Goal: Transaction & Acquisition: Purchase product/service

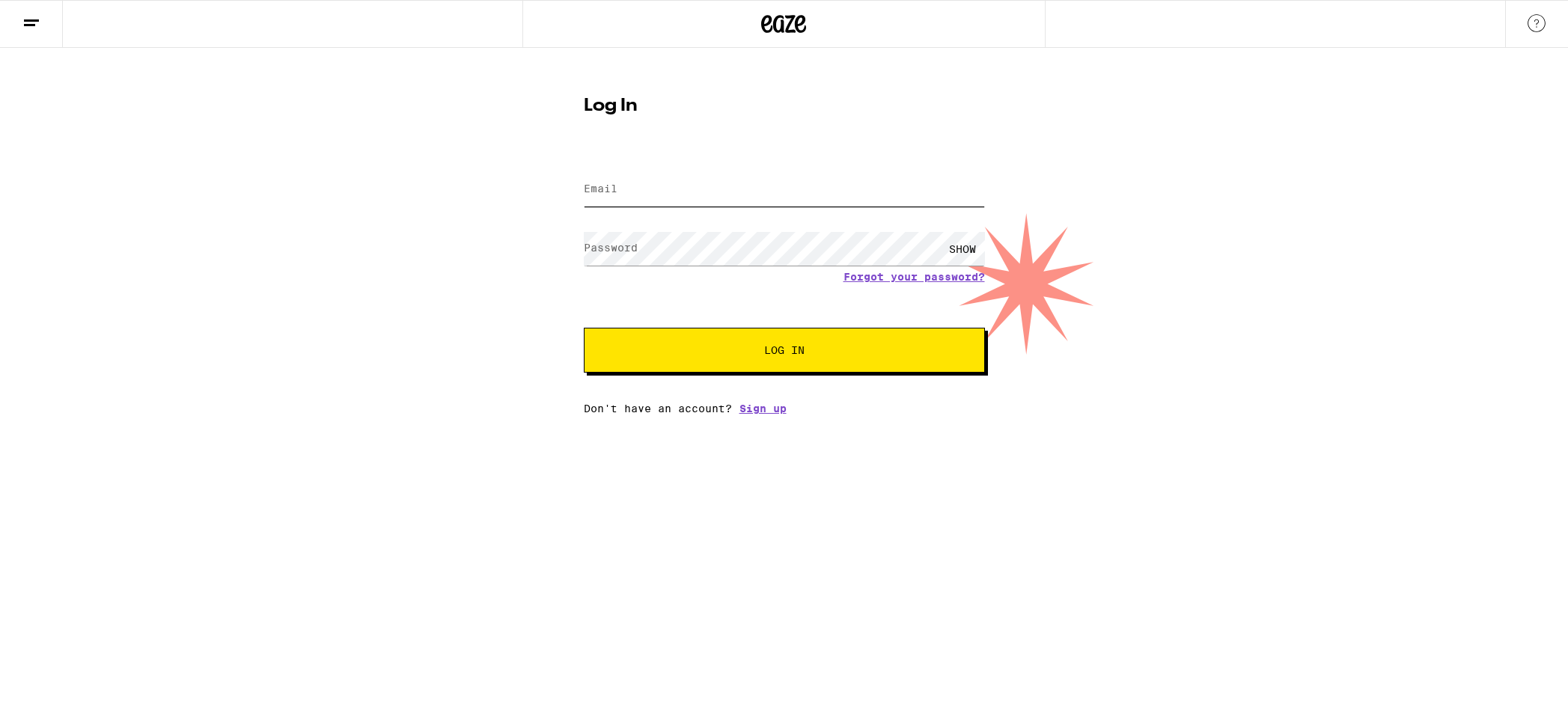
click at [658, 182] on input "Email" at bounding box center [784, 190] width 401 height 33
type input "[EMAIL_ADDRESS][DOMAIN_NAME]"
click at [584, 328] on button "Log In" at bounding box center [784, 351] width 401 height 45
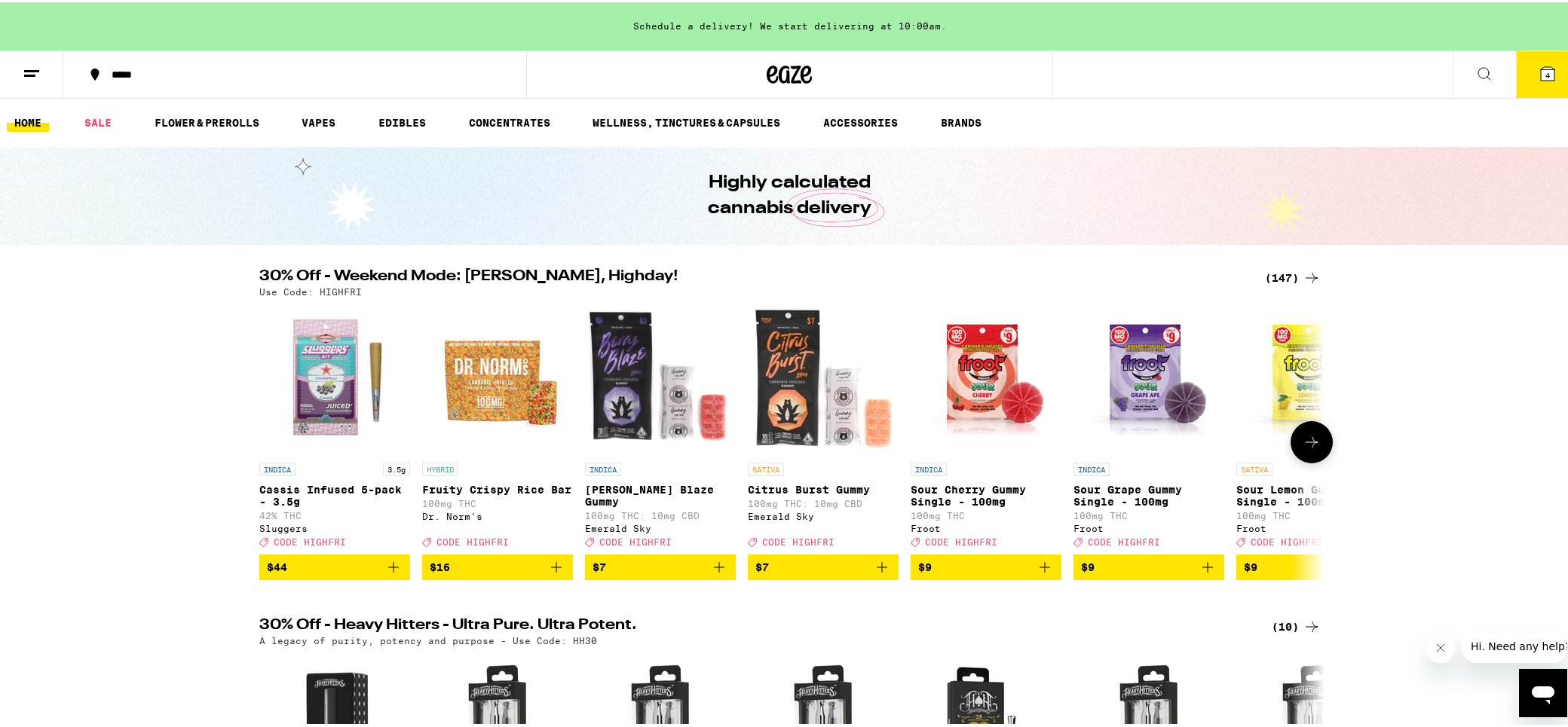
click at [647, 545] on span "CODE HIGHFRI" at bounding box center [635, 540] width 72 height 10
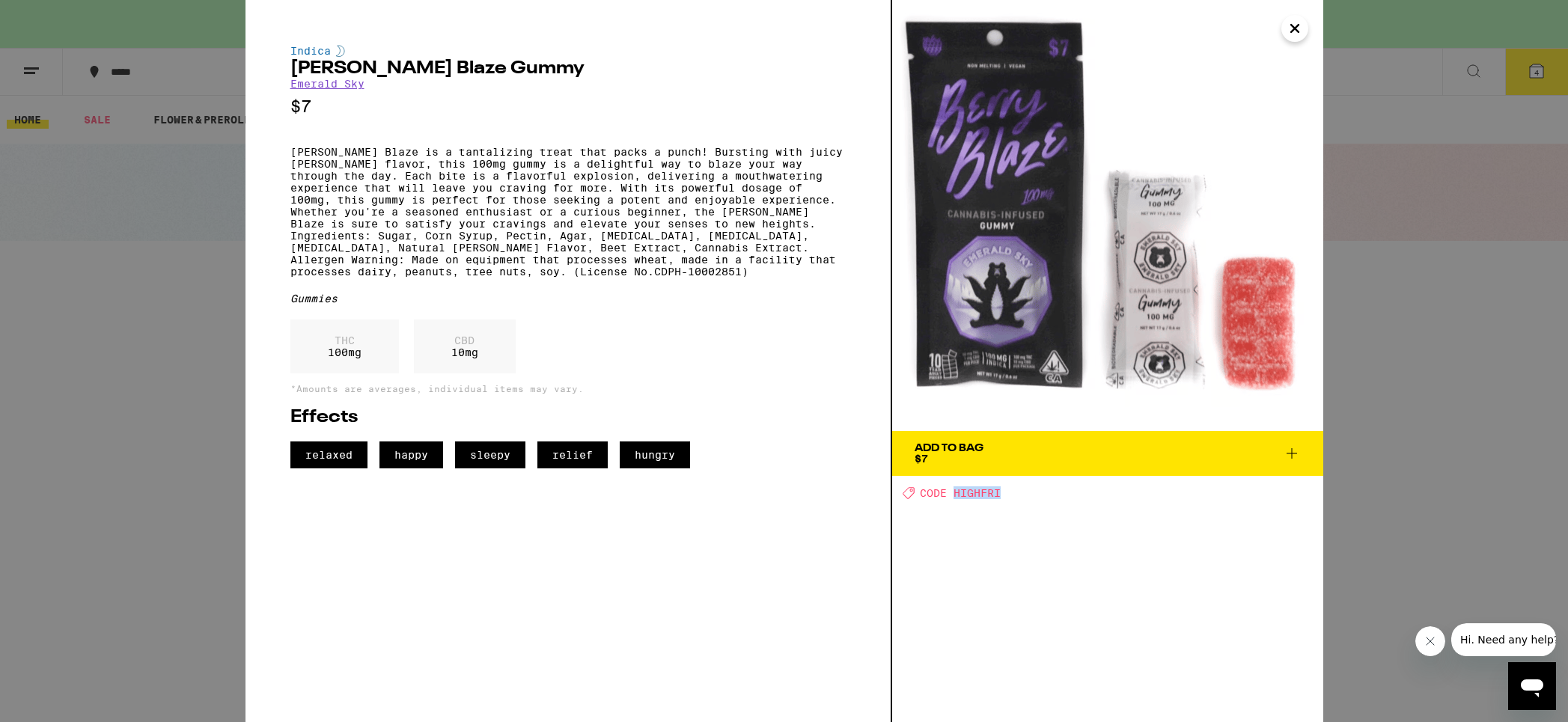
drag, startPoint x: 1012, startPoint y: 494, endPoint x: 957, endPoint y: 495, distance: 55.0
click at [957, 495] on div "Deal Created with Sketch. CODE HIGHFRI" at bounding box center [1112, 493] width 421 height 13
copy span "HIGHFRI"
click at [1301, 29] on icon "Close" at bounding box center [1294, 28] width 18 height 23
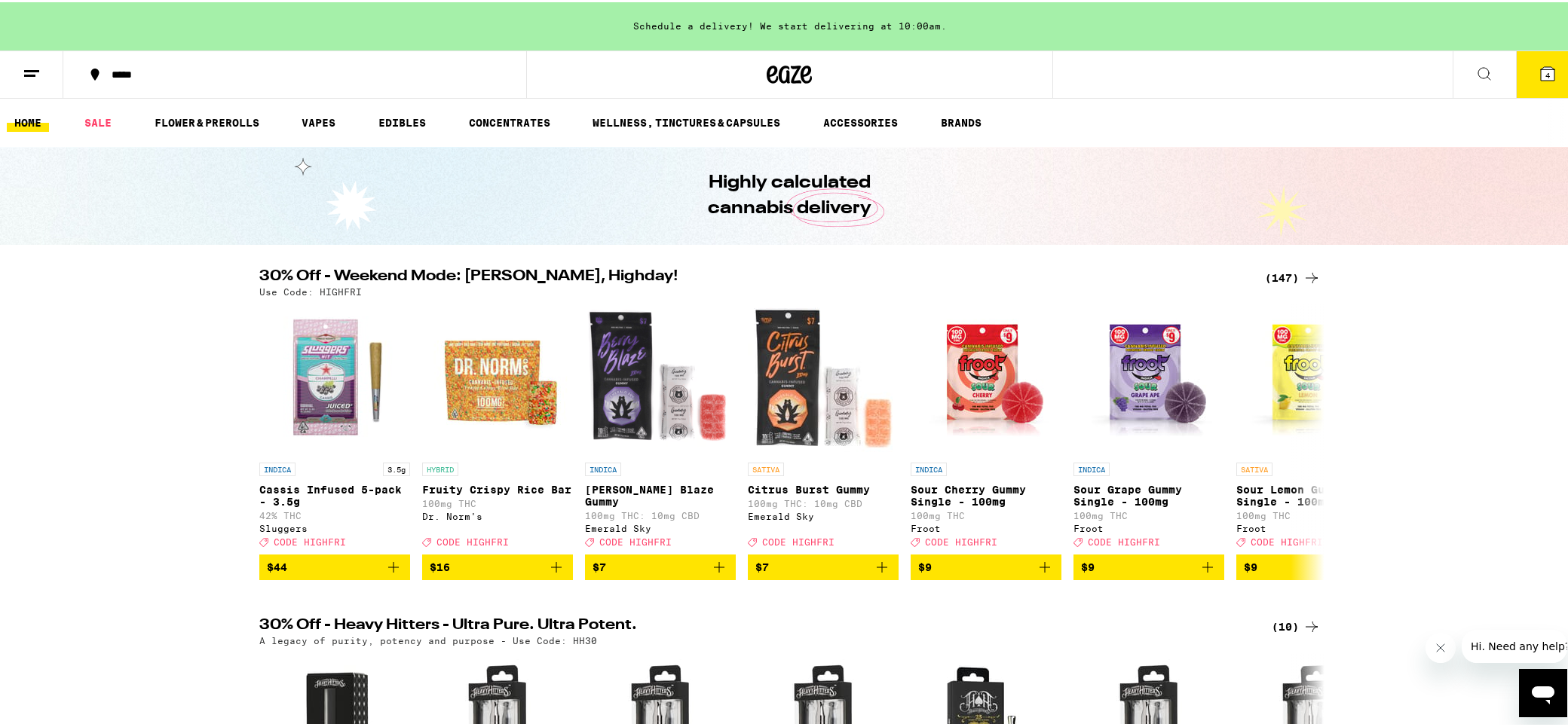
click at [1277, 273] on div "(147)" at bounding box center [1292, 275] width 56 height 18
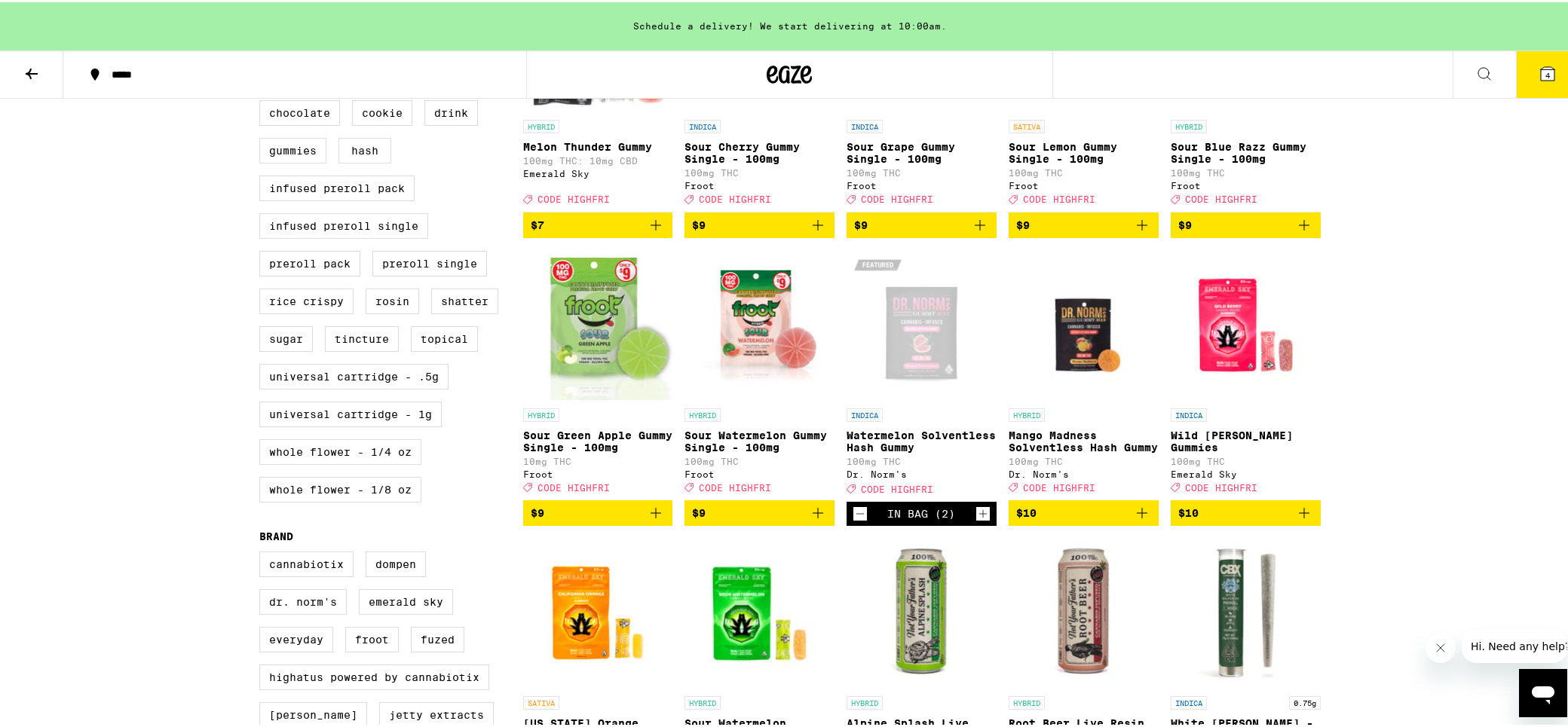
scroll to position [603, 0]
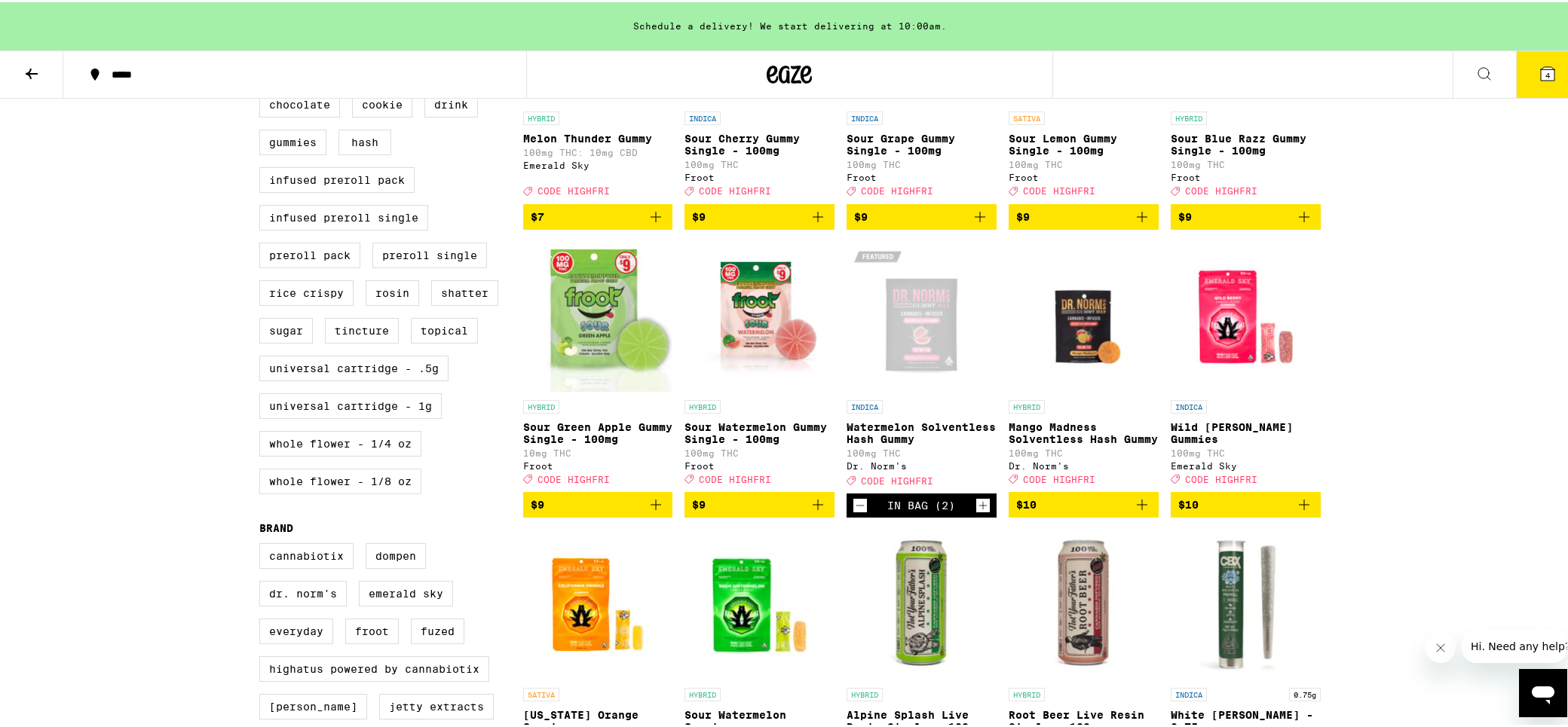
click at [854, 512] on icon "Decrement" at bounding box center [860, 503] width 13 height 18
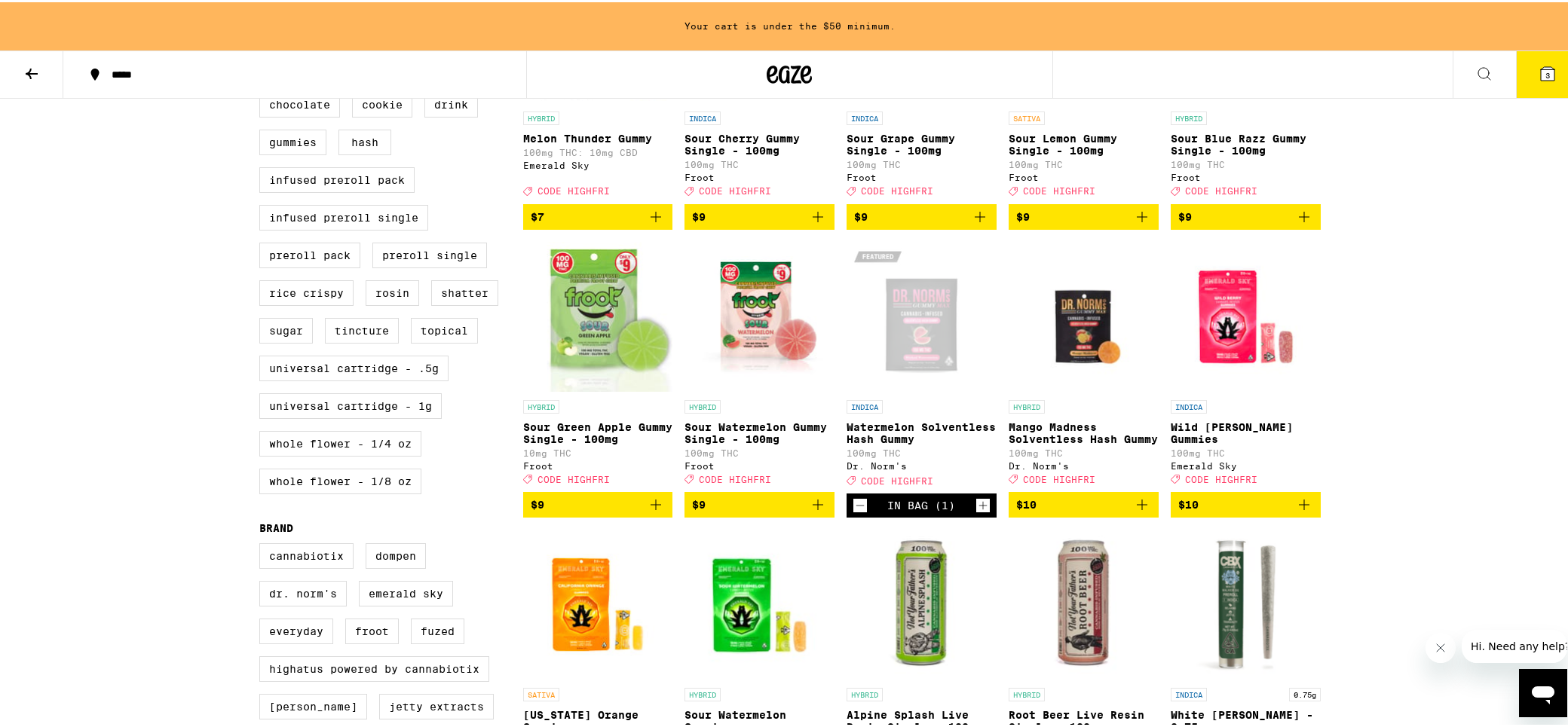
click at [854, 512] on icon "Decrement" at bounding box center [860, 503] width 13 height 18
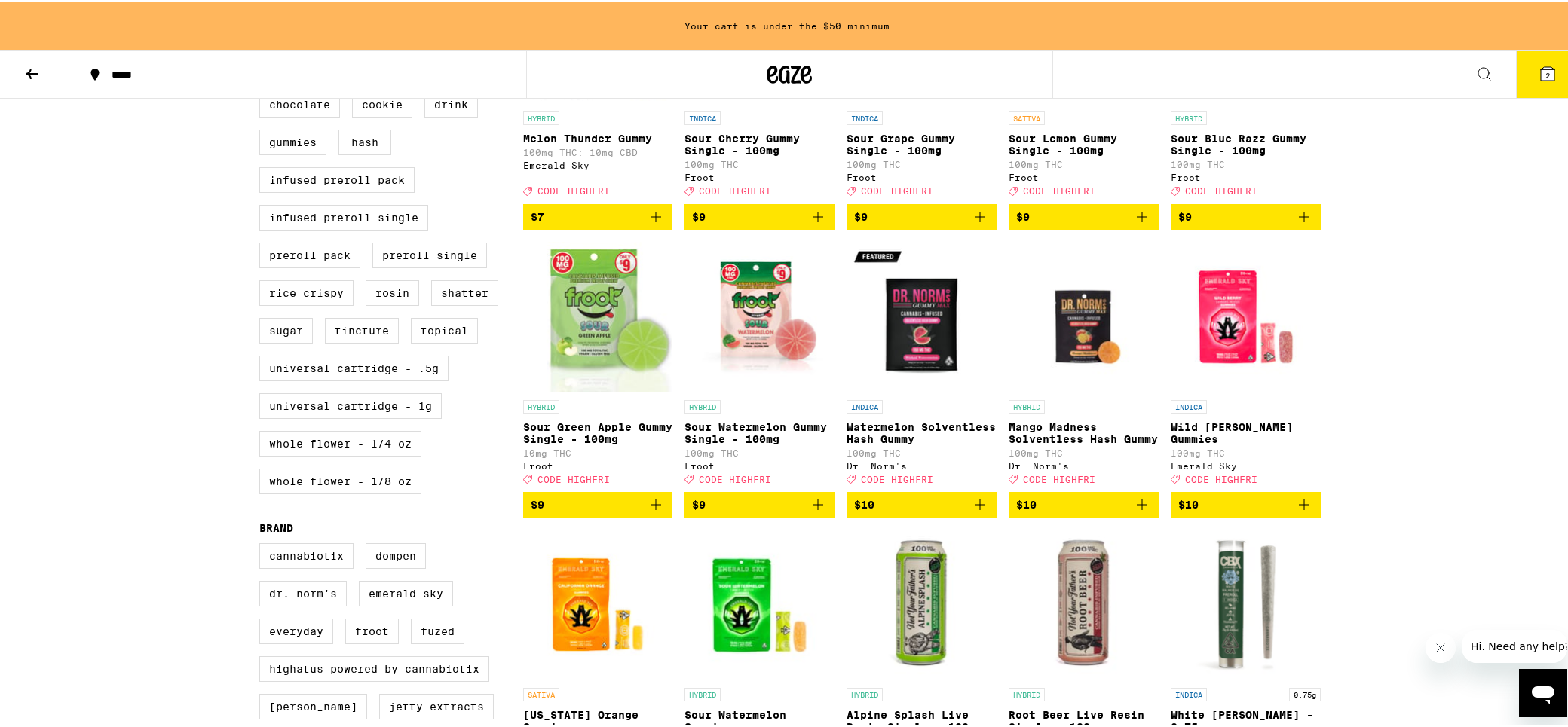
click at [973, 512] on icon "Add to bag" at bounding box center [979, 502] width 18 height 18
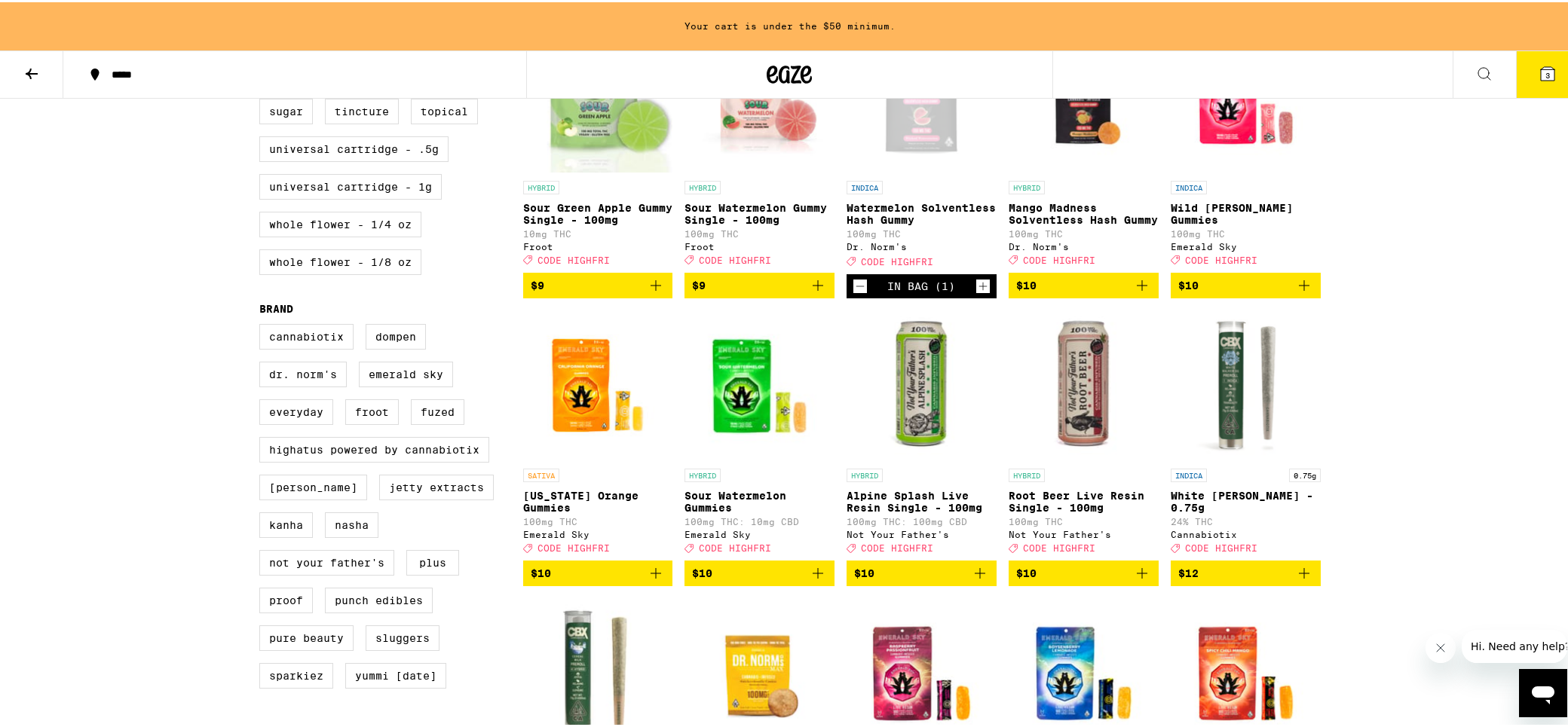
scroll to position [829, 0]
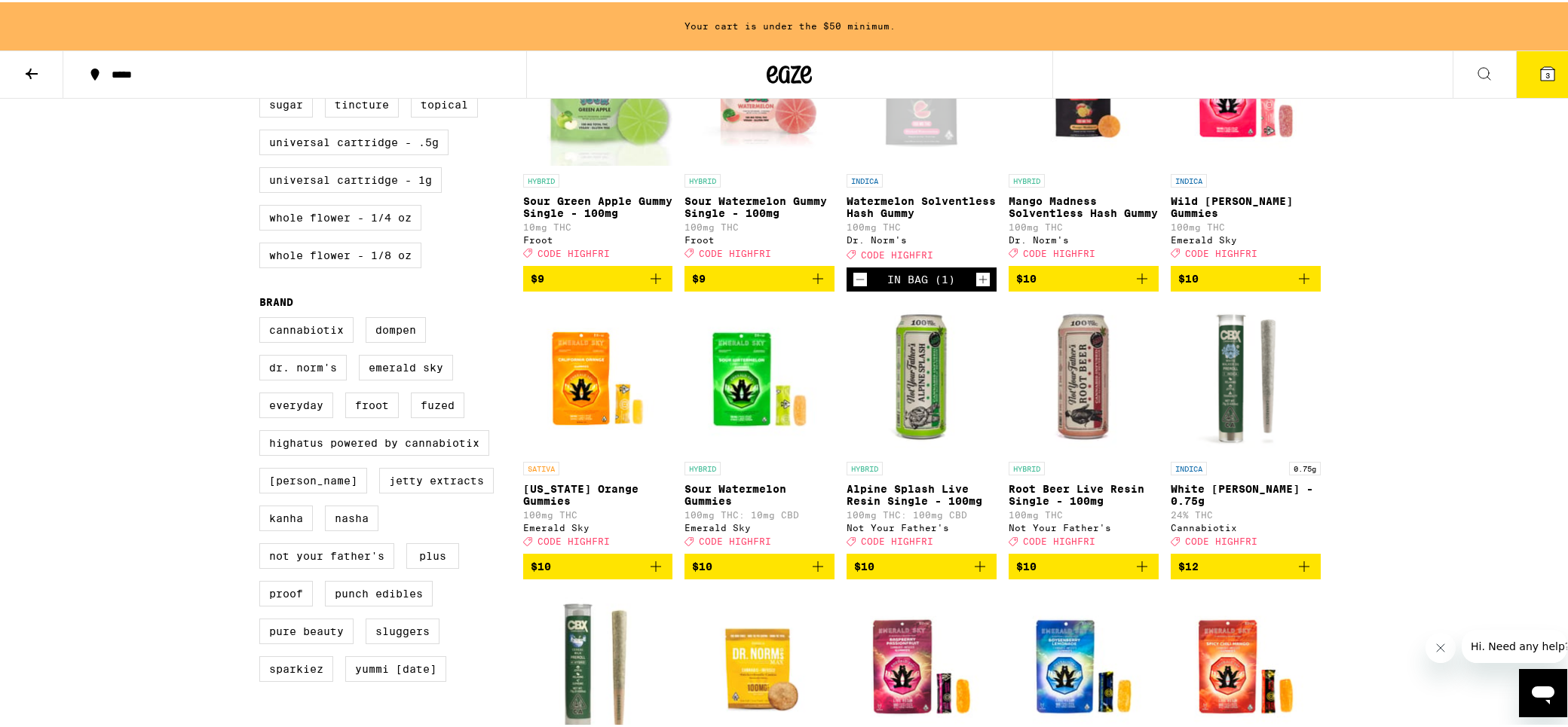
click at [820, 574] on icon "Add to bag" at bounding box center [817, 564] width 18 height 18
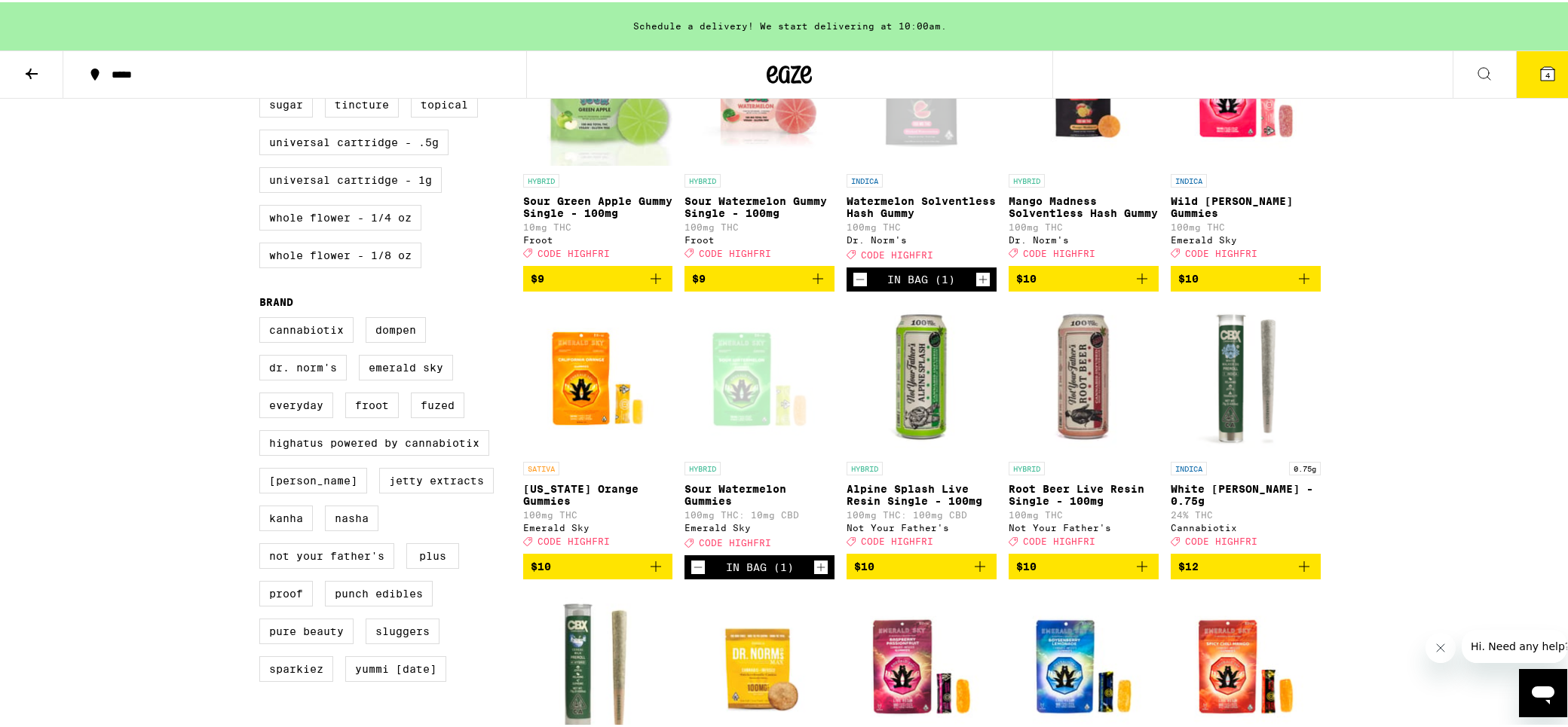
click at [760, 423] on div "Open page for Sour Watermelon Gummies from Emerald Sky" at bounding box center [759, 377] width 150 height 151
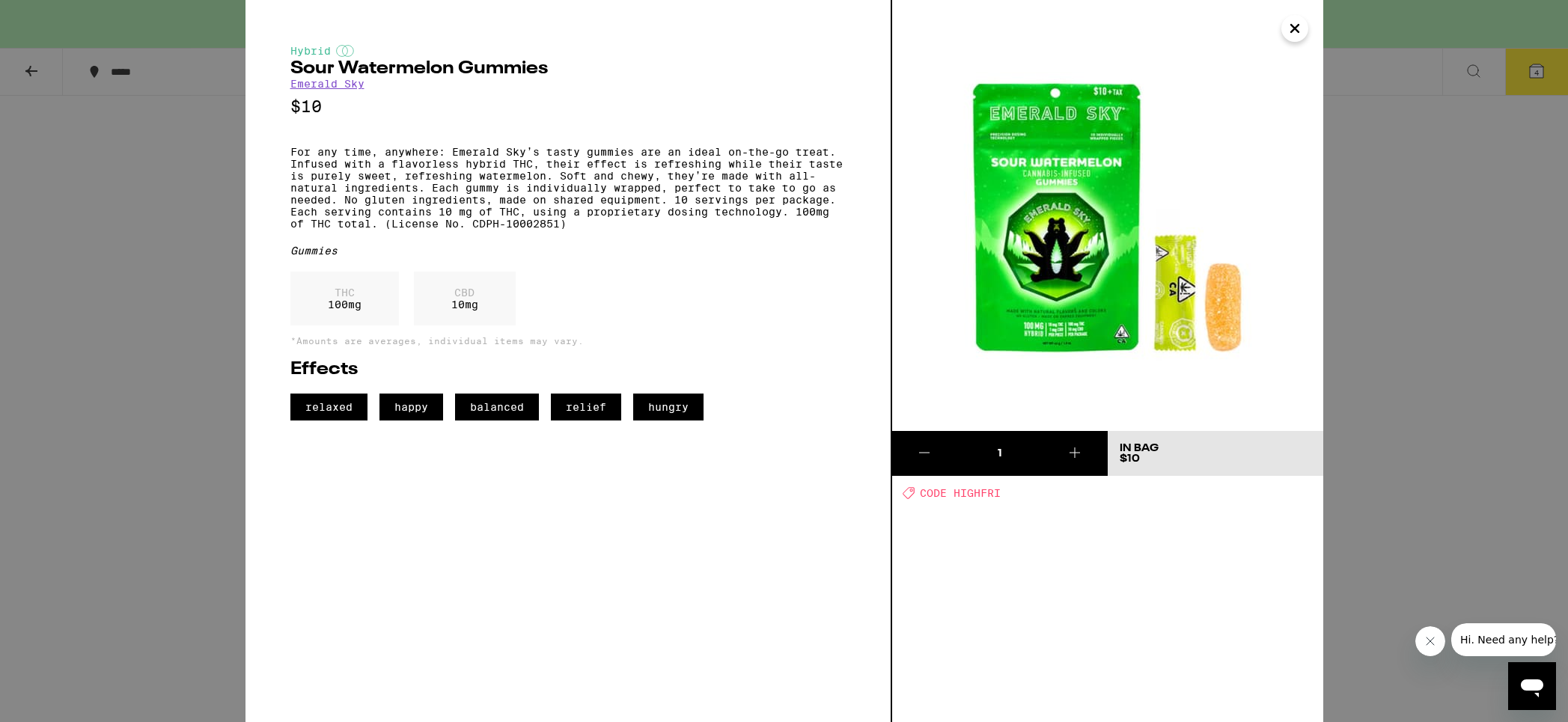
click at [103, 234] on div "Hybrid Sour Watermelon Gummies Emerald Sky $10 For any time, anywhere: Emerald …" at bounding box center [784, 361] width 1568 height 722
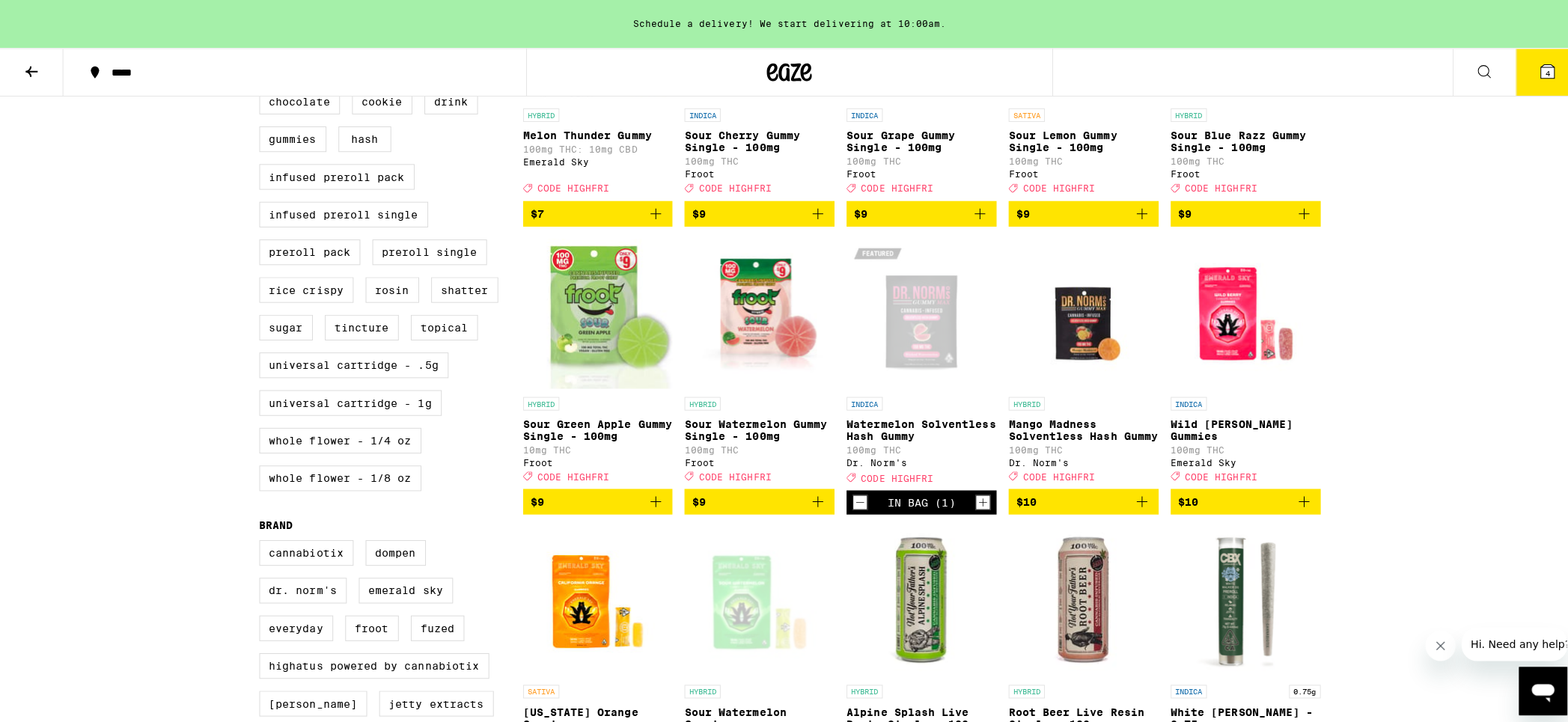
scroll to position [599, 0]
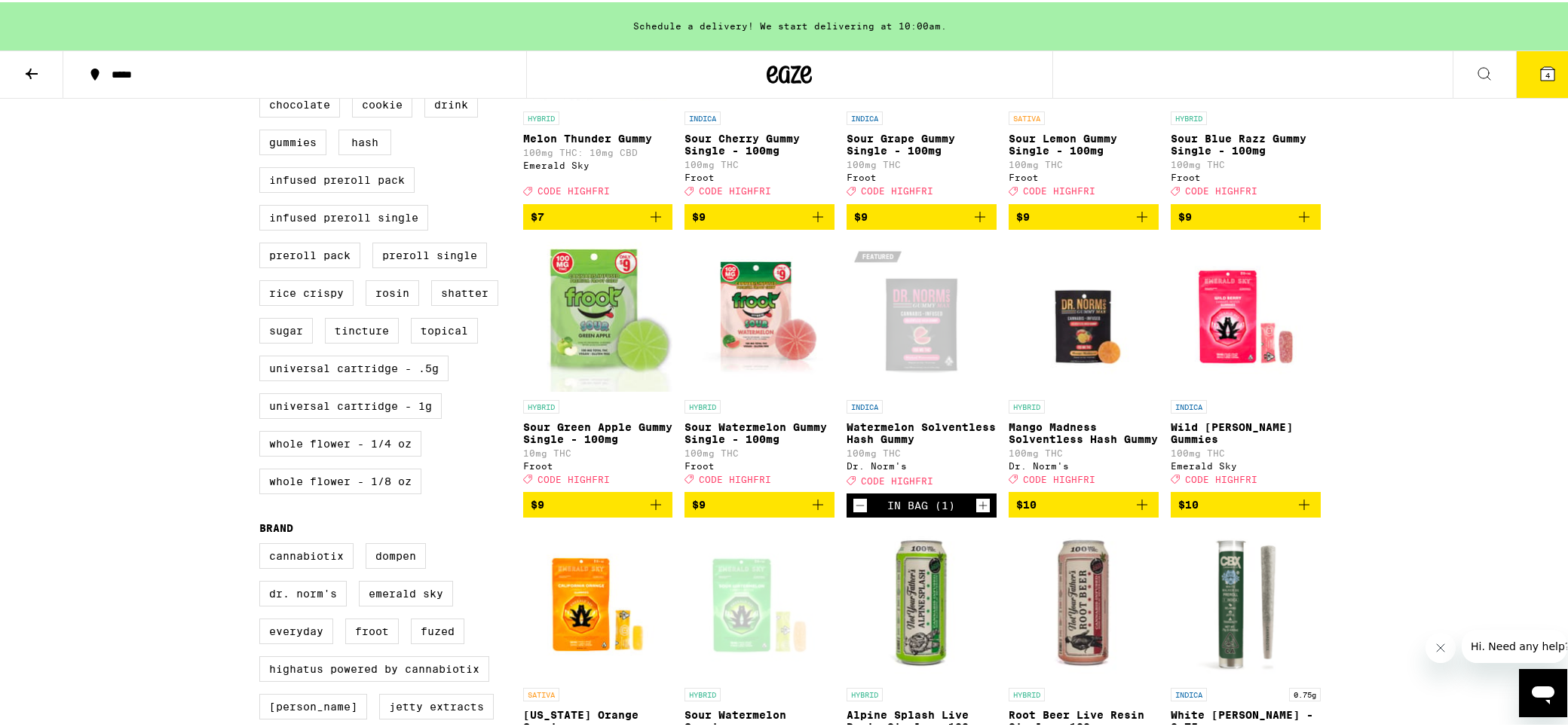
click at [1549, 71] on button "4" at bounding box center [1547, 72] width 63 height 46
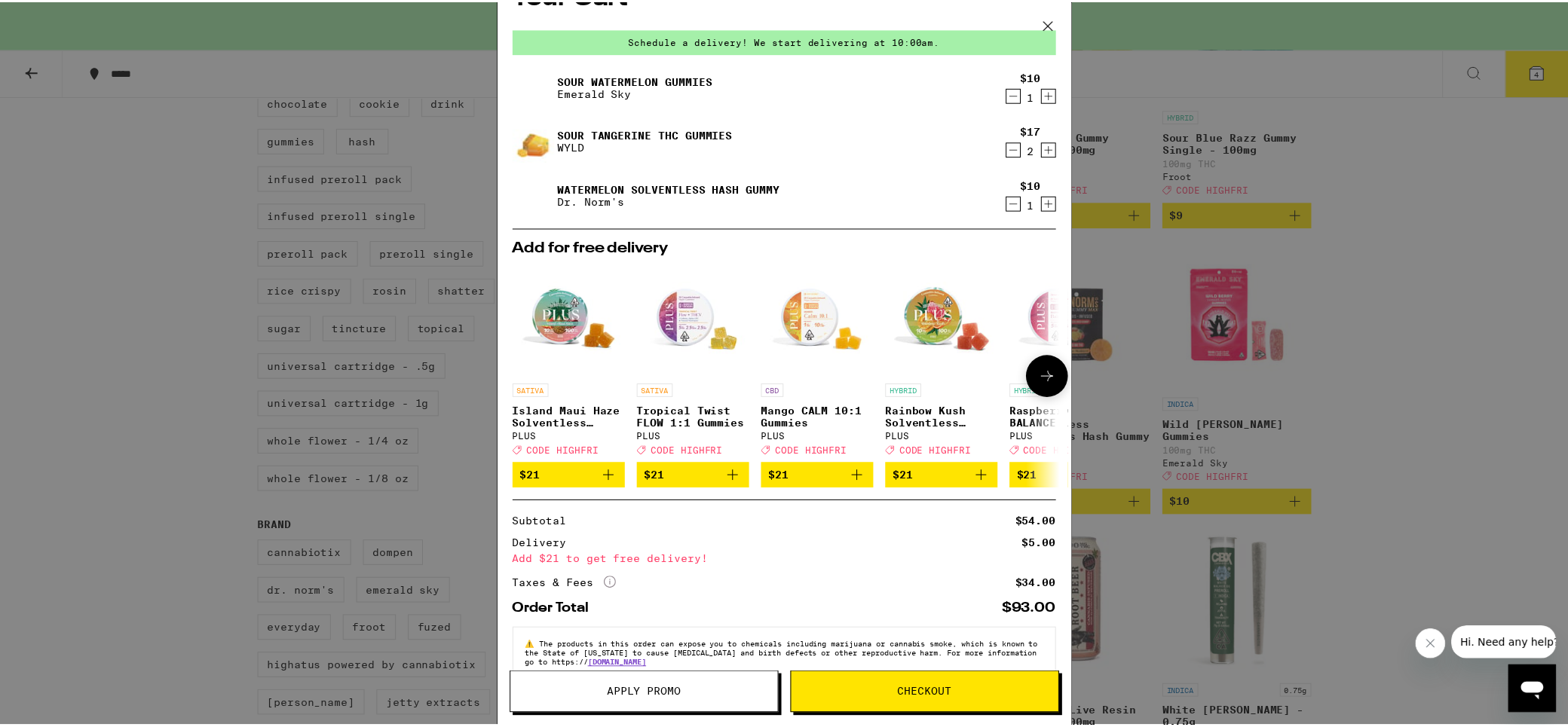
scroll to position [75, 0]
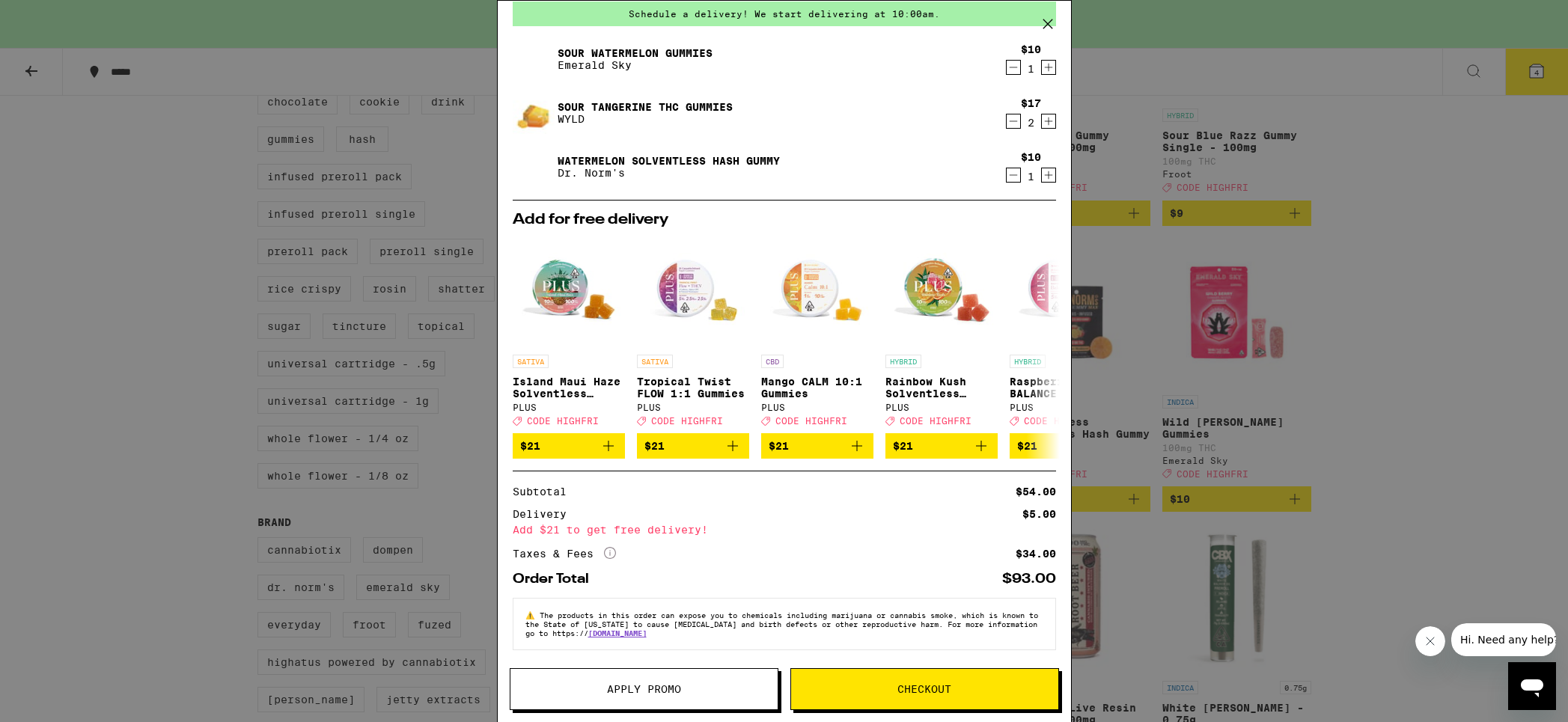
click at [709, 692] on span "Apply Promo" at bounding box center [643, 689] width 267 height 11
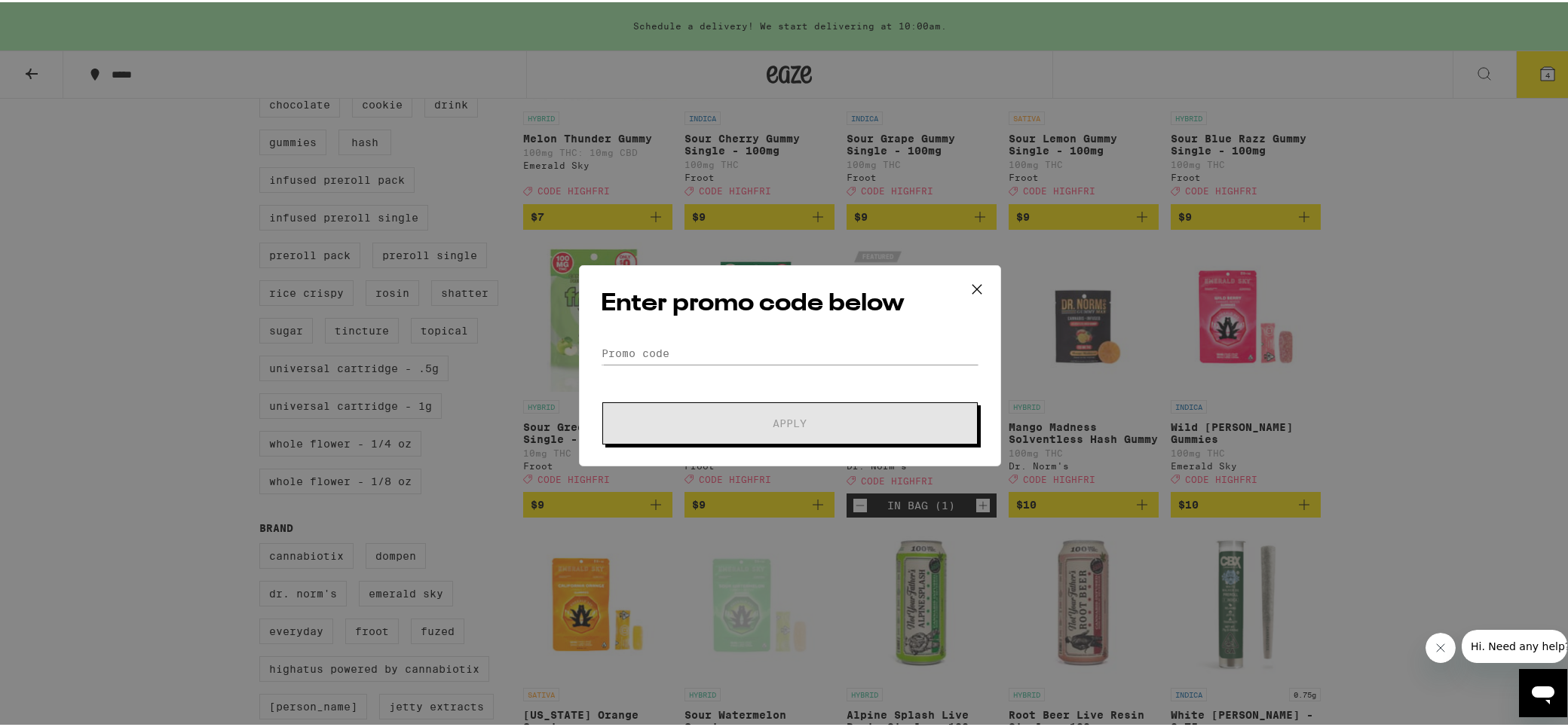
click at [730, 366] on form "Promo Code Apply" at bounding box center [789, 392] width 378 height 103
click at [731, 350] on input "Promo Code" at bounding box center [789, 351] width 378 height 23
paste input "HIGHFRI"
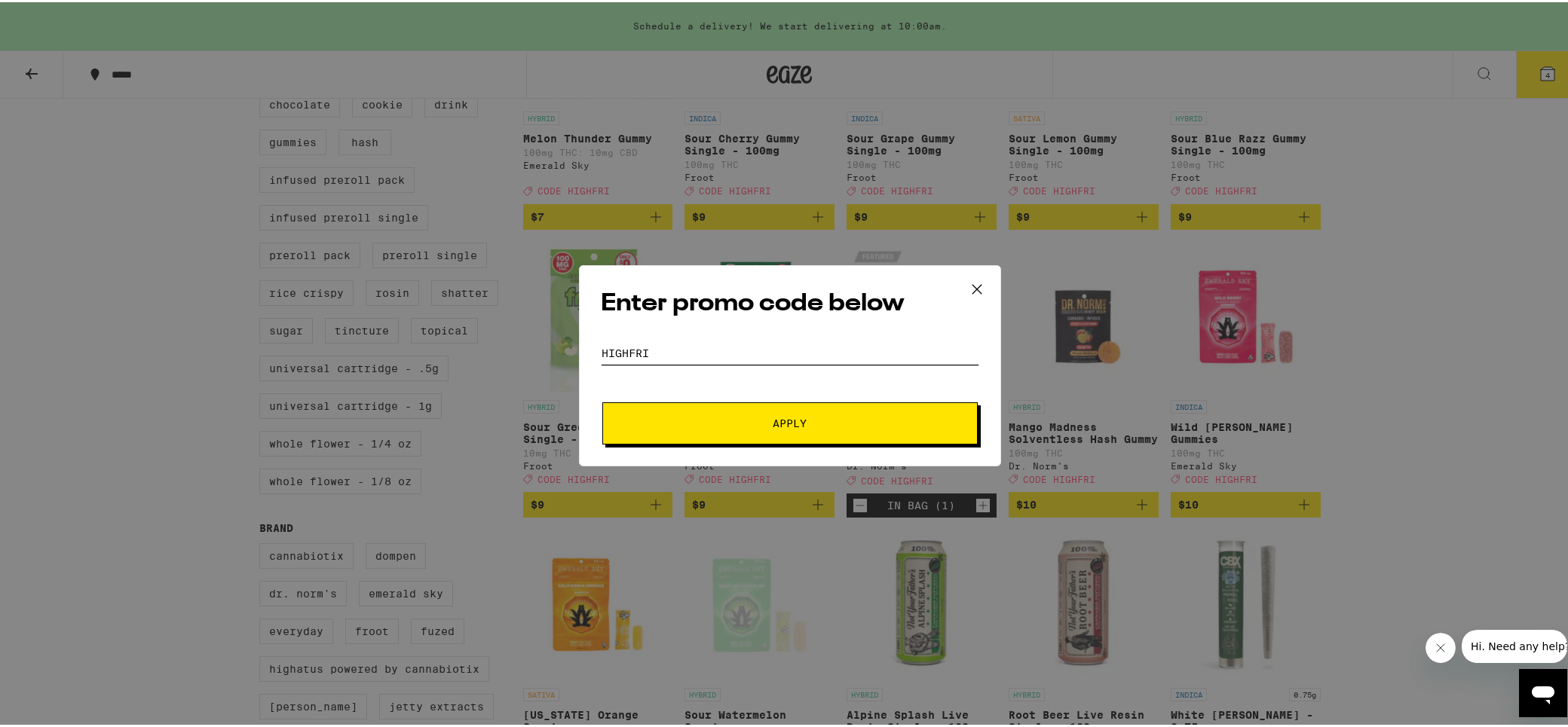
type input "HIGHFRI"
click at [763, 411] on button "Apply" at bounding box center [790, 421] width 376 height 42
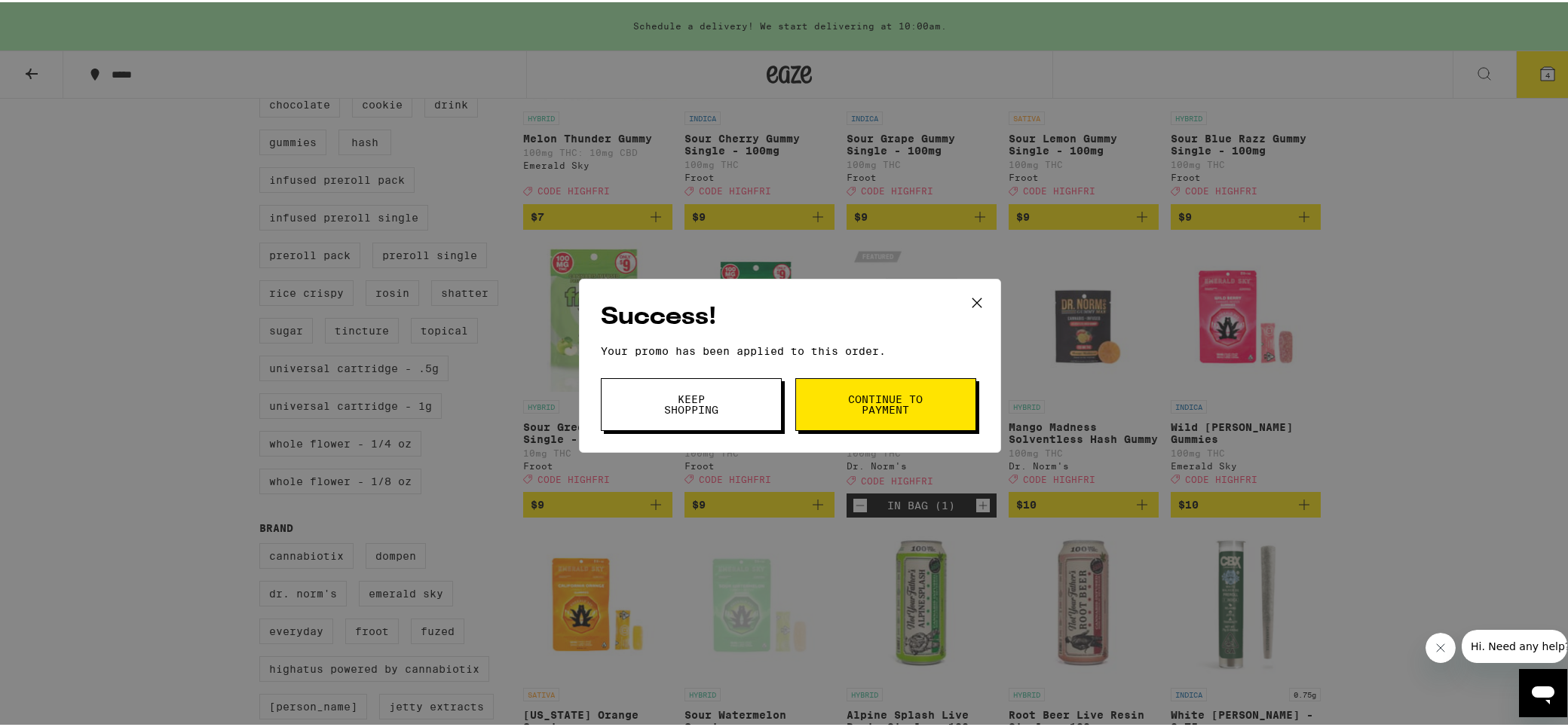
click at [971, 302] on icon at bounding box center [977, 301] width 23 height 23
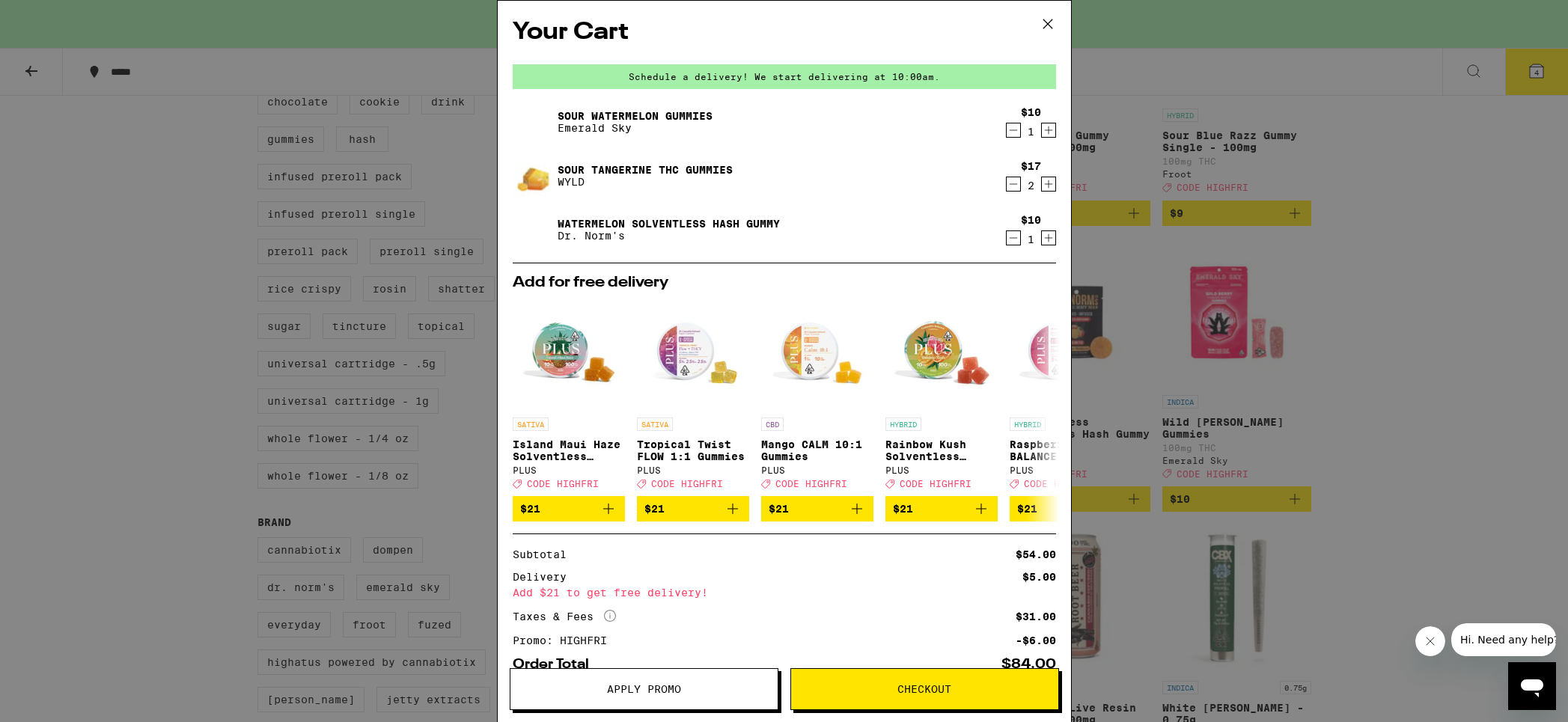
click at [1006, 238] on icon "Decrement" at bounding box center [1013, 238] width 13 height 18
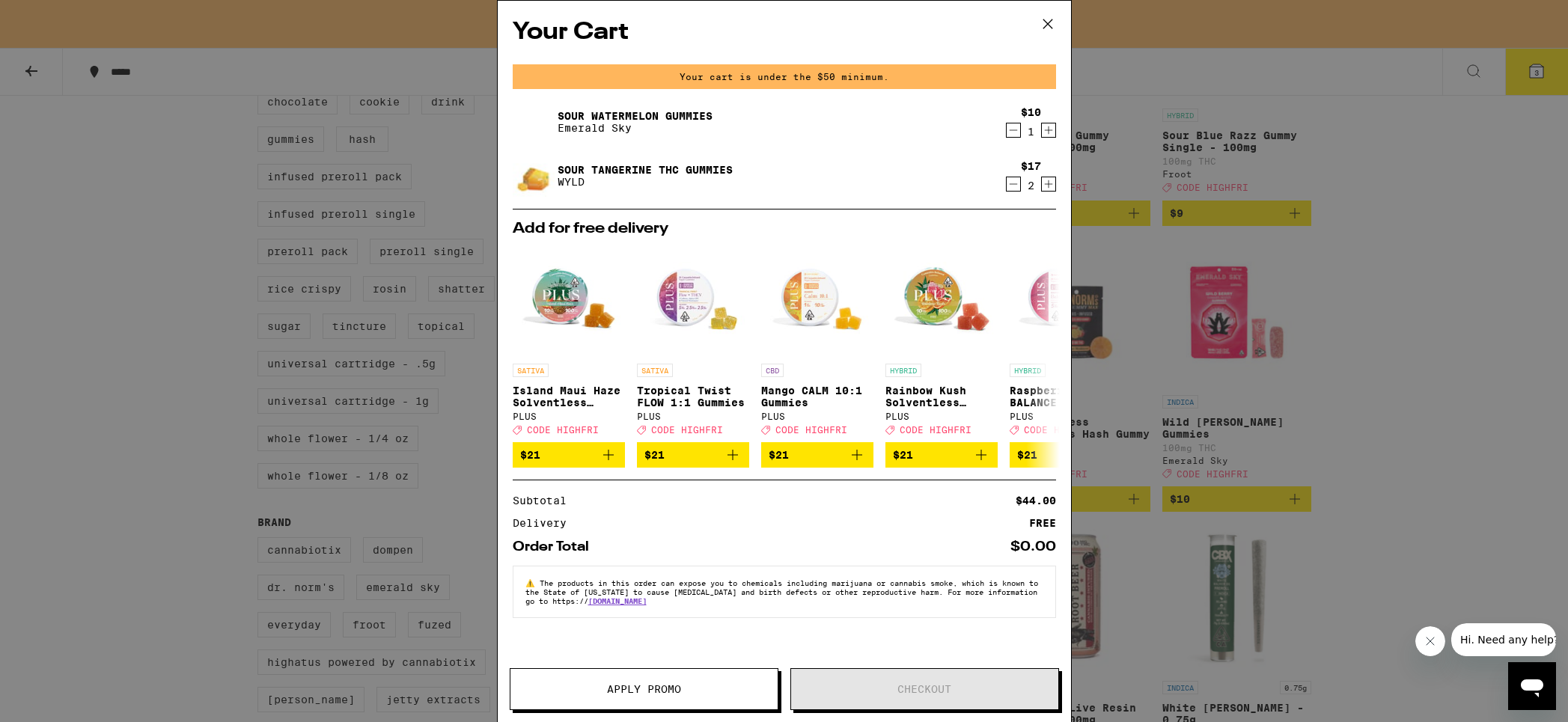
click at [1012, 181] on icon "Decrement" at bounding box center [1013, 183] width 13 height 18
click at [1006, 190] on button "Decrement" at bounding box center [1014, 184] width 15 height 15
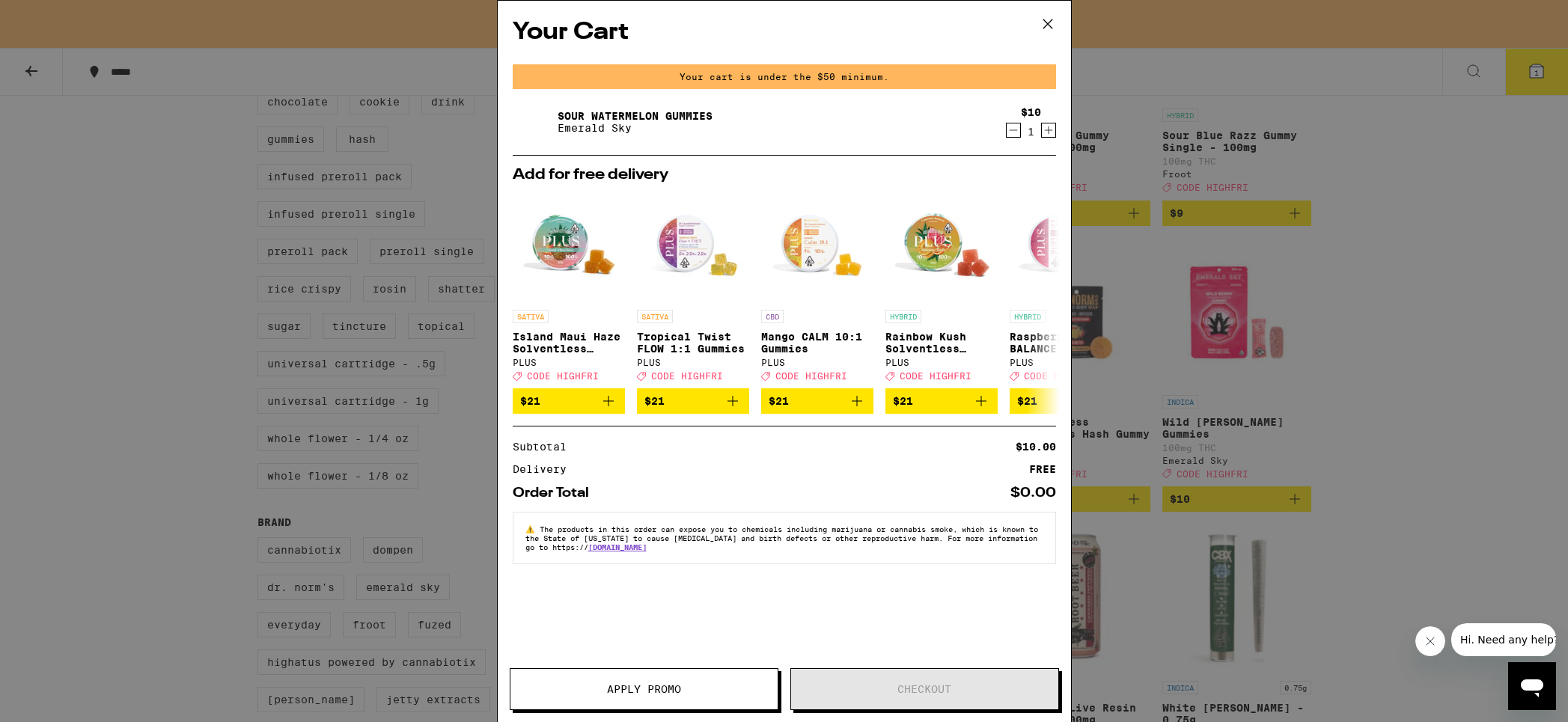
click at [1014, 130] on icon "Decrement" at bounding box center [1013, 130] width 13 height 18
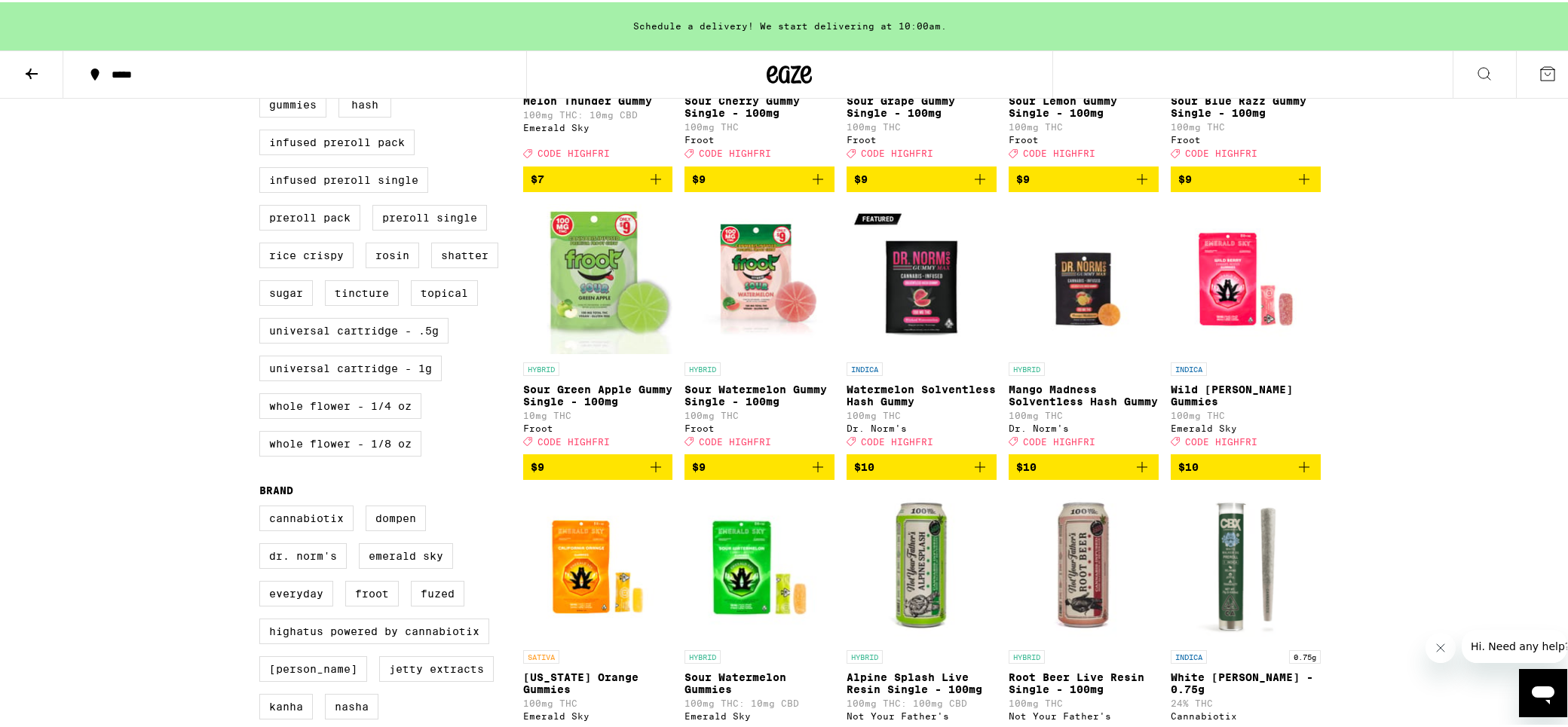
scroll to position [754, 0]
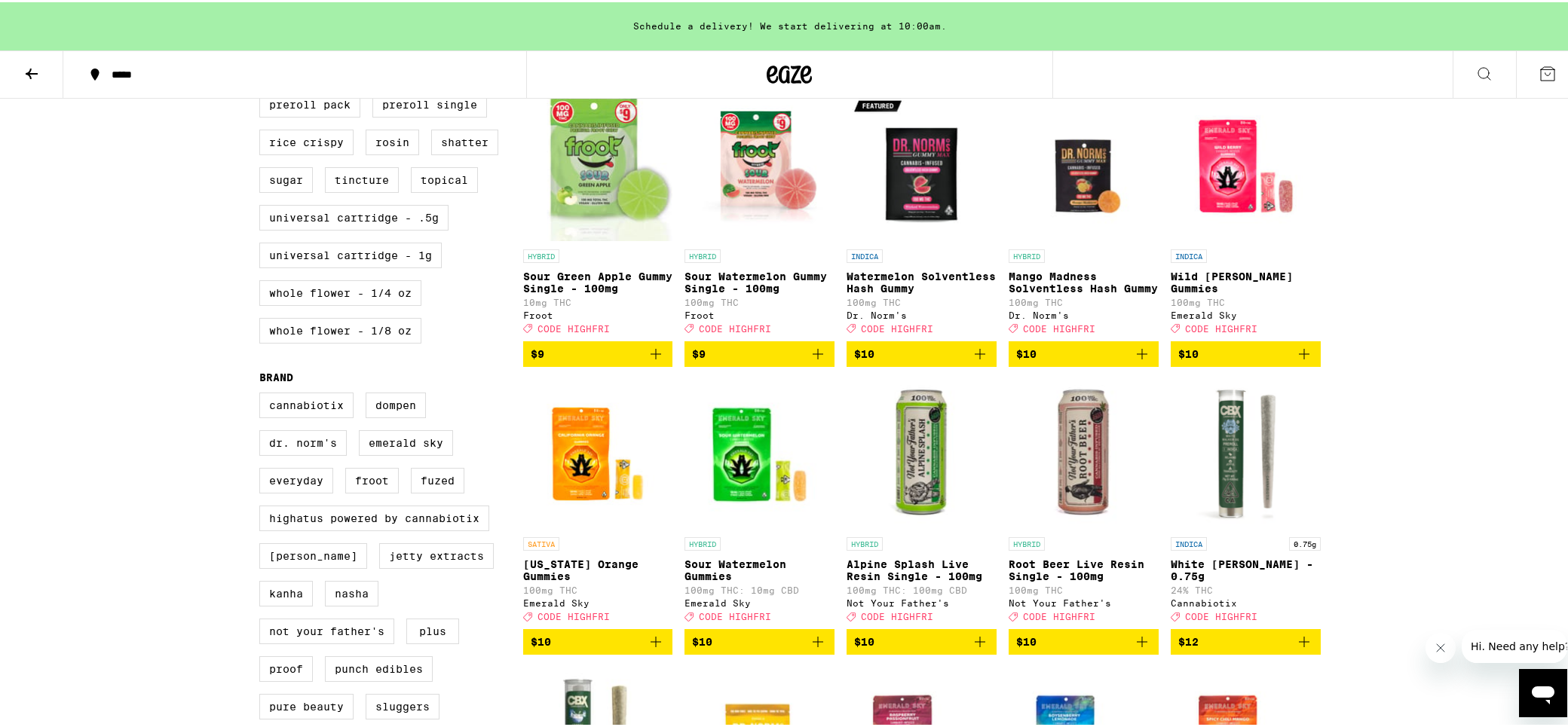
click at [809, 649] on icon "Add to bag" at bounding box center [817, 639] width 18 height 18
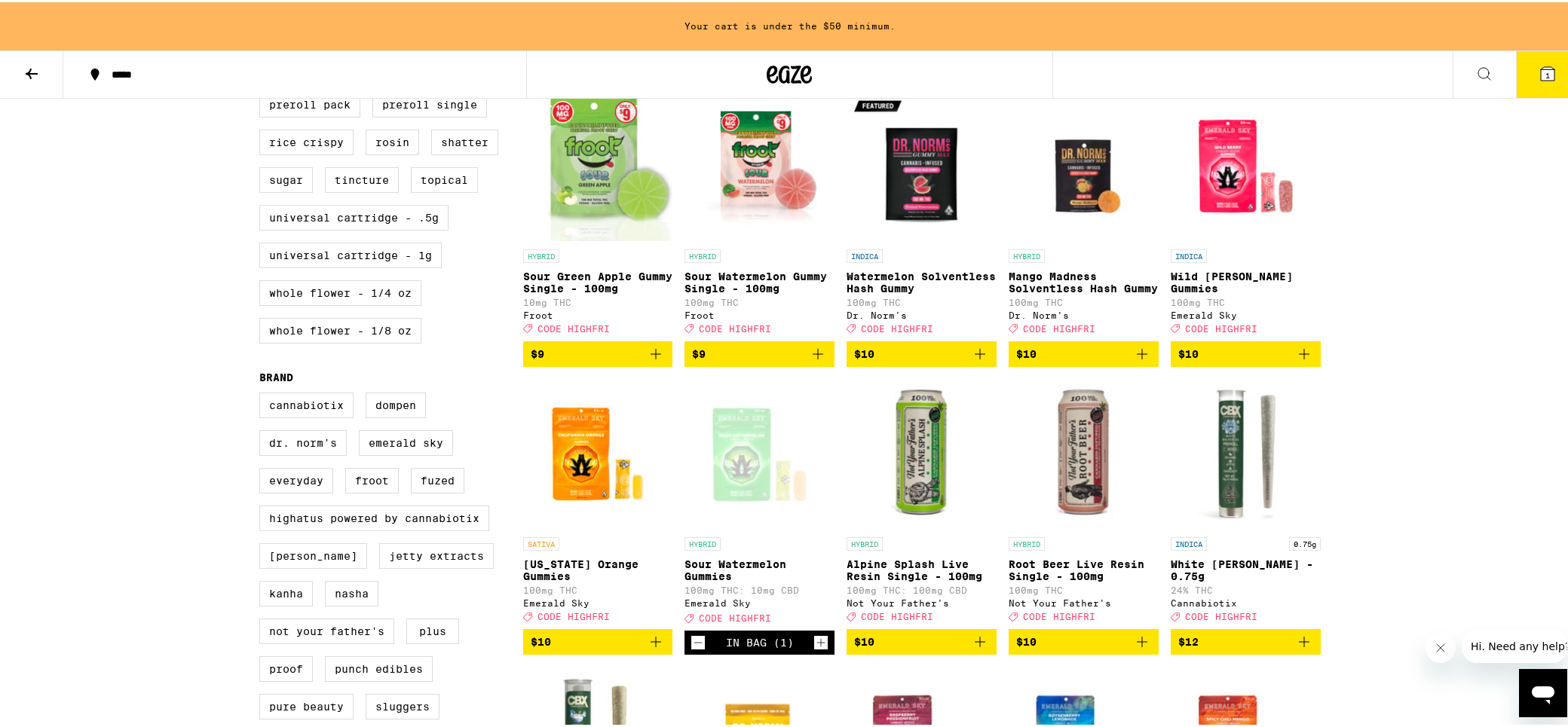
click at [1545, 70] on span "1" at bounding box center [1547, 72] width 4 height 9
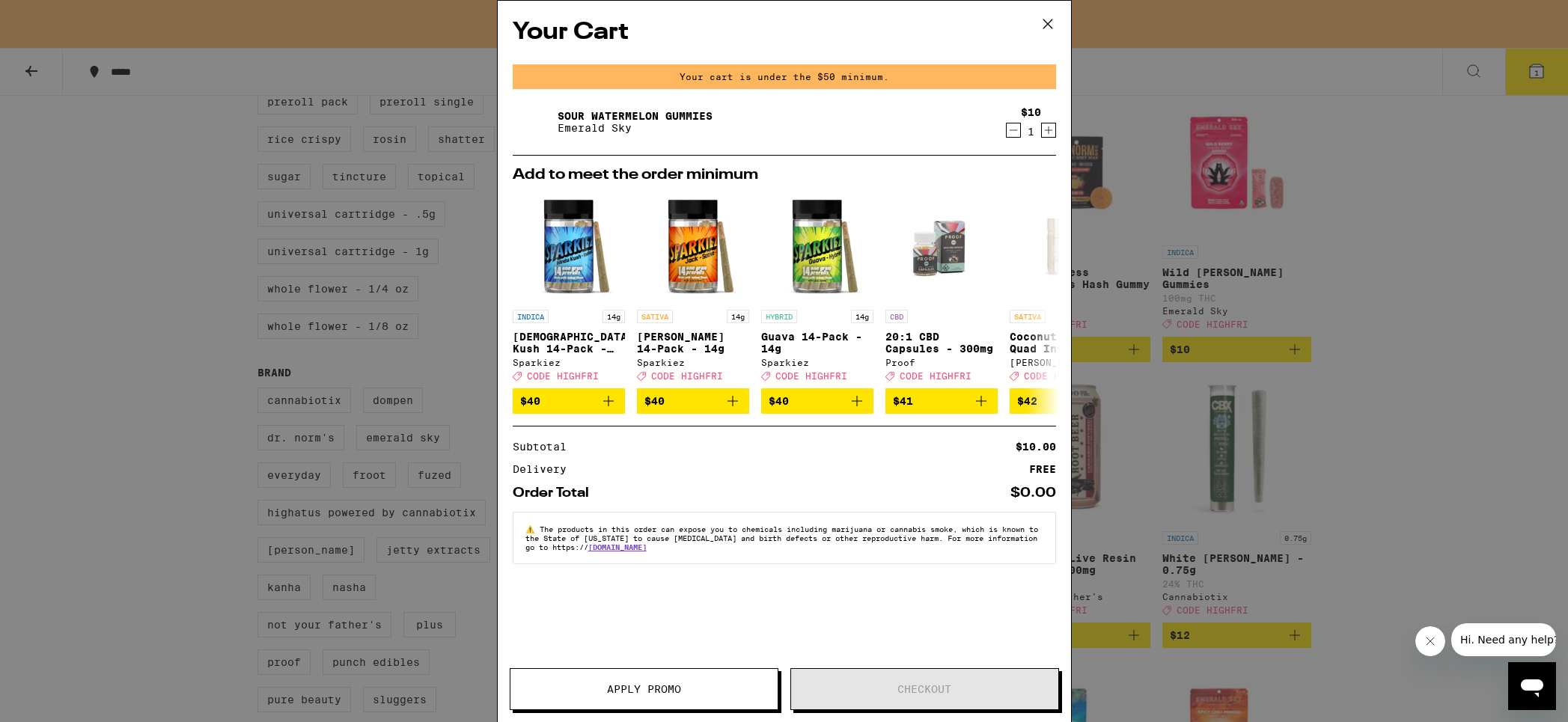
click at [685, 699] on button "Apply Promo" at bounding box center [643, 689] width 268 height 42
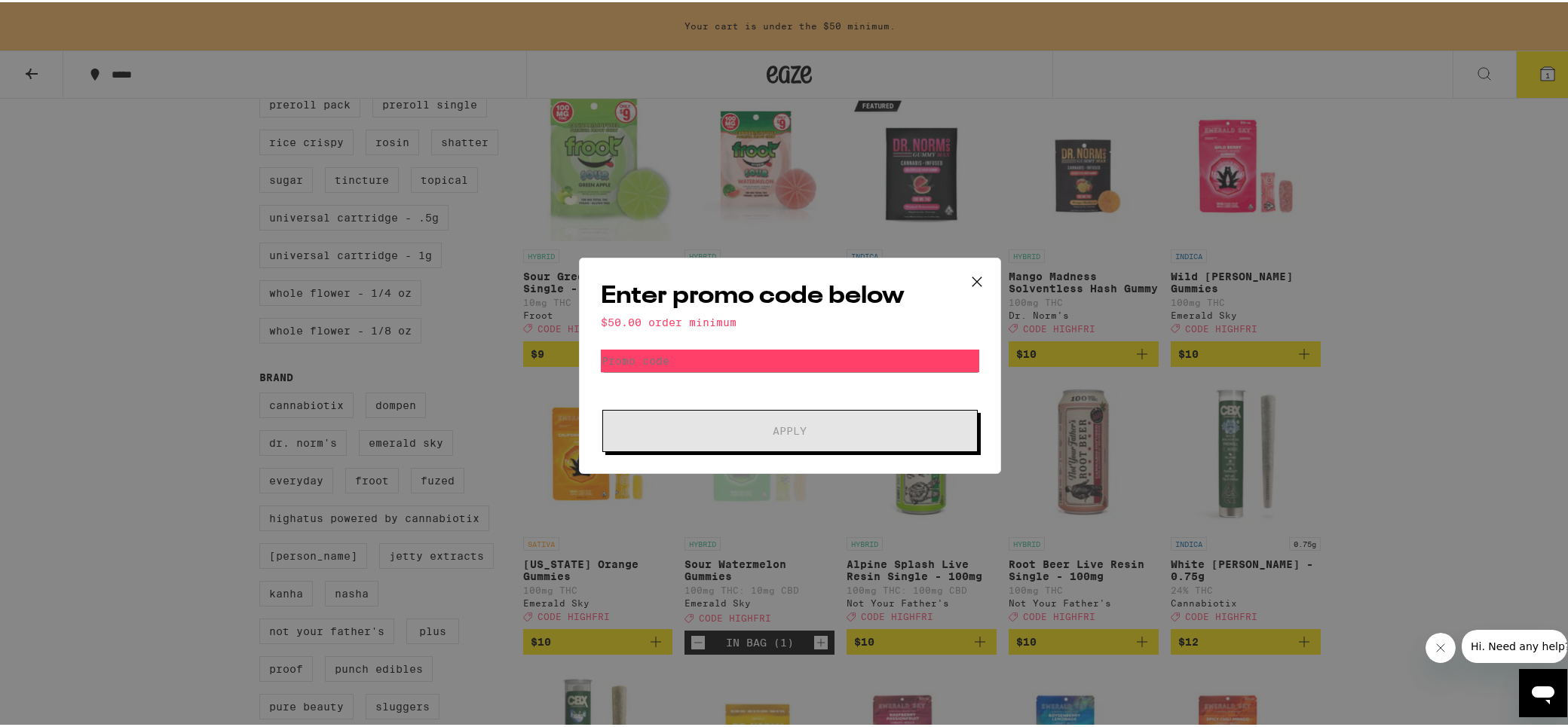
click at [695, 345] on div "Enter promo code below $50.00 order minimum Promo Code Apply" at bounding box center [789, 363] width 422 height 216
click at [718, 397] on form "Promo Code Apply" at bounding box center [789, 398] width 378 height 103
click at [978, 271] on icon at bounding box center [977, 280] width 23 height 23
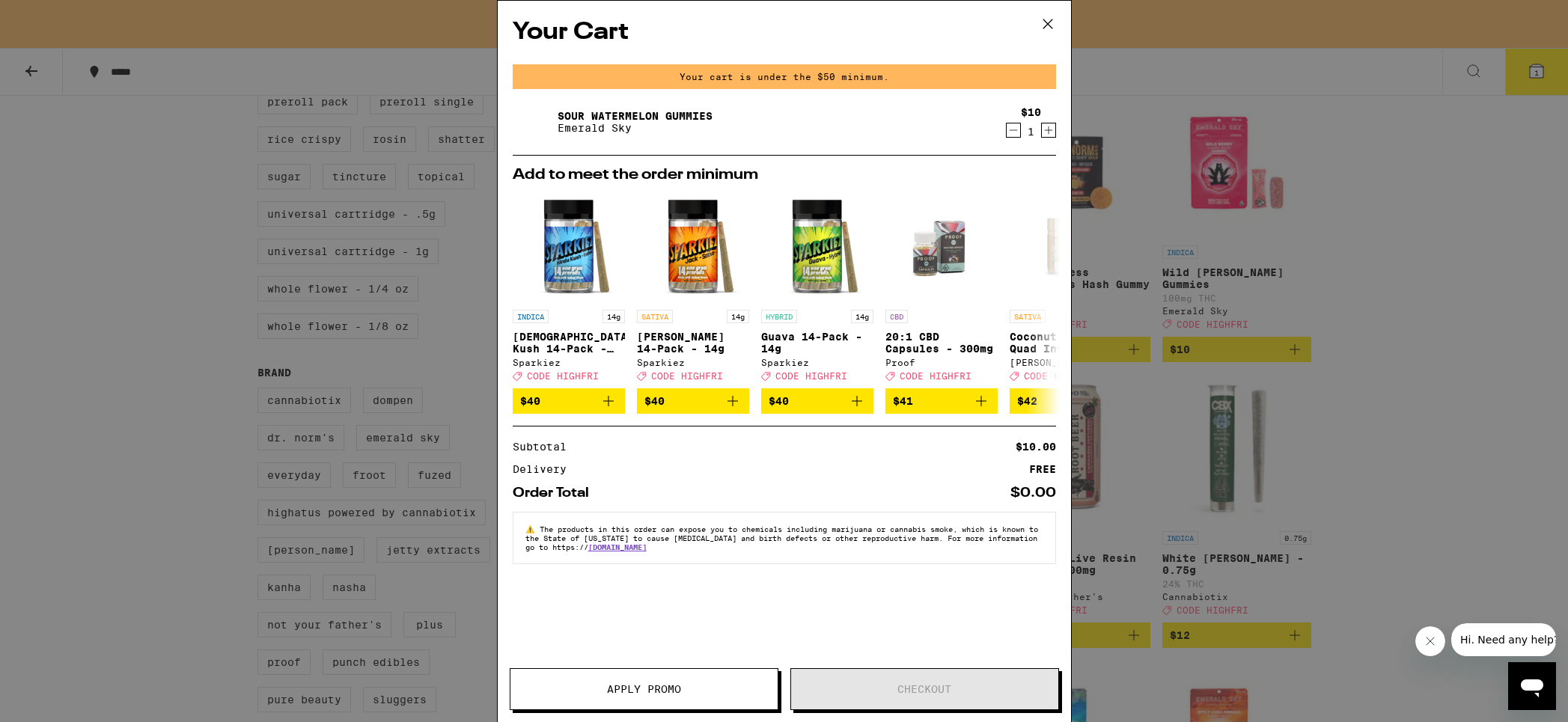
click at [1054, 21] on icon at bounding box center [1047, 23] width 23 height 23
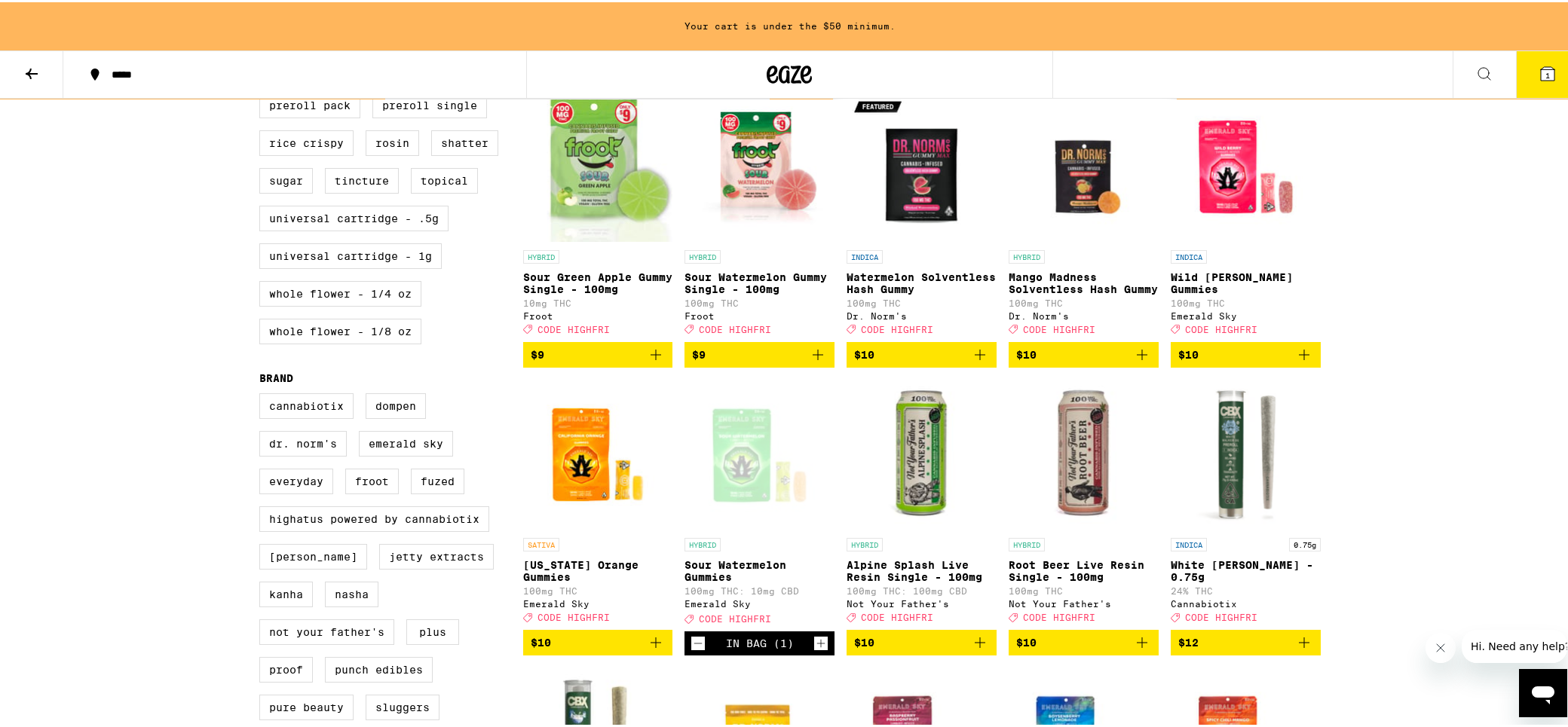
scroll to position [754, 0]
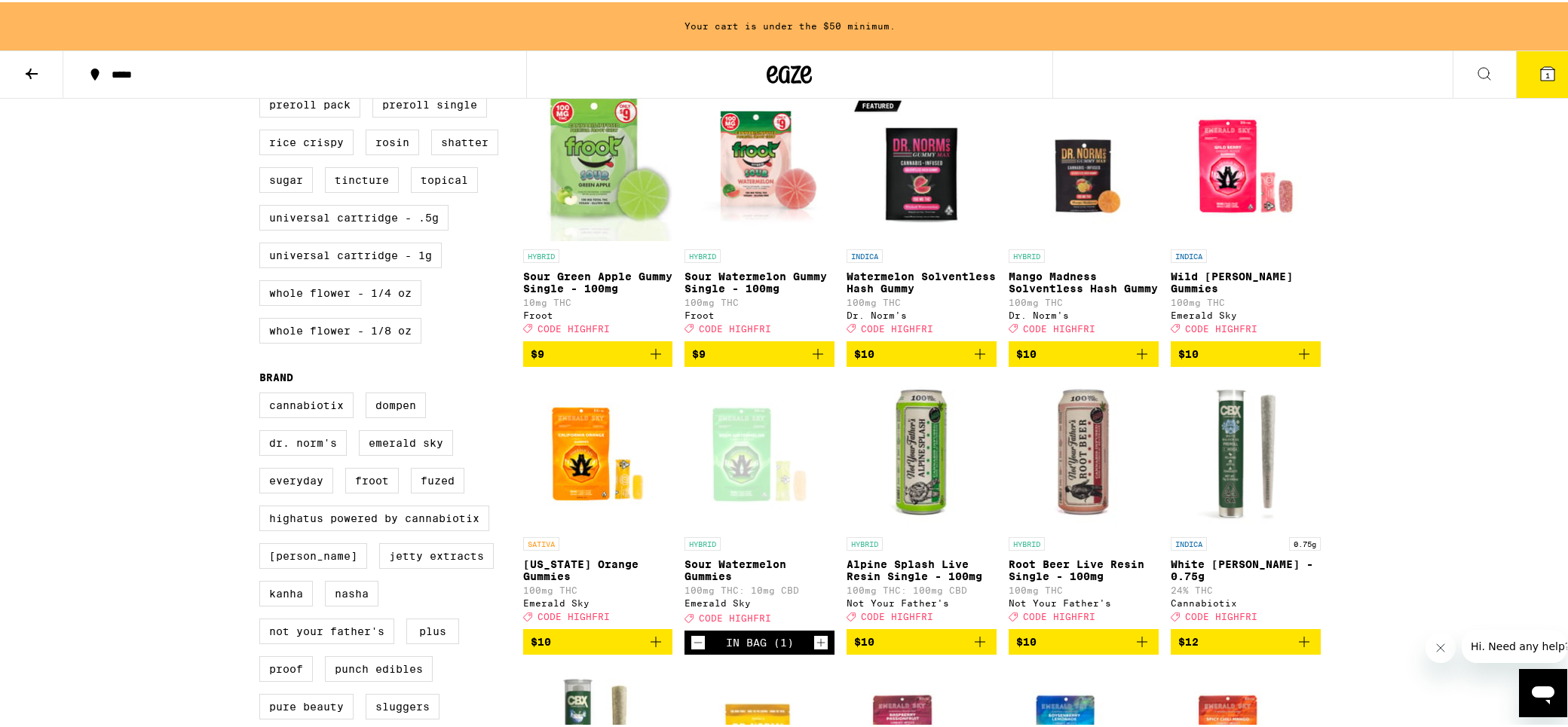
click at [1303, 361] on icon "Add to bag" at bounding box center [1303, 351] width 18 height 18
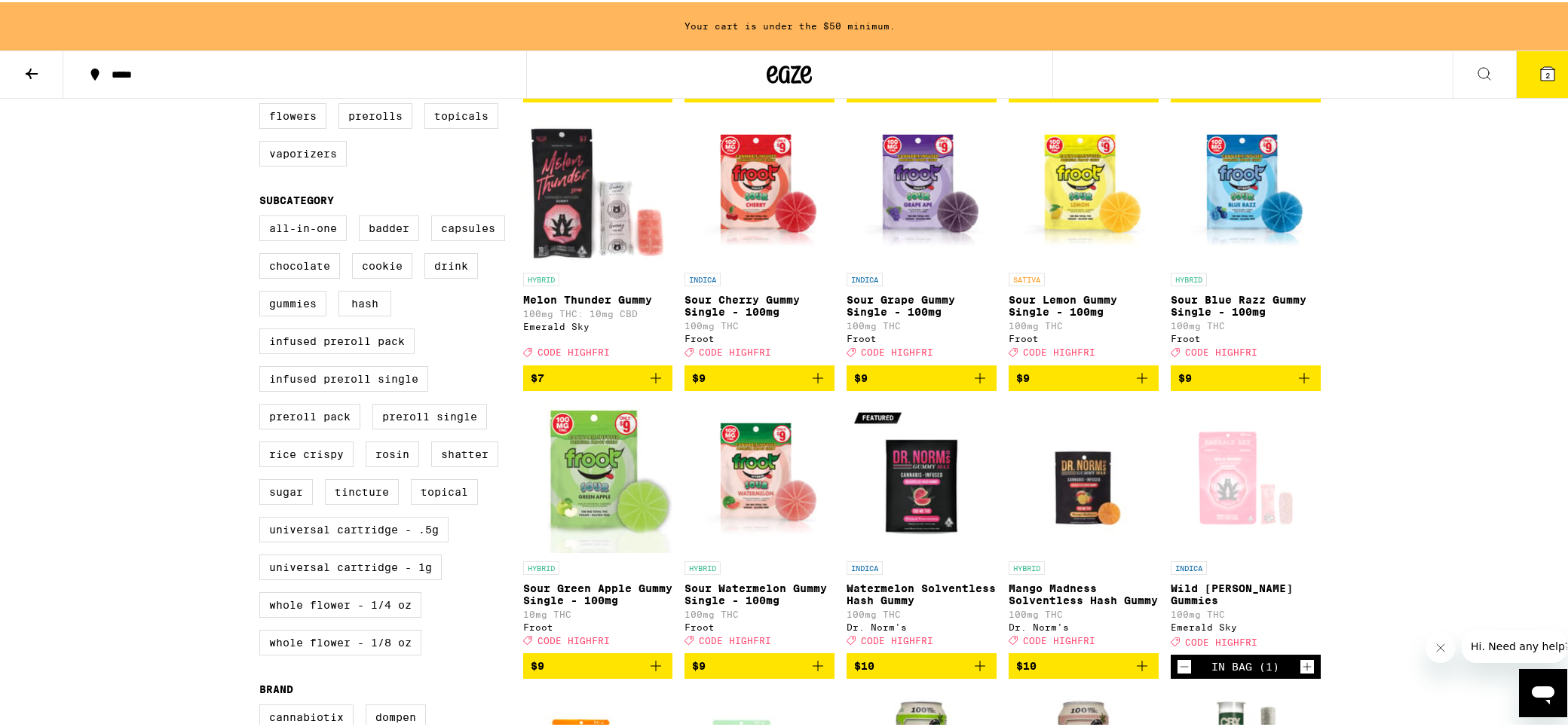
scroll to position [527, 0]
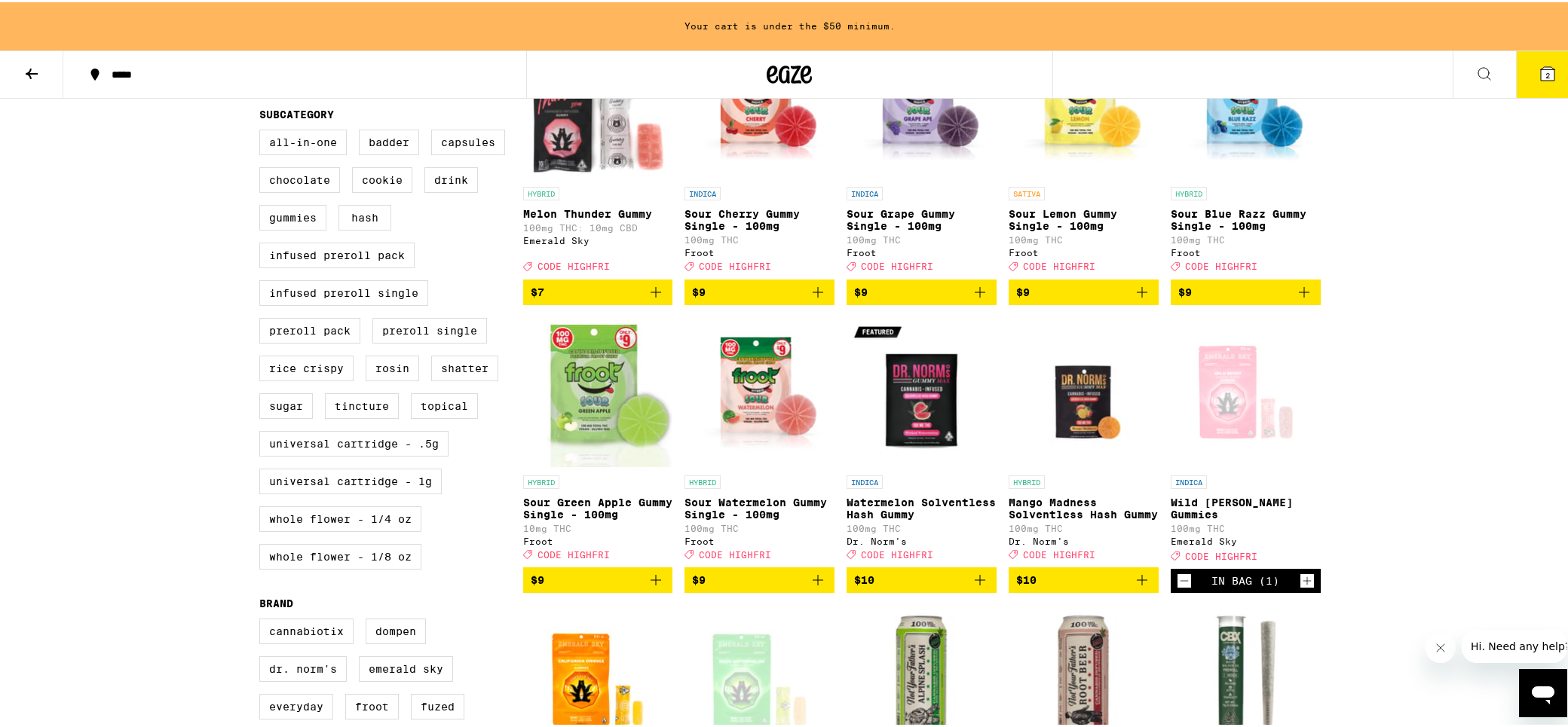
click at [981, 587] on icon "Add to bag" at bounding box center [979, 578] width 18 height 18
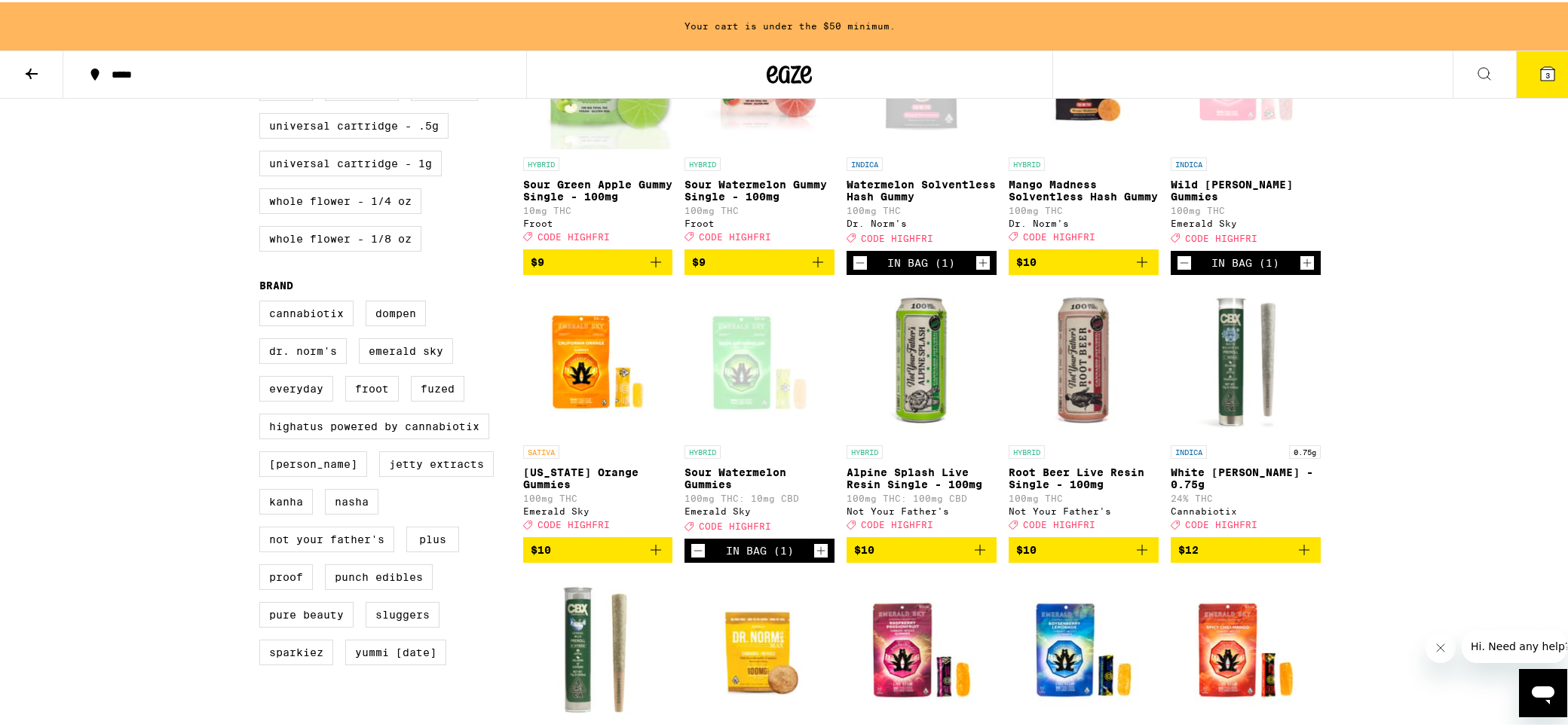
scroll to position [678, 0]
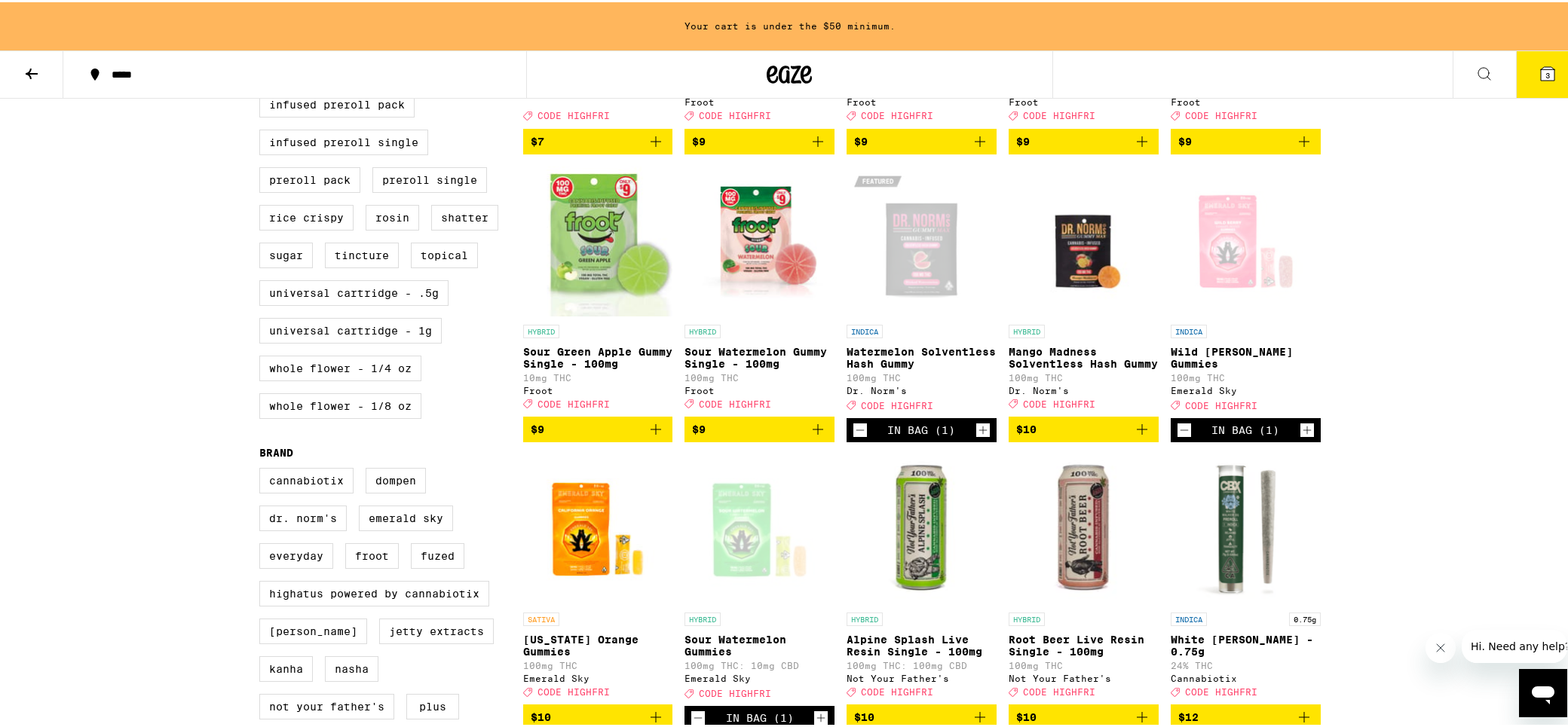
click at [859, 437] on icon "Decrement" at bounding box center [860, 427] width 13 height 18
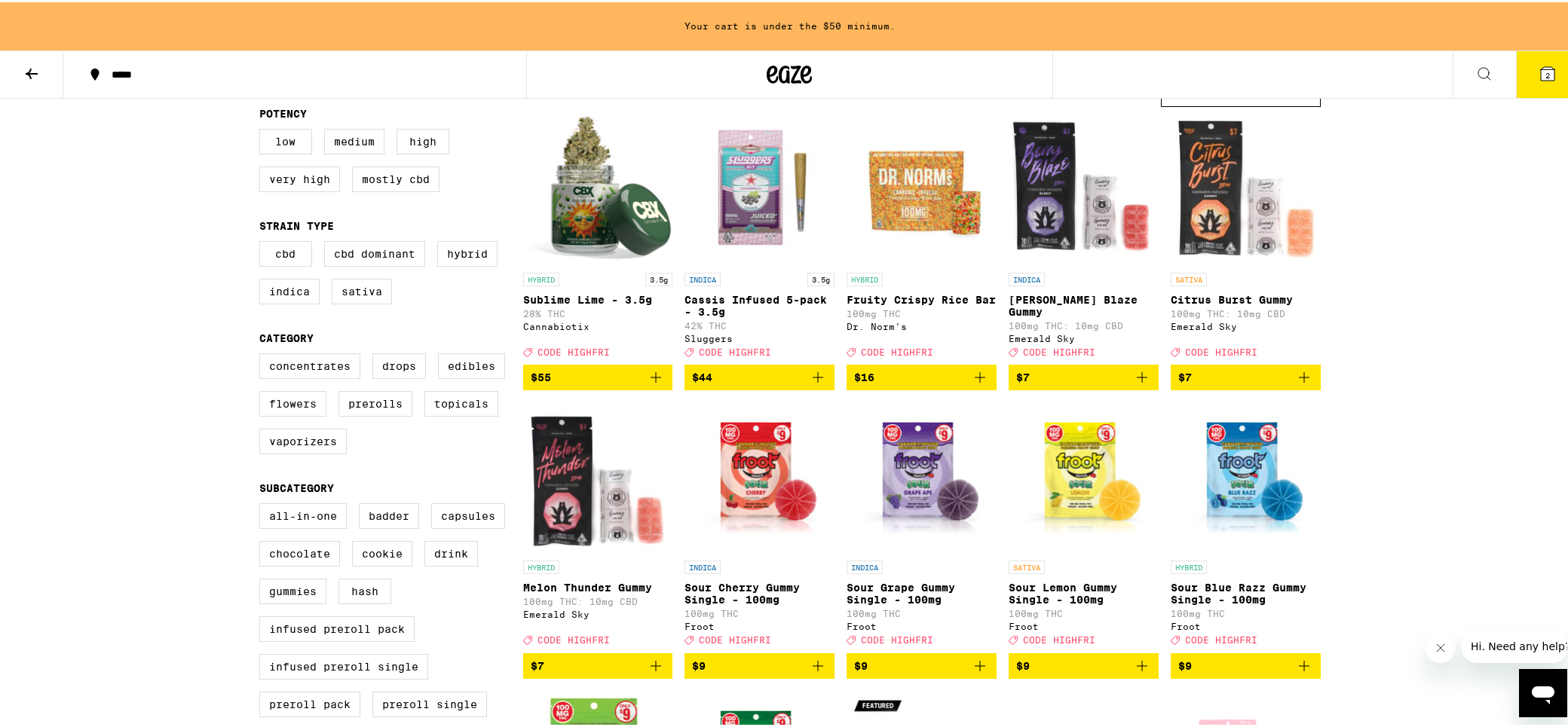
scroll to position [151, 0]
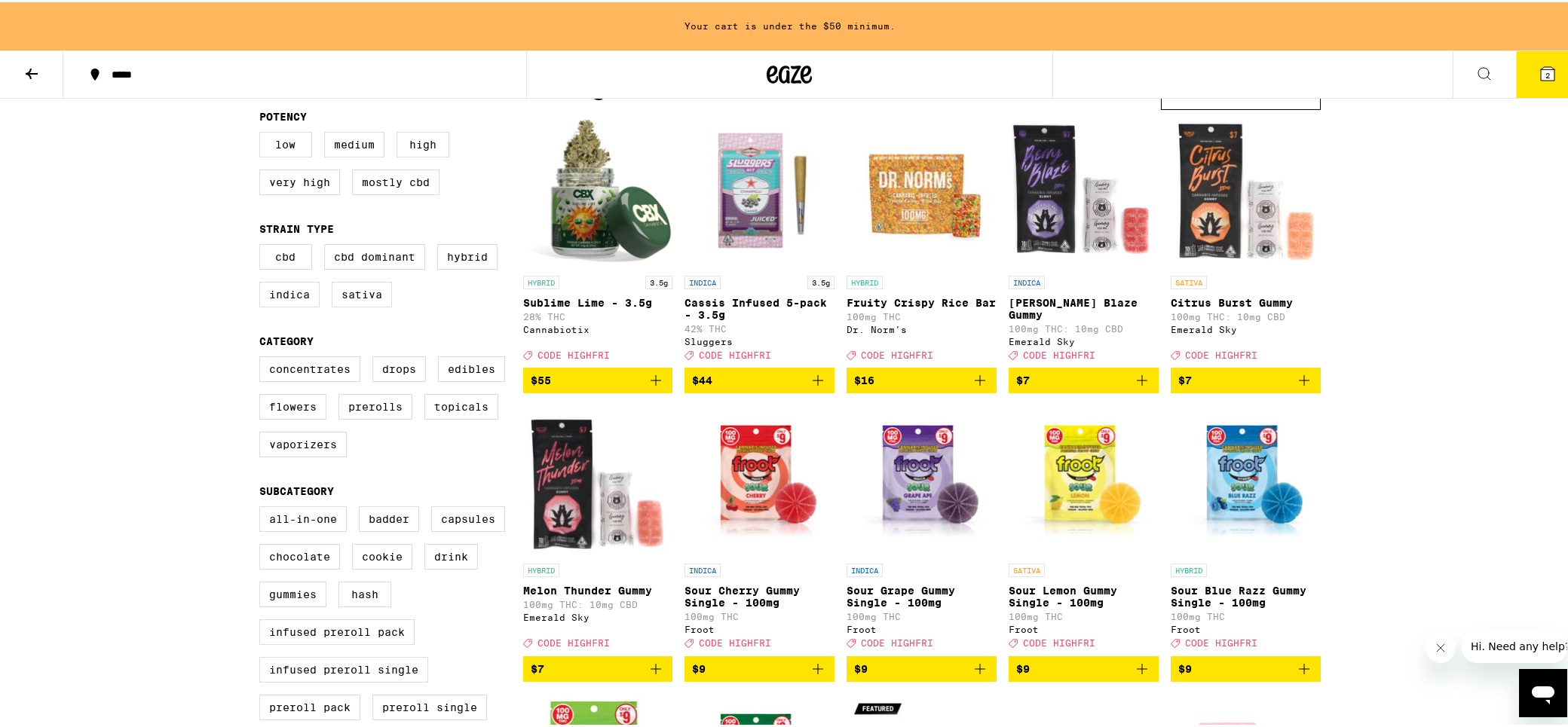
click at [1146, 390] on button "$7" at bounding box center [1084, 378] width 150 height 25
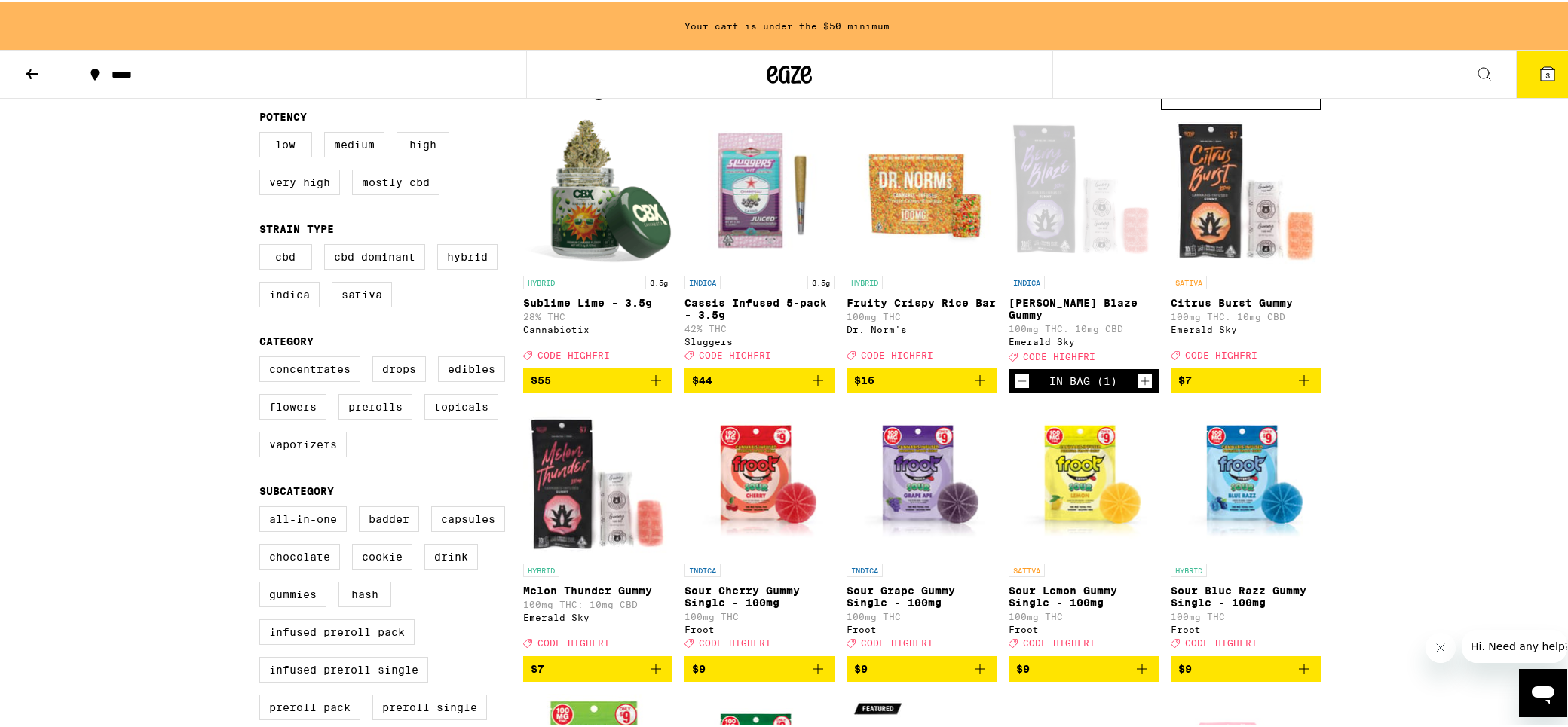
click at [1146, 388] on icon "Increment" at bounding box center [1145, 378] width 13 height 18
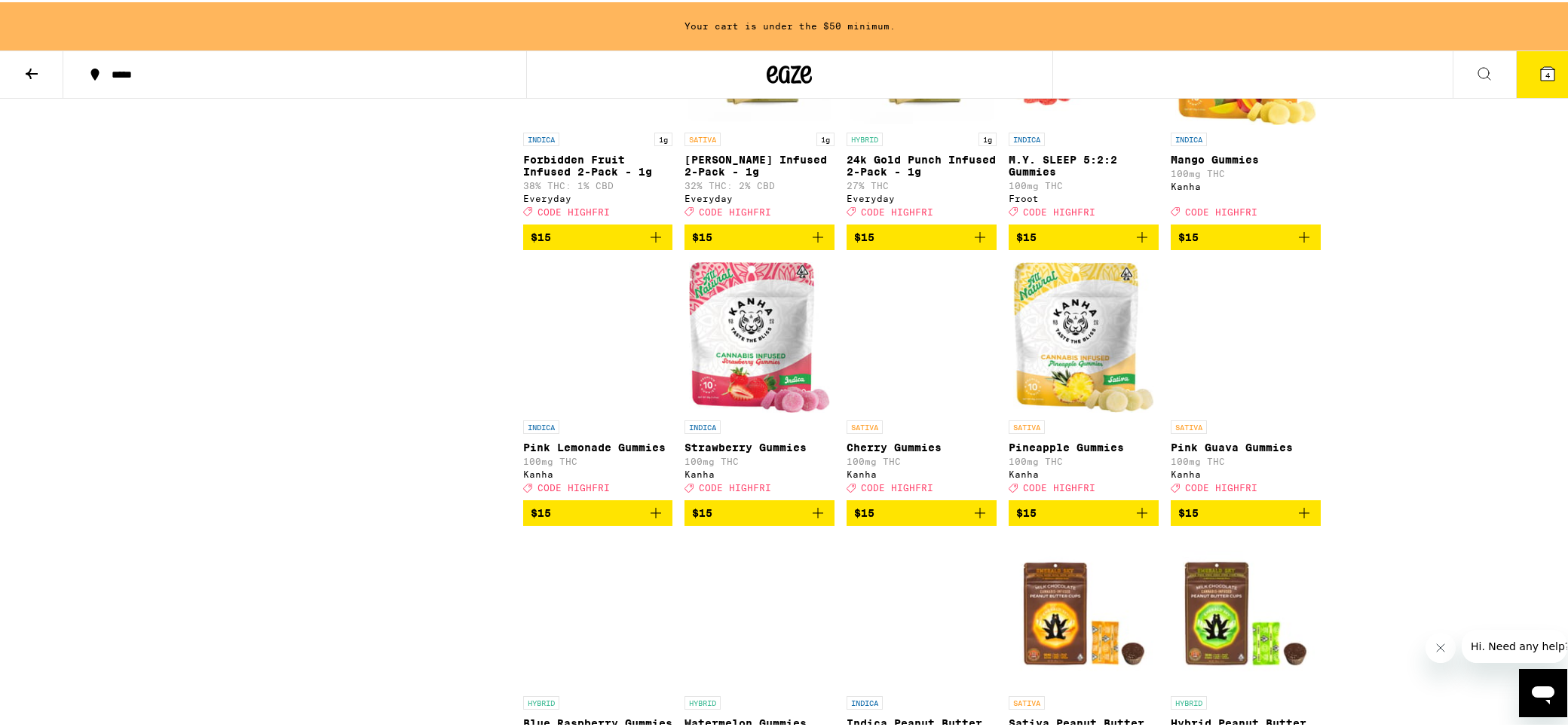
scroll to position [2035, 0]
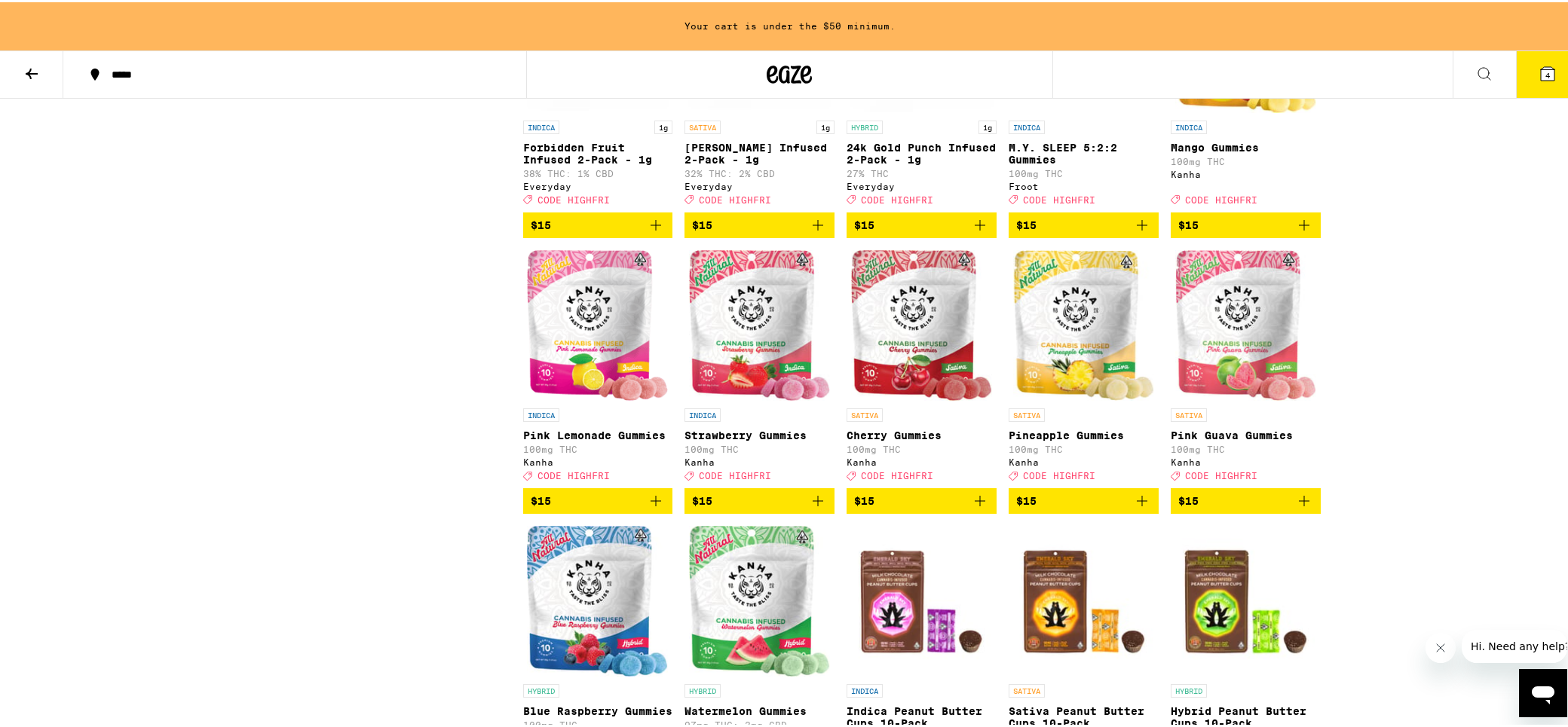
click at [651, 505] on icon "Add to bag" at bounding box center [656, 499] width 11 height 11
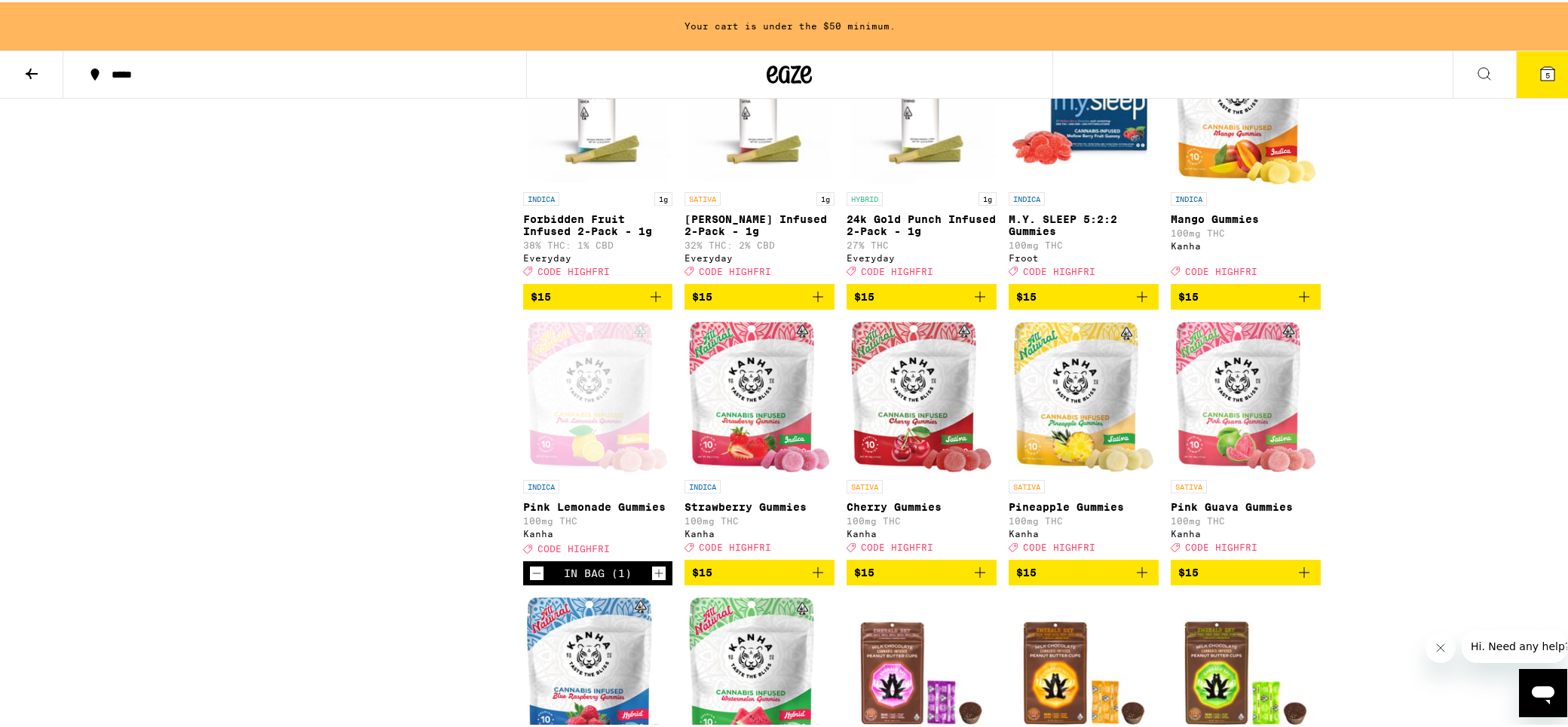
scroll to position [1959, 0]
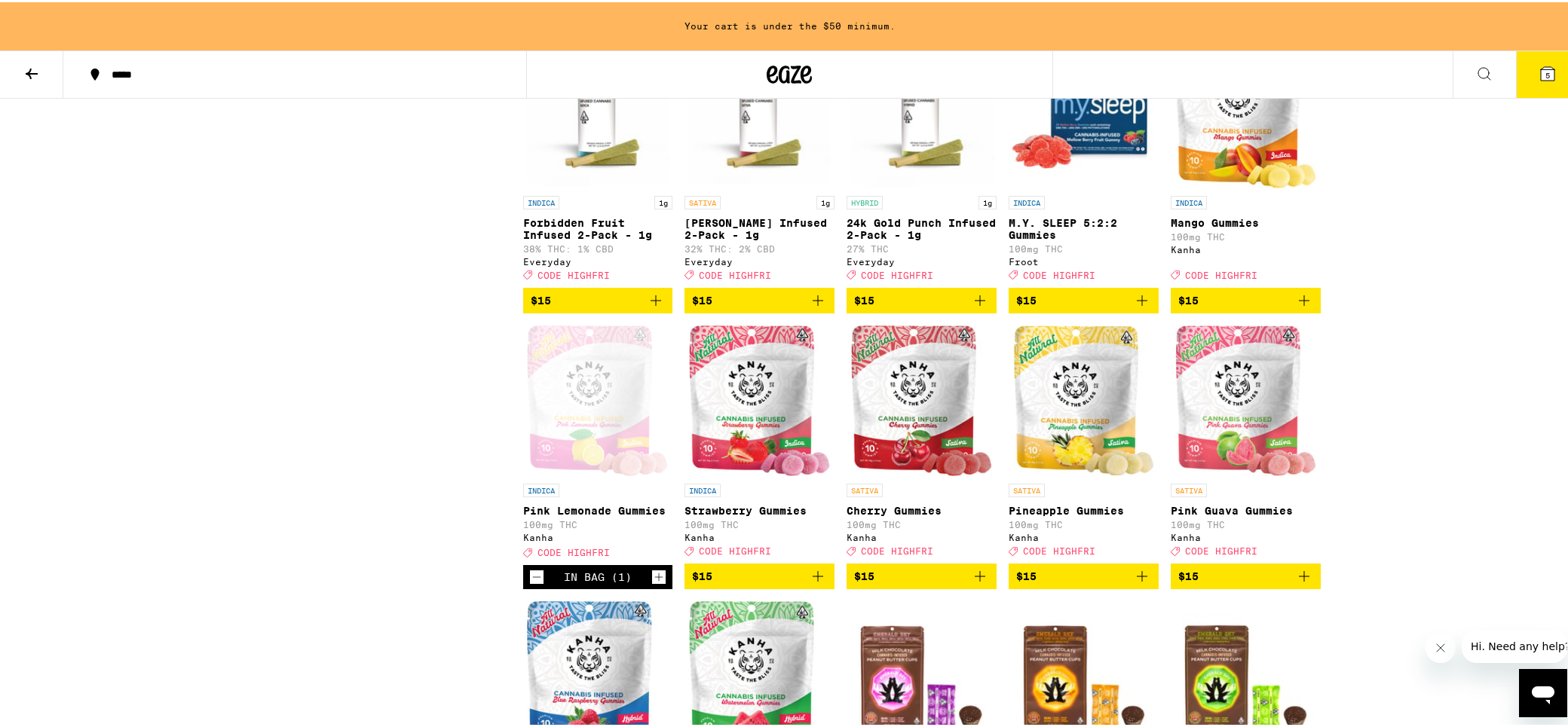
click at [1299, 307] on icon "Add to bag" at bounding box center [1303, 298] width 18 height 18
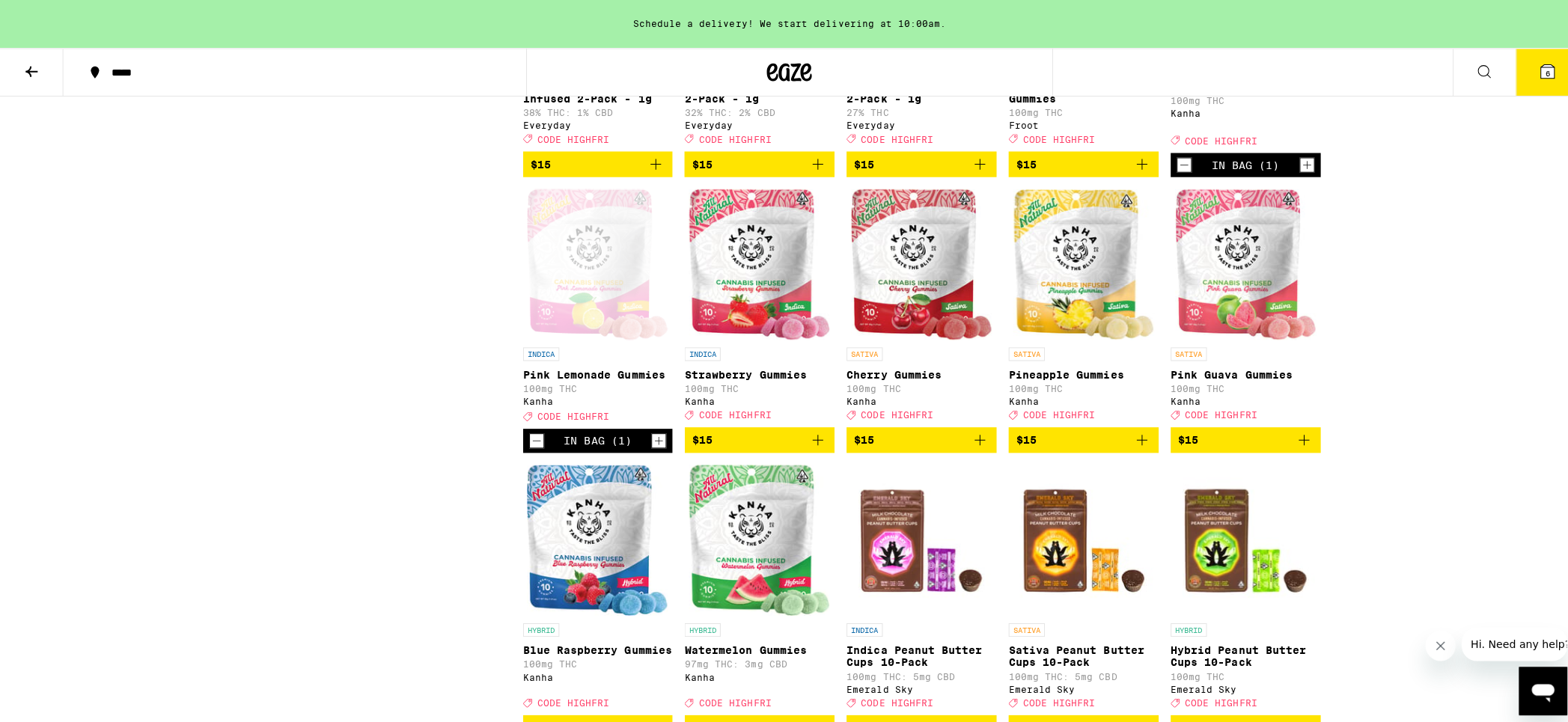
scroll to position [2321, 0]
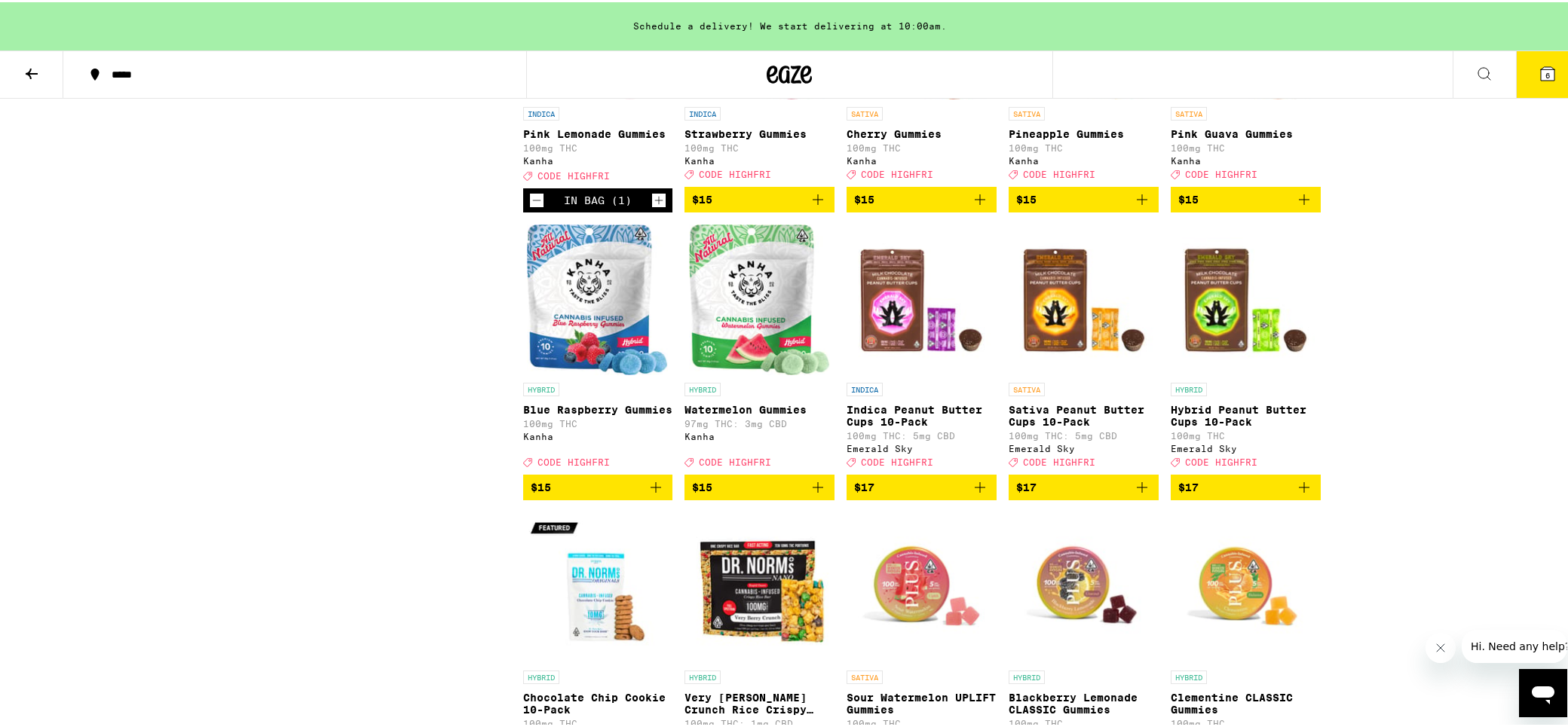
click at [1541, 69] on icon at bounding box center [1548, 72] width 13 height 13
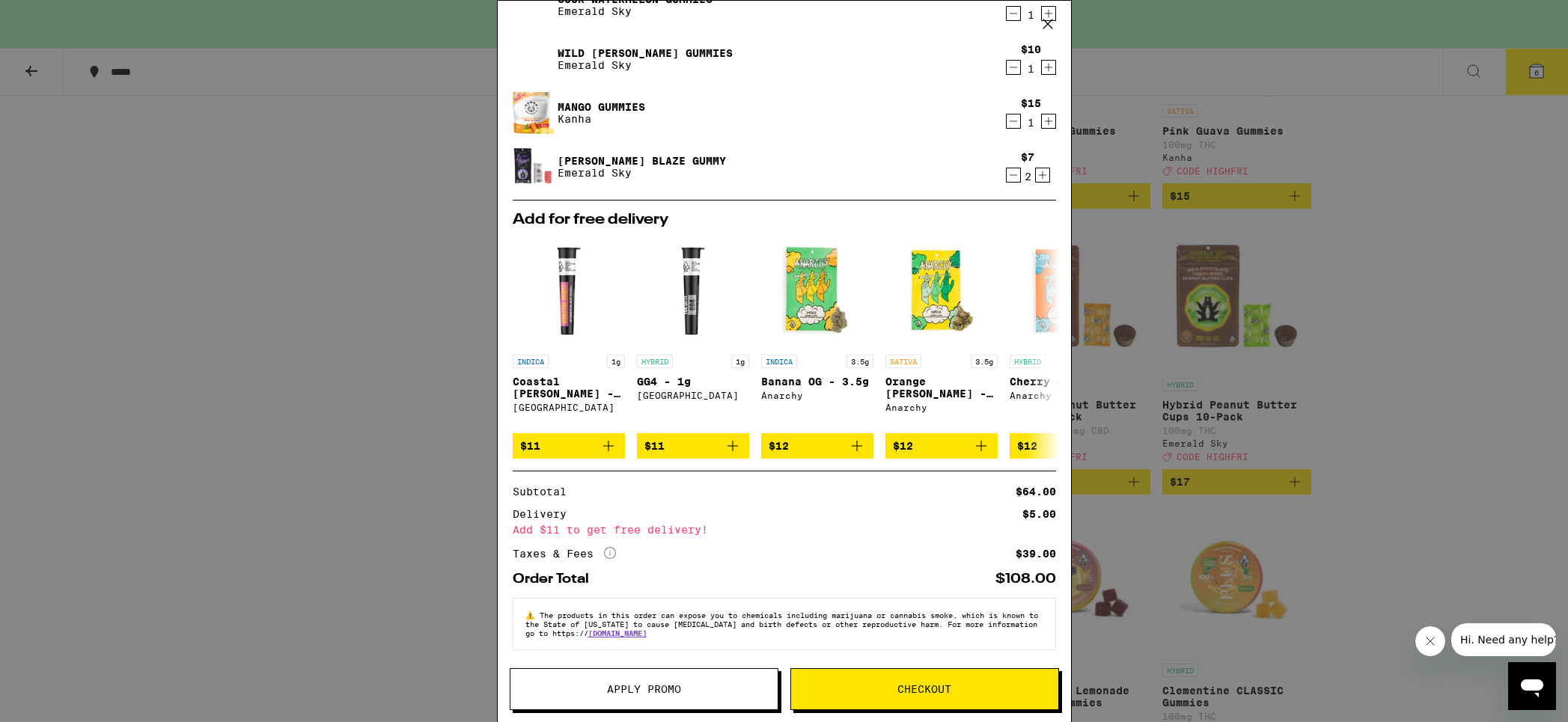
scroll to position [182, 0]
click at [644, 685] on span "Apply Promo" at bounding box center [644, 689] width 74 height 11
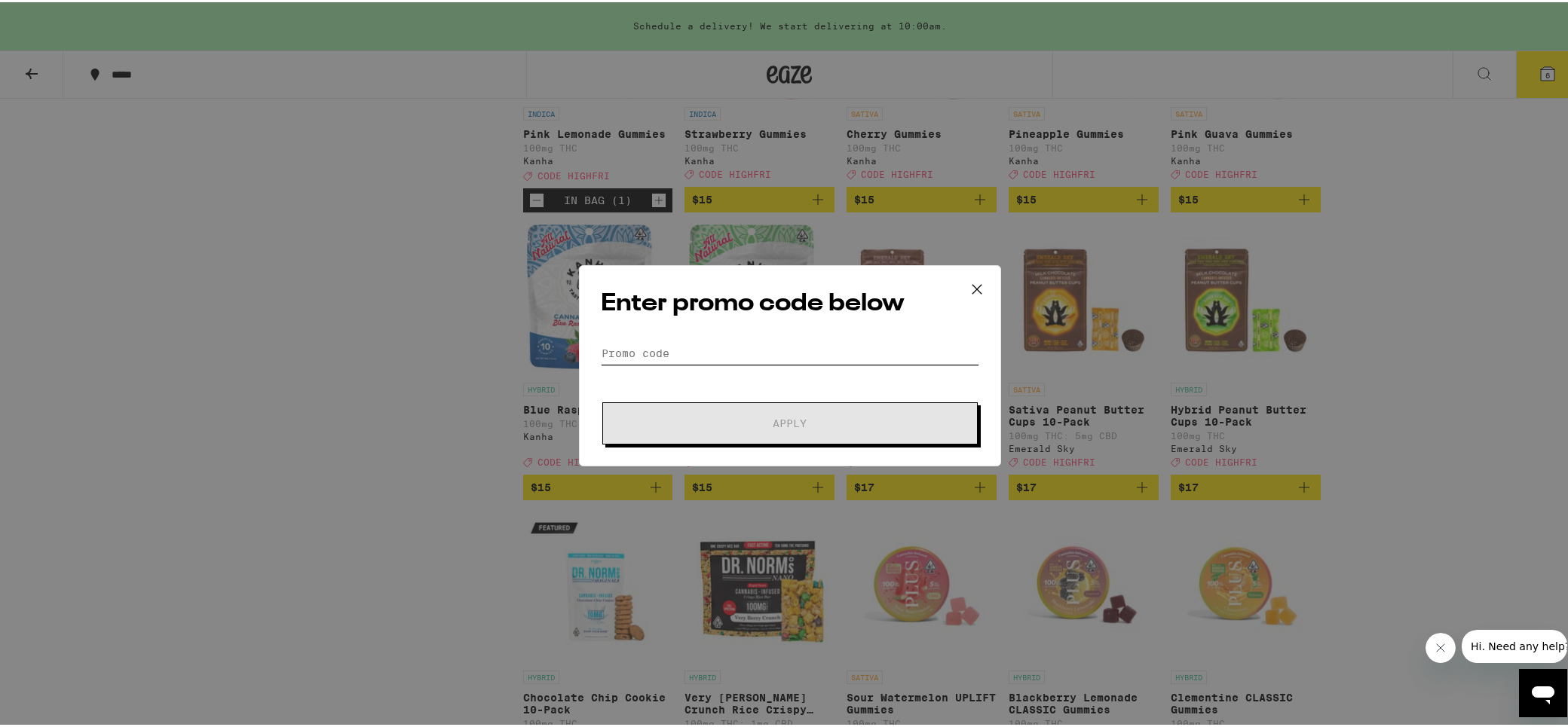
click at [815, 346] on input "Promo Code" at bounding box center [789, 351] width 378 height 23
paste input "HIGHFRI"
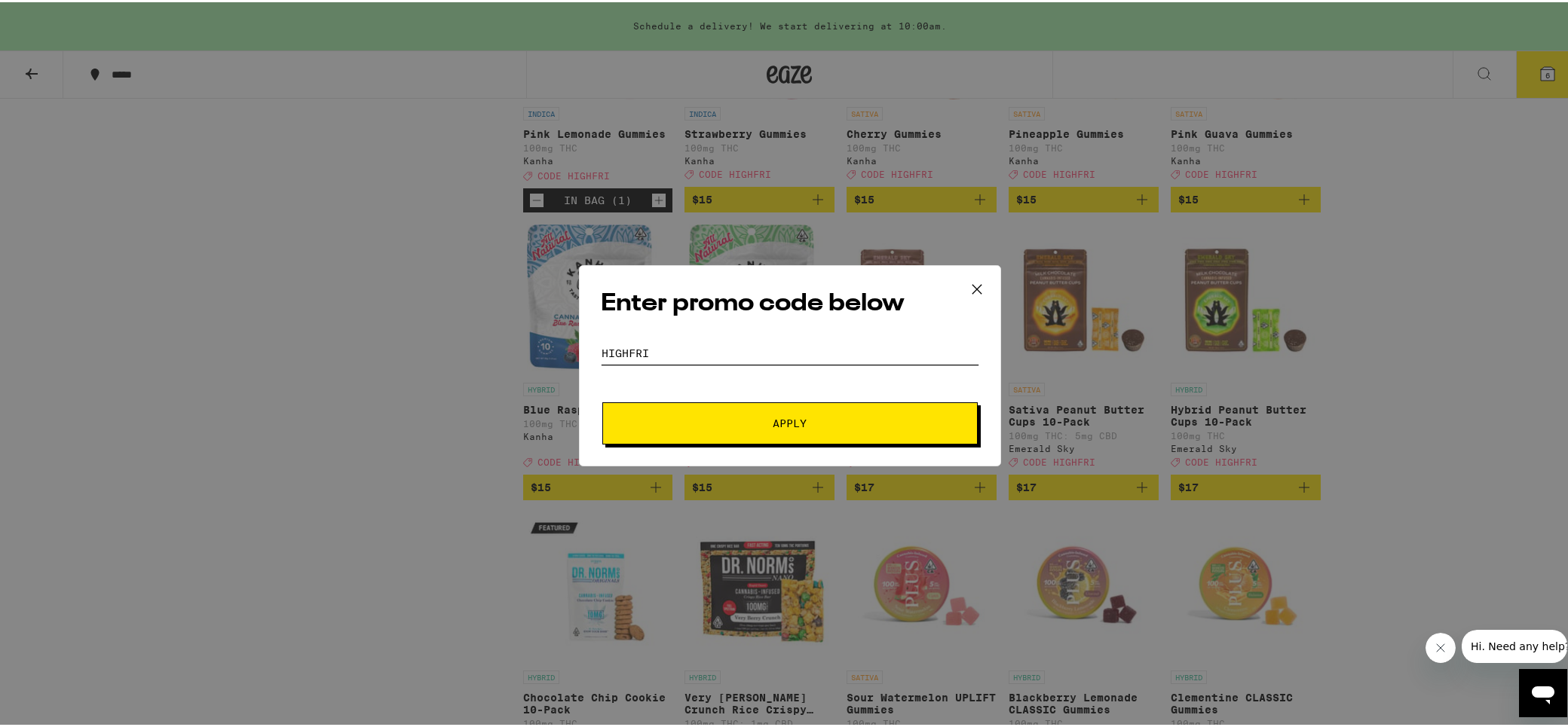
type input "HIGHFRI"
click at [798, 411] on button "Apply" at bounding box center [790, 421] width 376 height 42
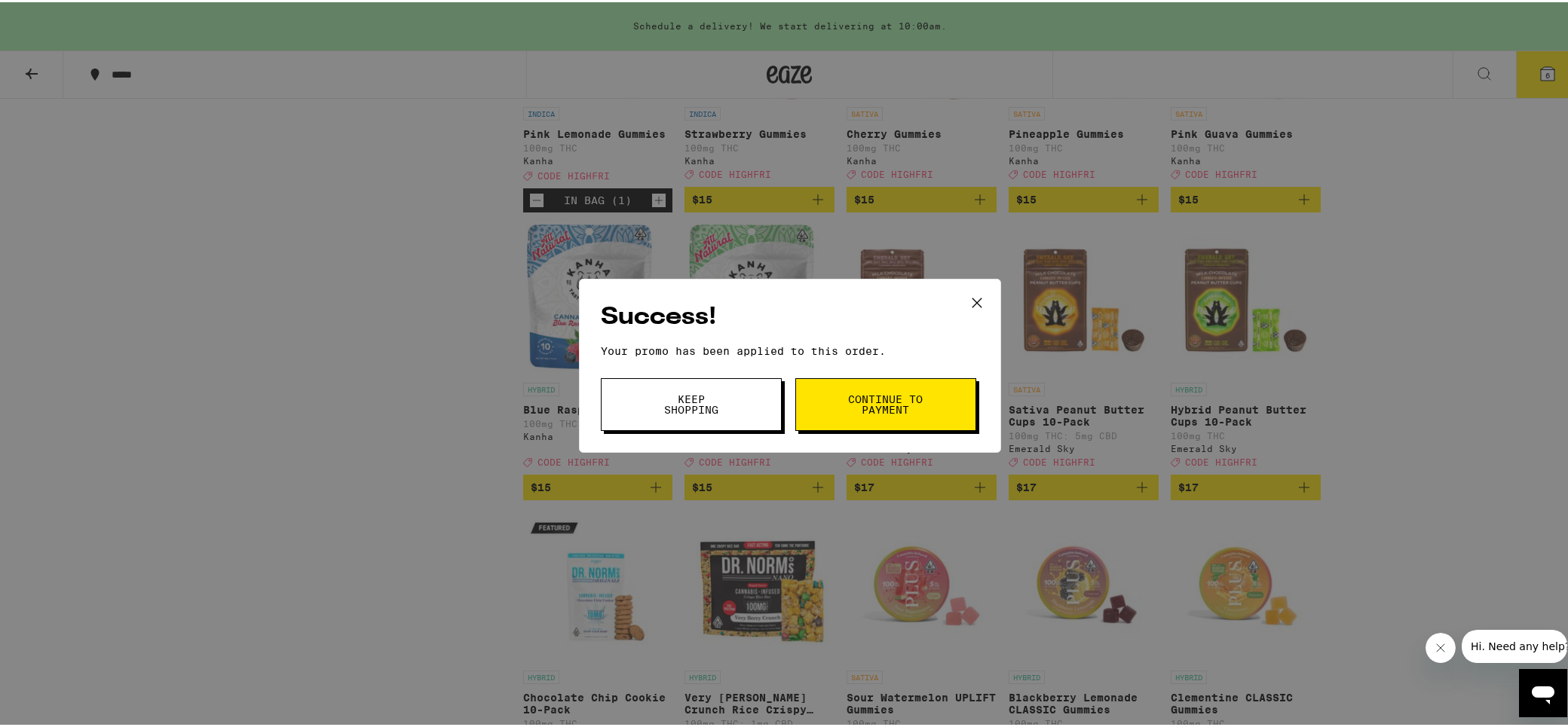
click at [971, 295] on icon at bounding box center [977, 301] width 23 height 23
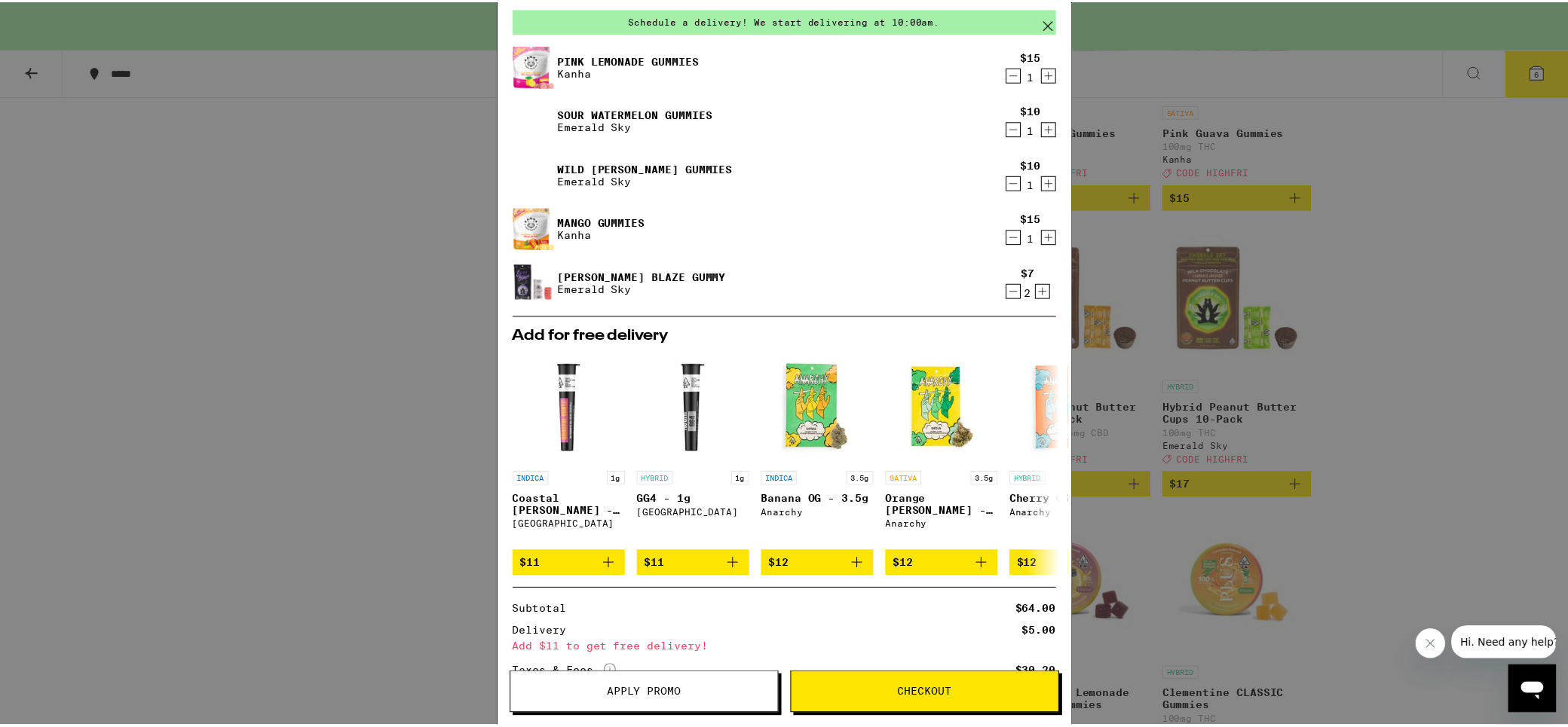
scroll to position [151, 0]
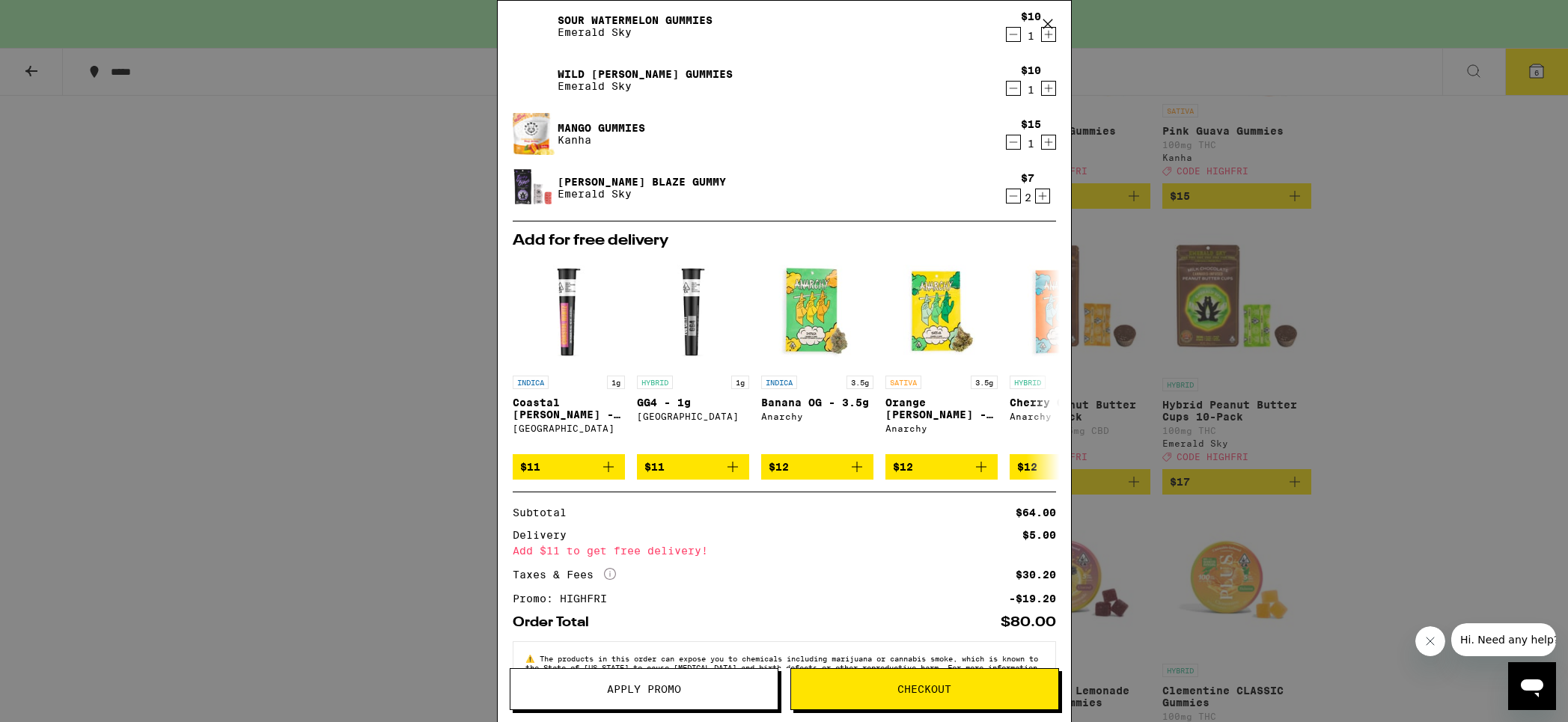
click at [1045, 25] on icon at bounding box center [1047, 23] width 23 height 23
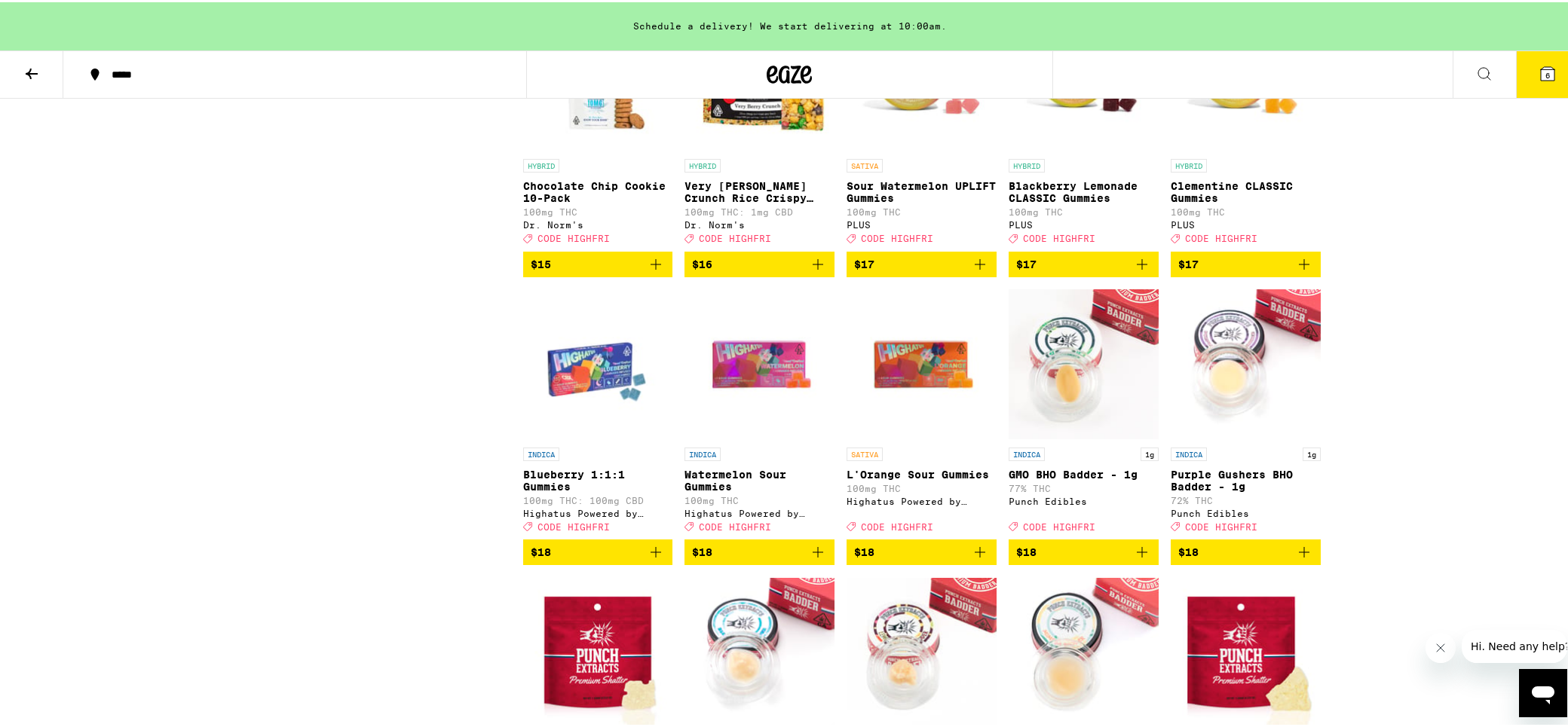
scroll to position [2864, 0]
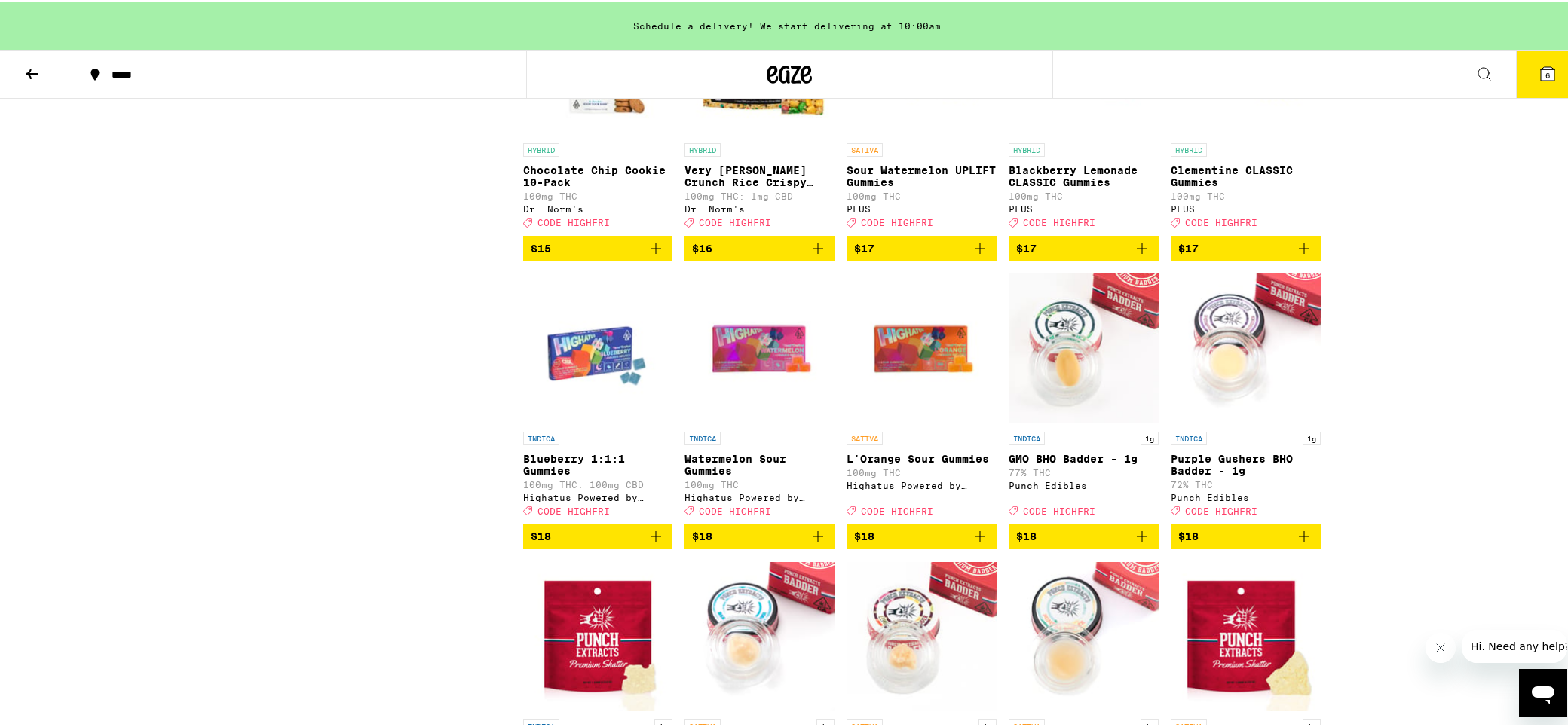
click at [777, 422] on img "Open page for Watermelon Sour Gummies from Highatus Powered by Cannabiotix" at bounding box center [759, 346] width 150 height 151
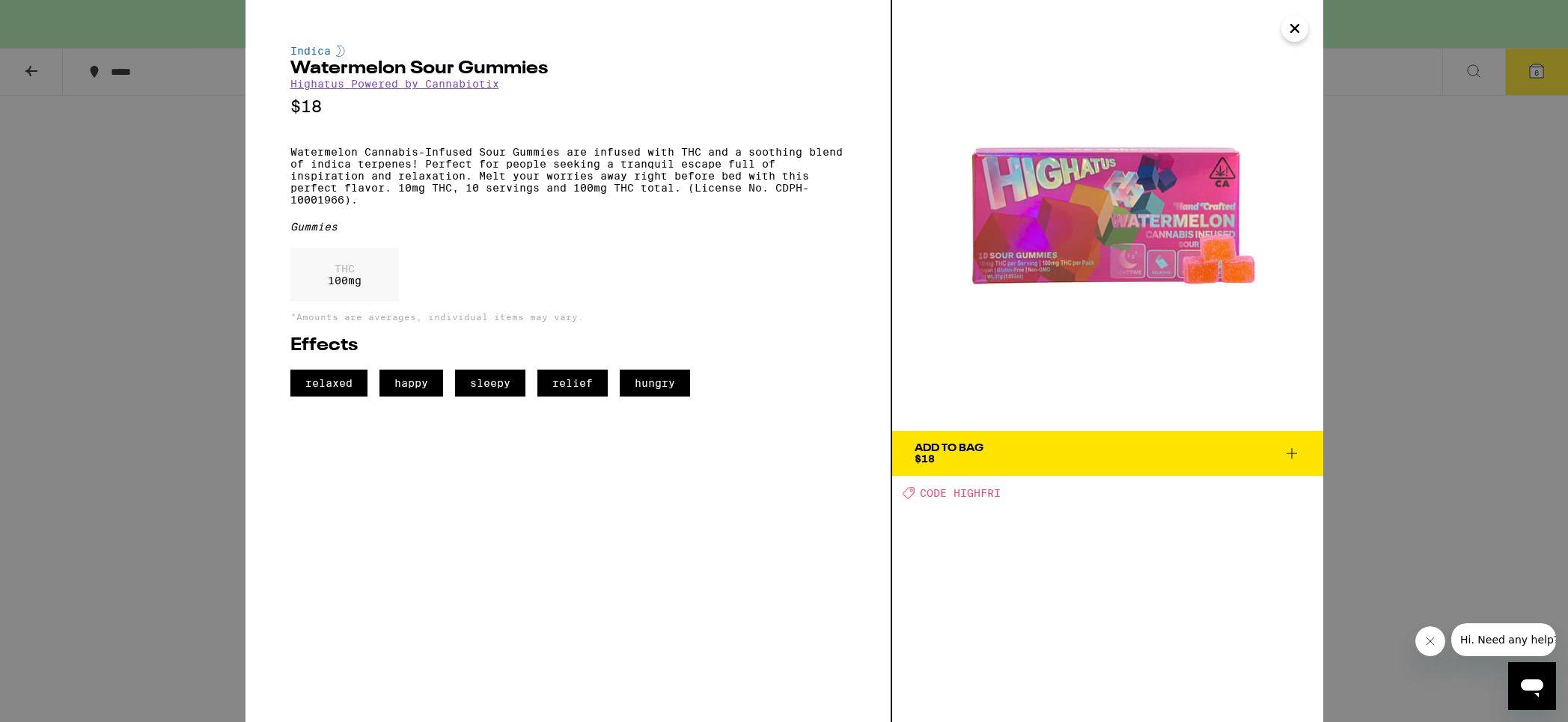
click at [1303, 31] on icon "Close" at bounding box center [1294, 28] width 18 height 23
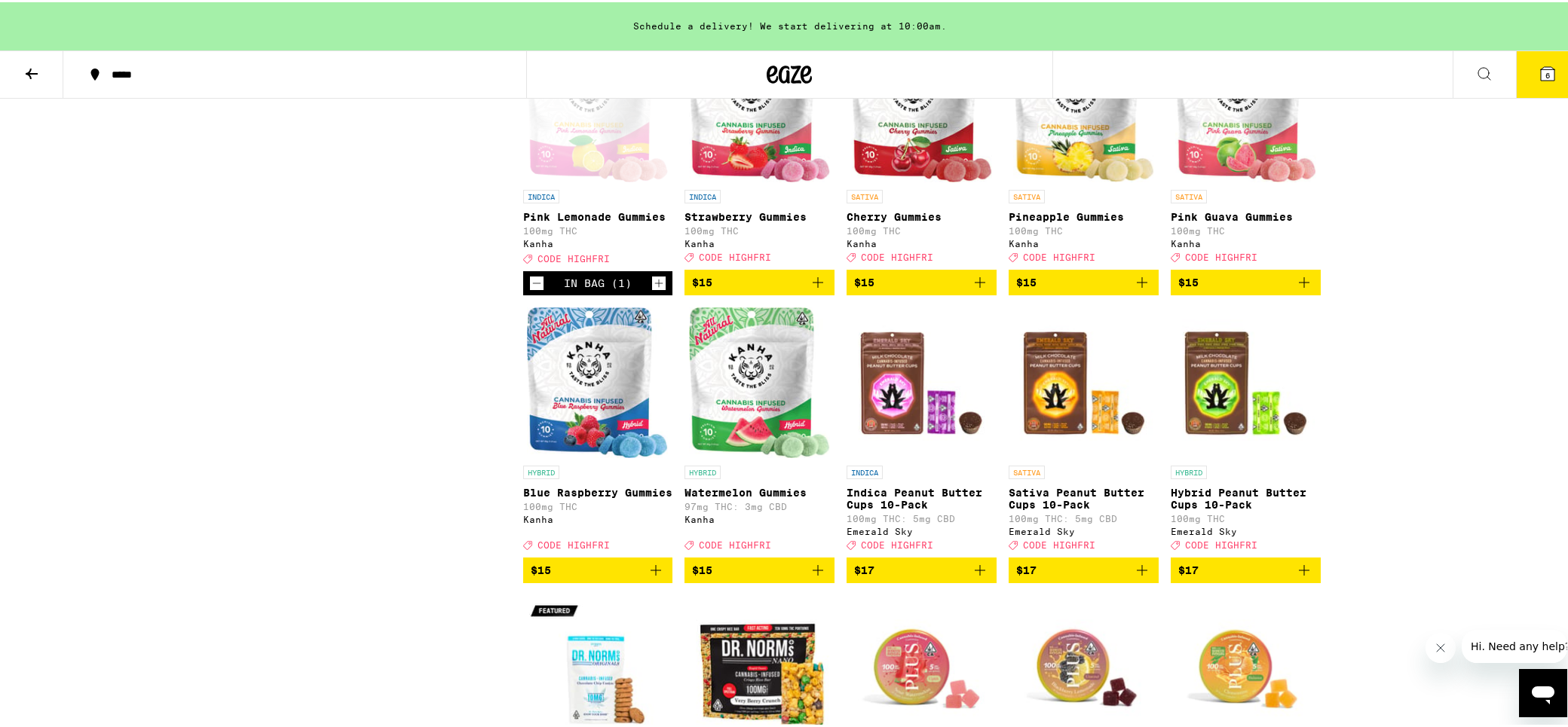
scroll to position [2367, 0]
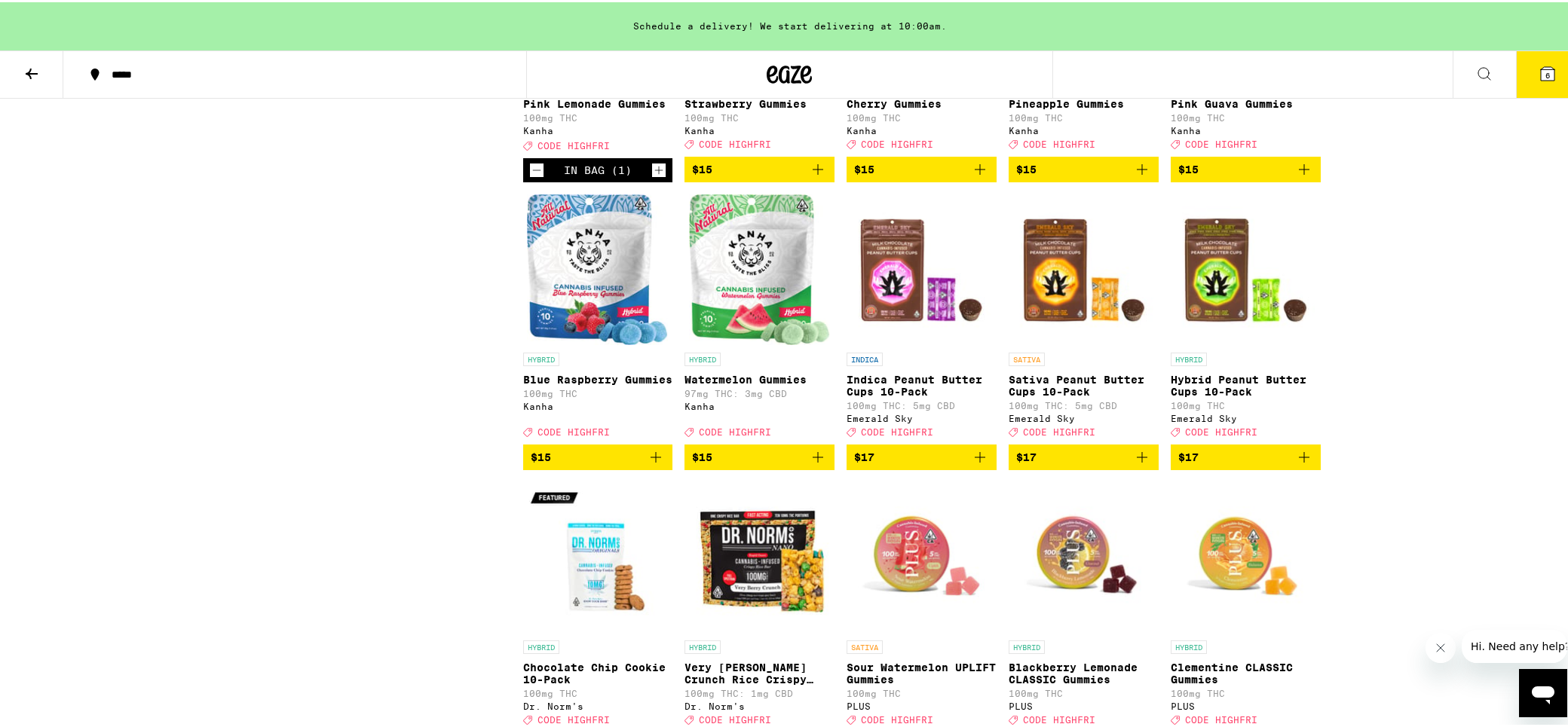
click at [647, 464] on icon "Add to bag" at bounding box center [656, 455] width 18 height 18
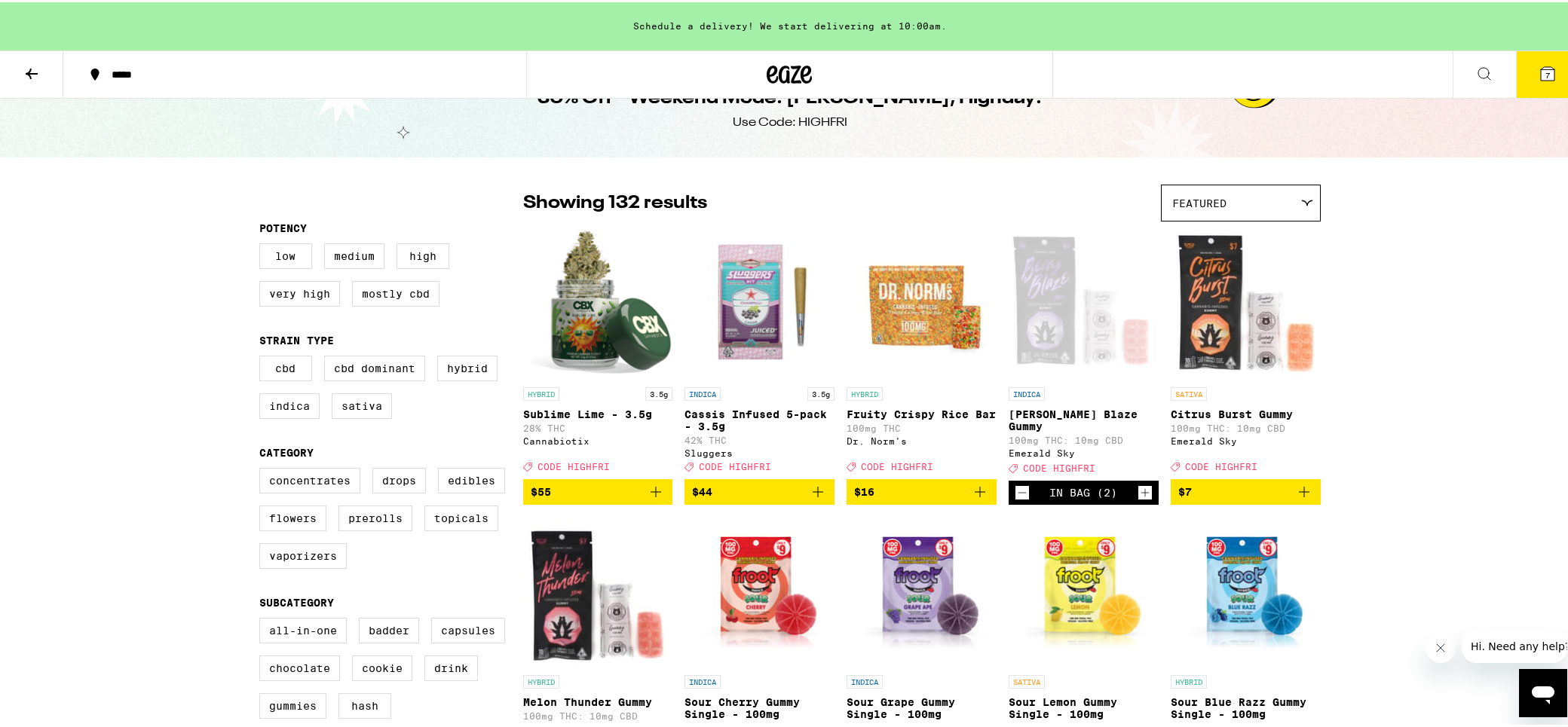
scroll to position [30, 0]
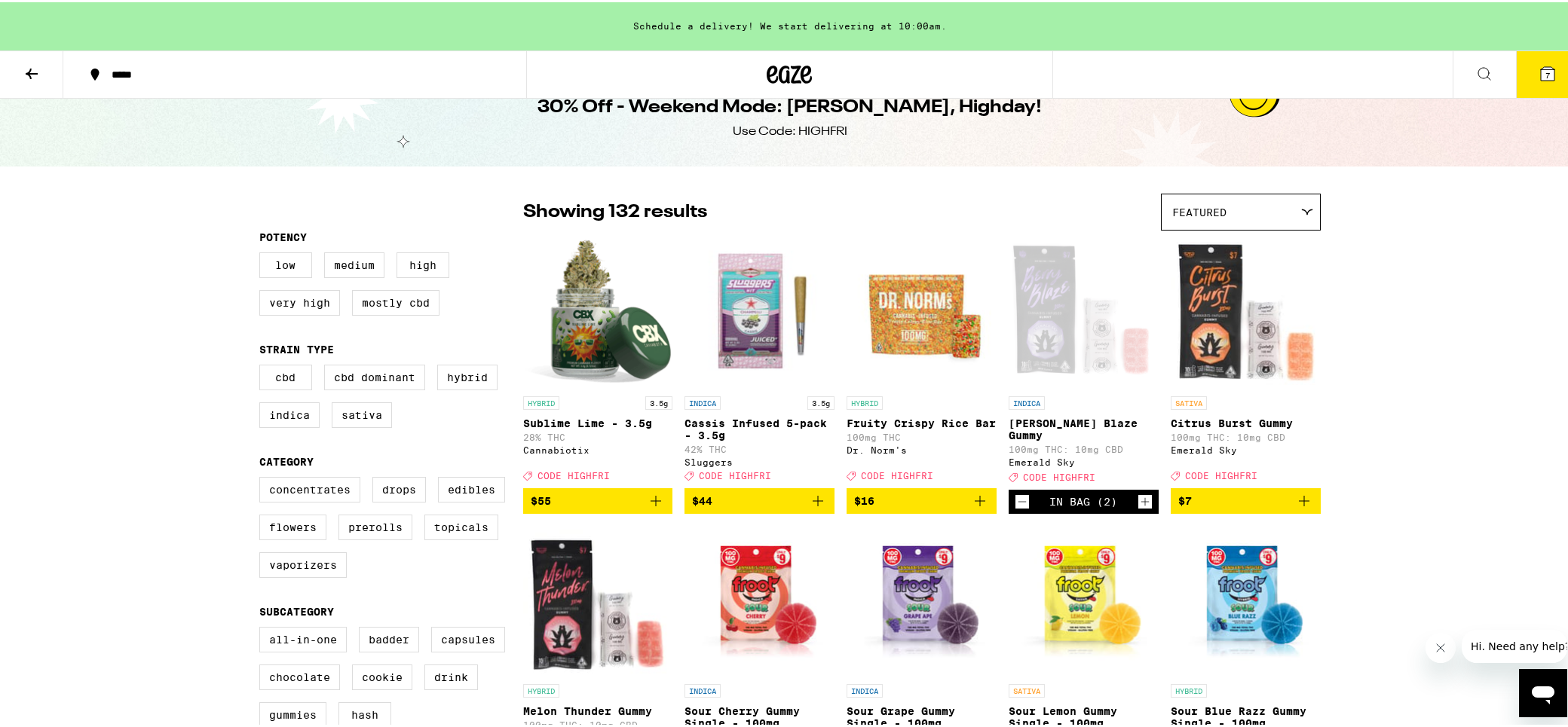
click at [803, 126] on div "Use Code: HIGHFRI" at bounding box center [790, 130] width 115 height 17
click at [789, 70] on icon at bounding box center [789, 72] width 45 height 27
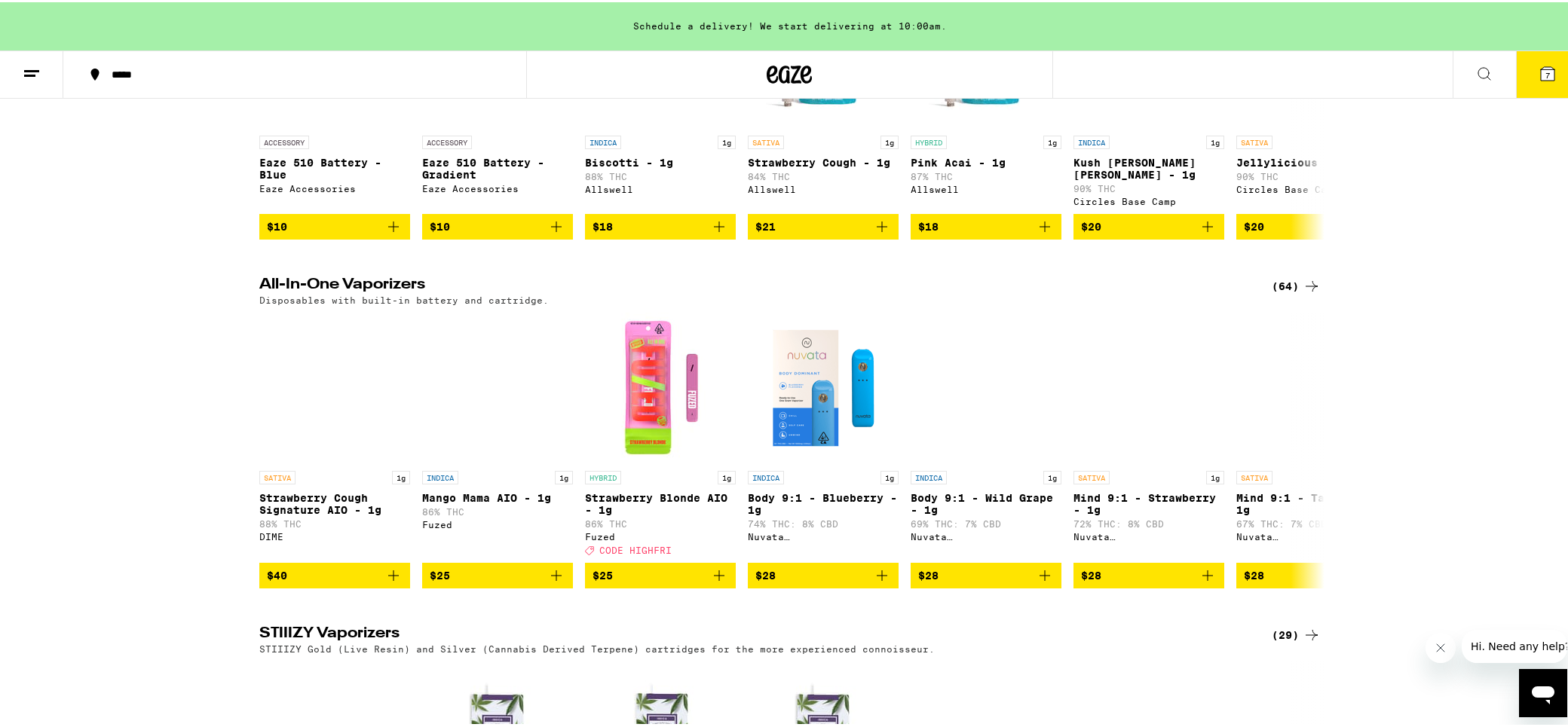
scroll to position [2412, 0]
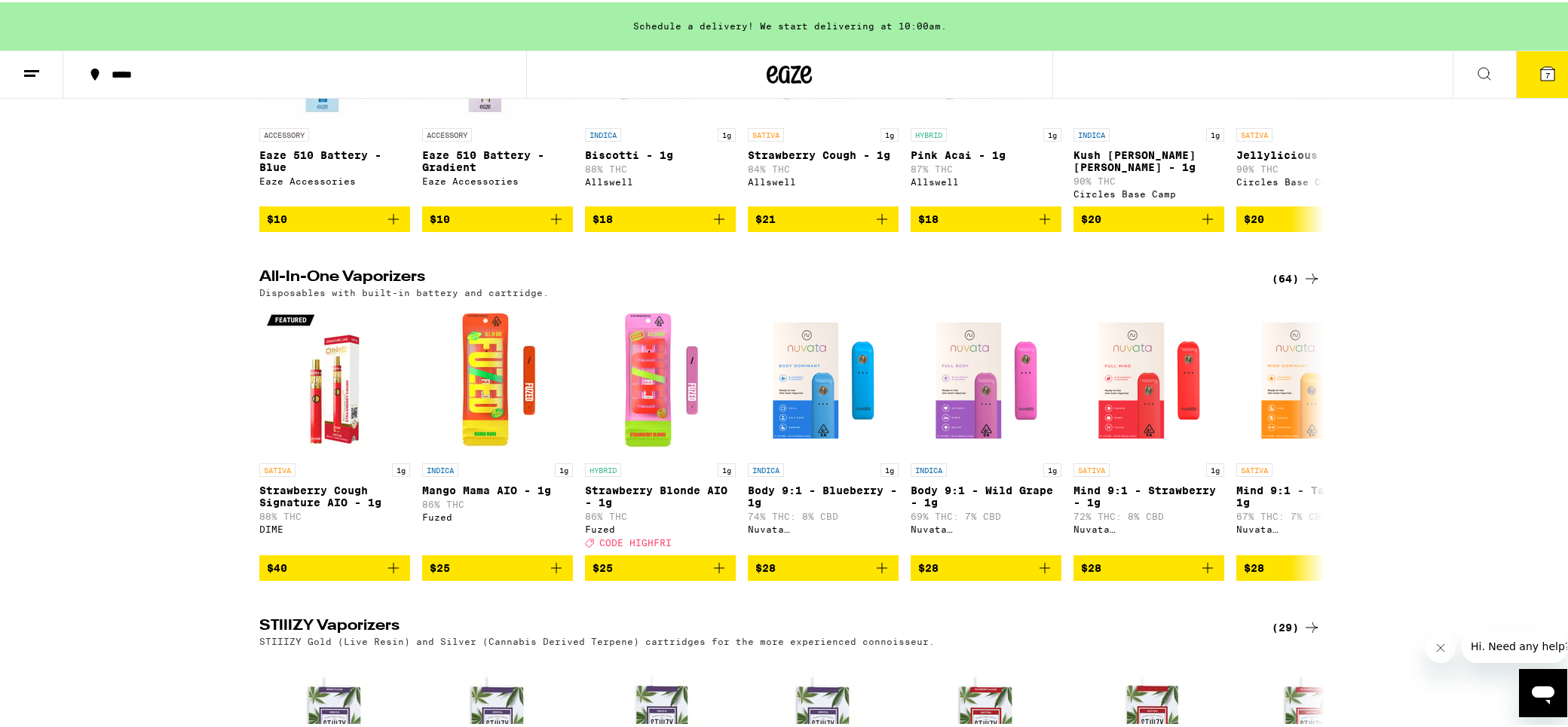
drag, startPoint x: 1302, startPoint y: 346, endPoint x: 1387, endPoint y: 361, distance: 86.3
click at [1303, 286] on icon at bounding box center [1311, 276] width 18 height 18
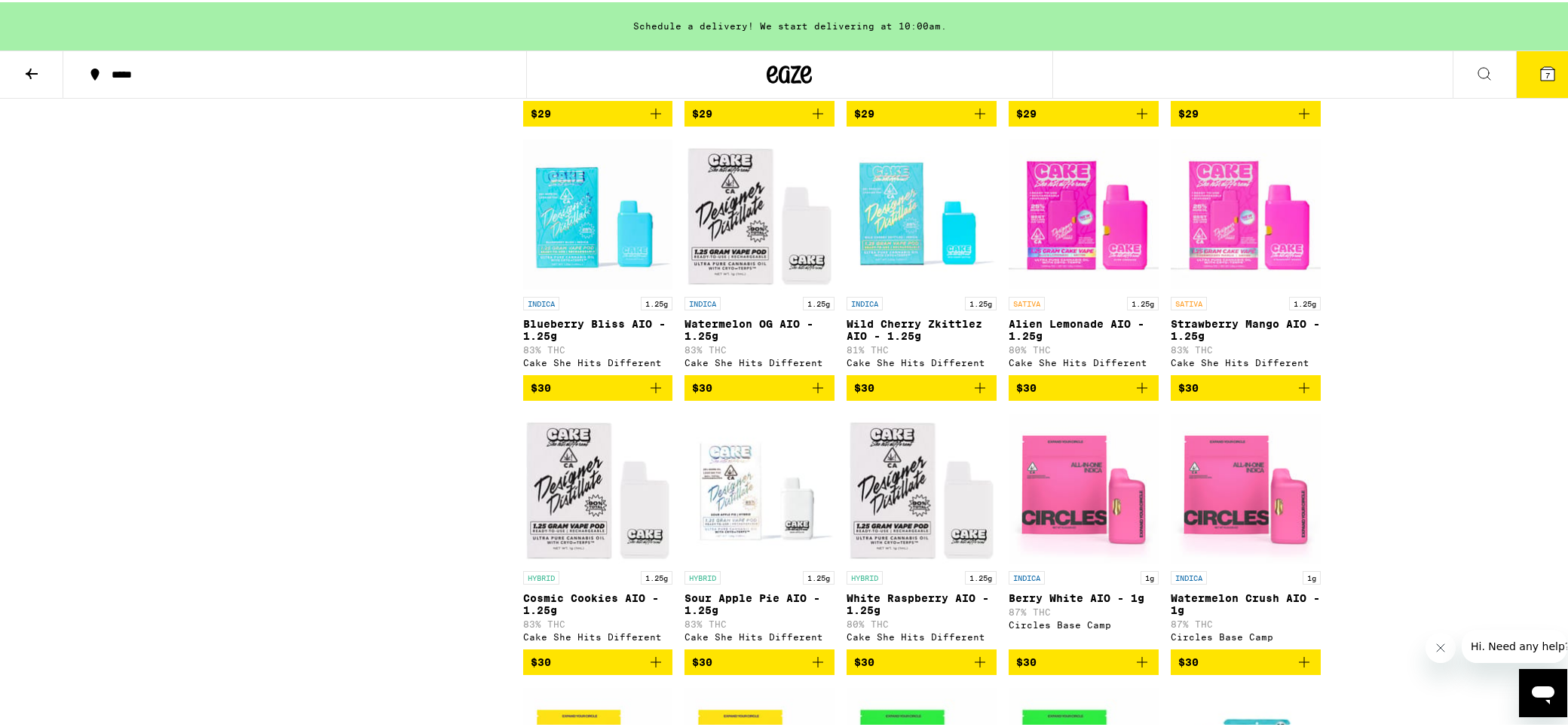
scroll to position [980, 0]
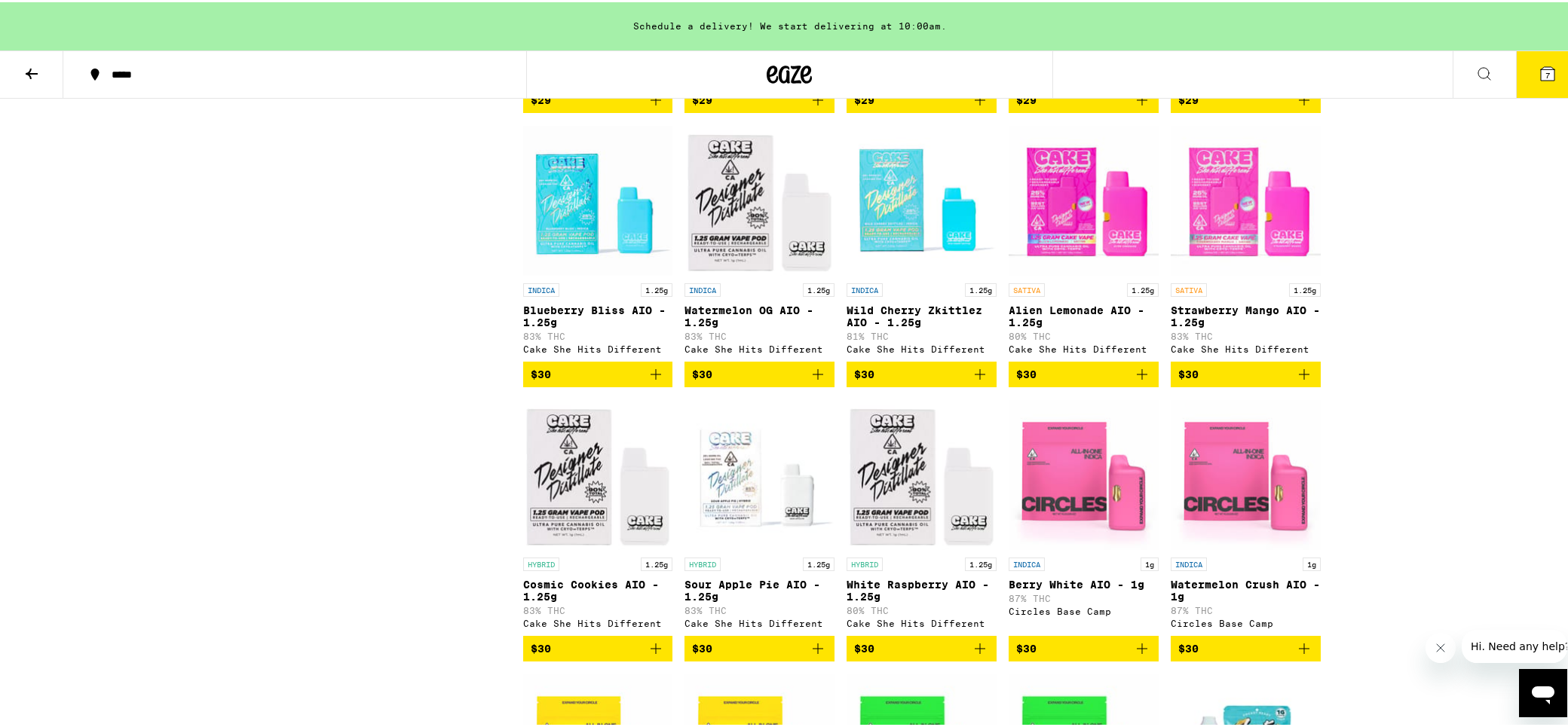
click at [647, 382] on icon "Add to bag" at bounding box center [656, 372] width 18 height 18
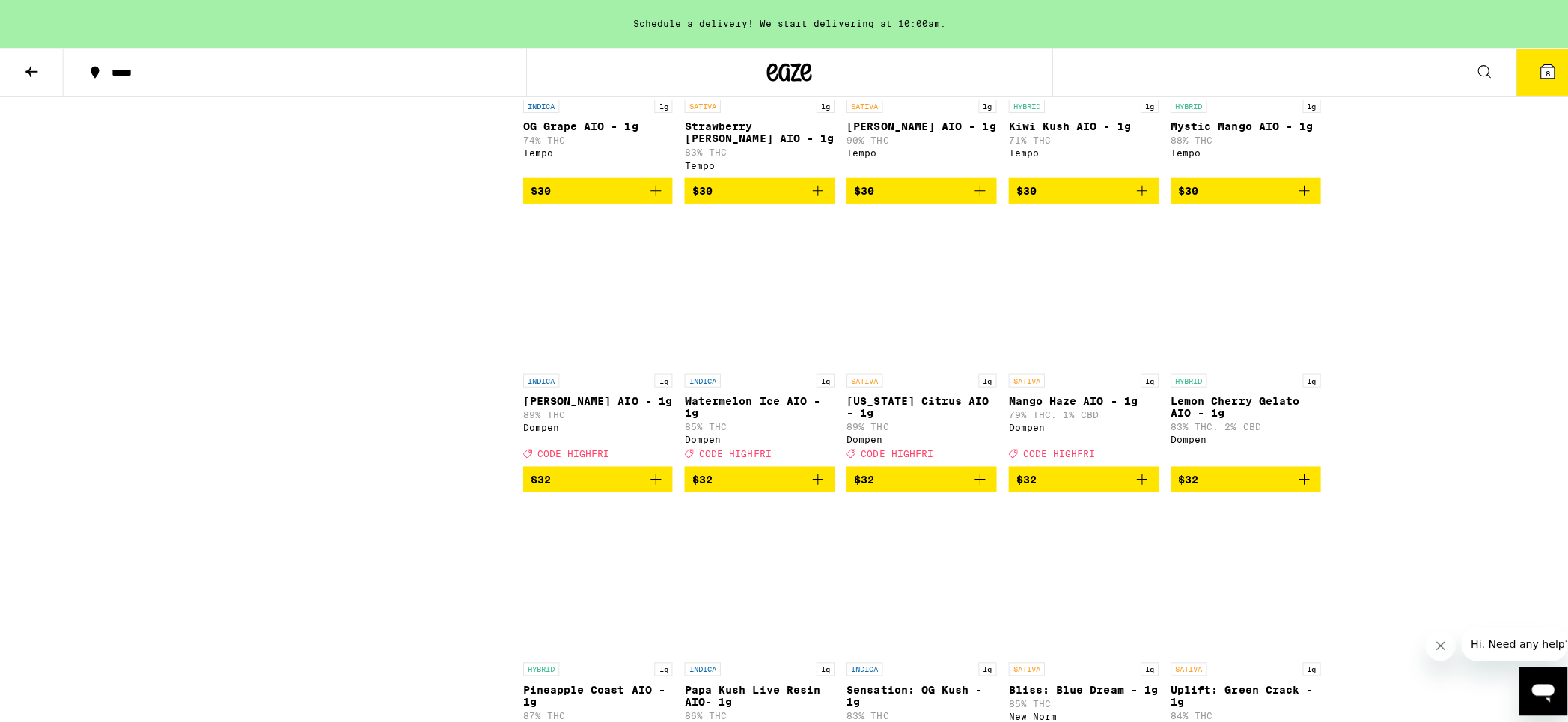
scroll to position [2080, 0]
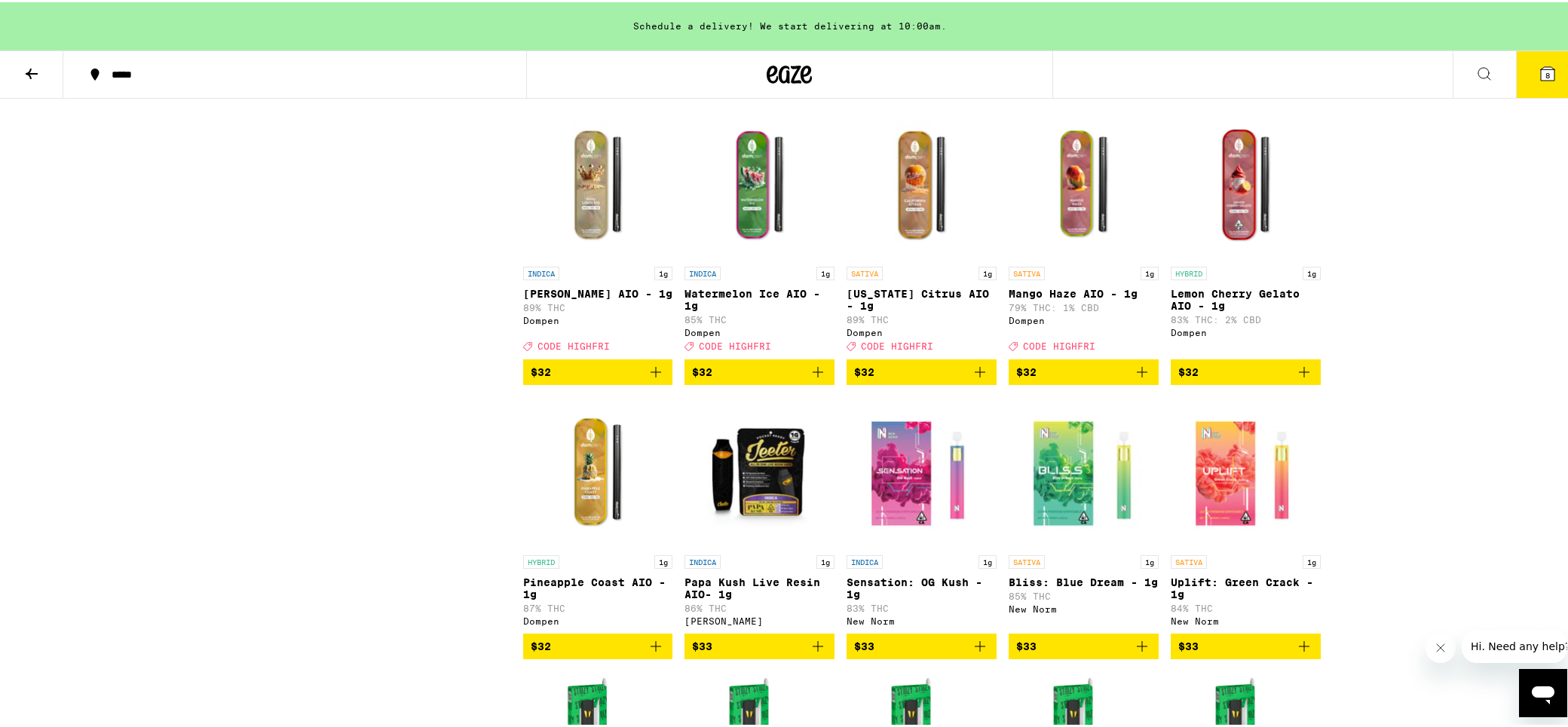
click at [654, 379] on icon "Add to bag" at bounding box center [656, 370] width 18 height 18
click at [1545, 73] on button "9" at bounding box center [1547, 72] width 63 height 46
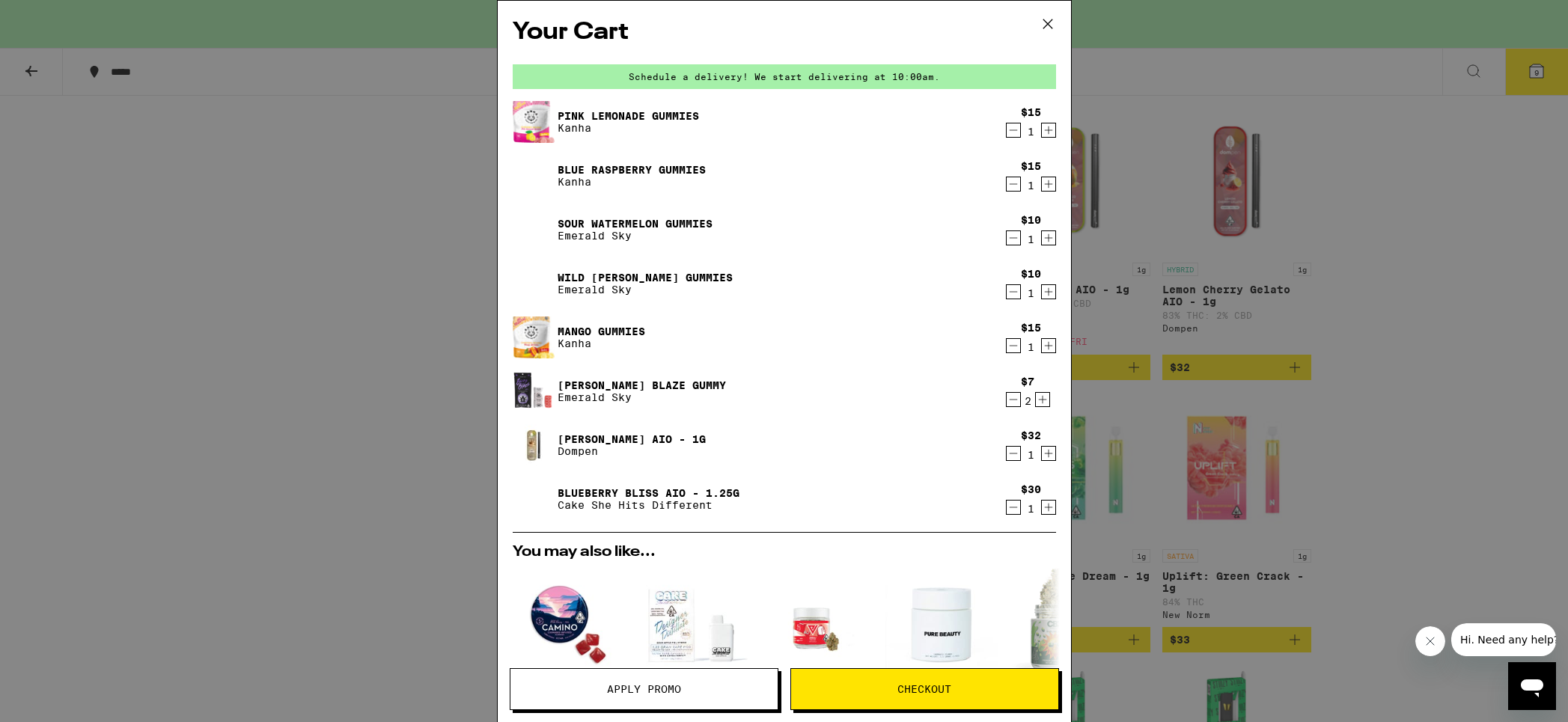
click at [1006, 184] on icon "Decrement" at bounding box center [1013, 183] width 13 height 18
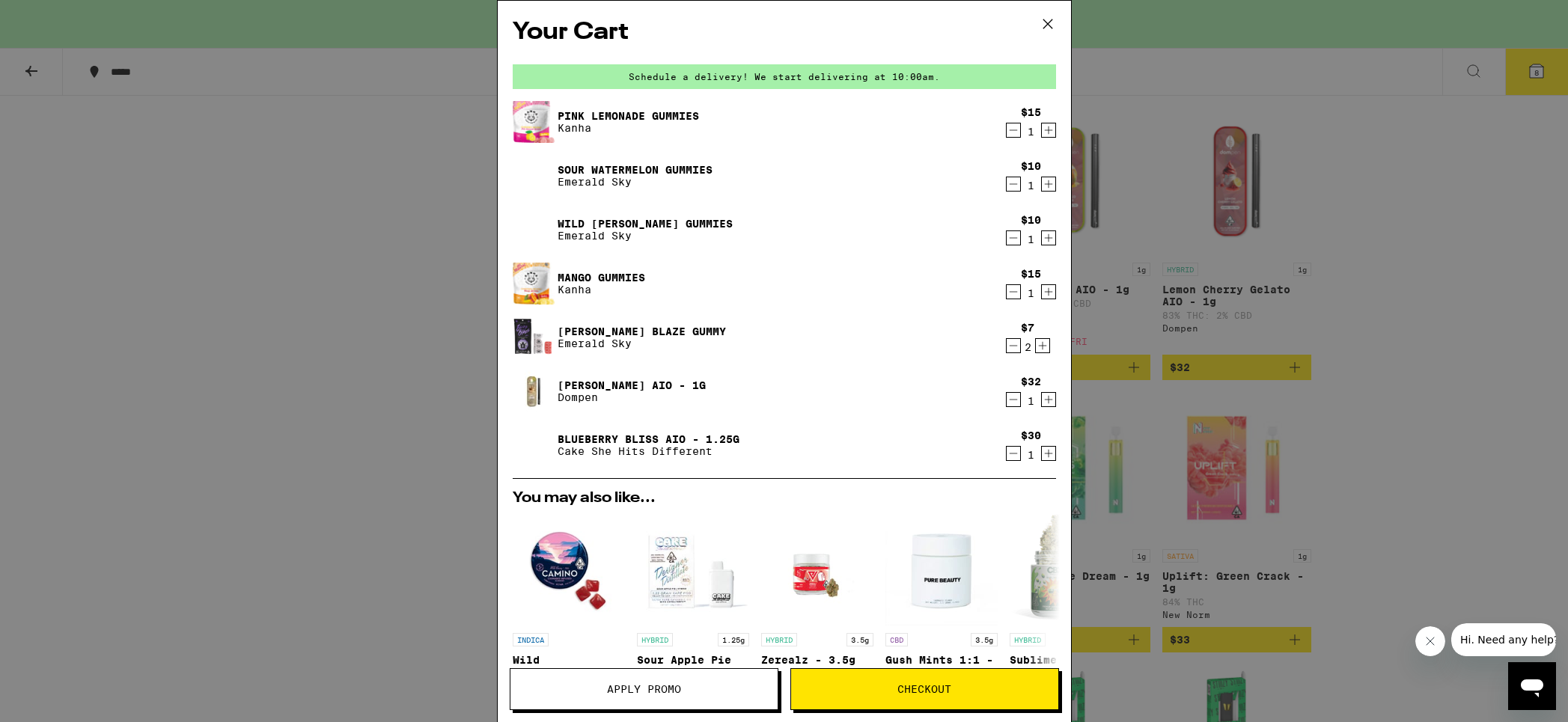
click at [1041, 235] on button "Increment" at bounding box center [1049, 238] width 15 height 15
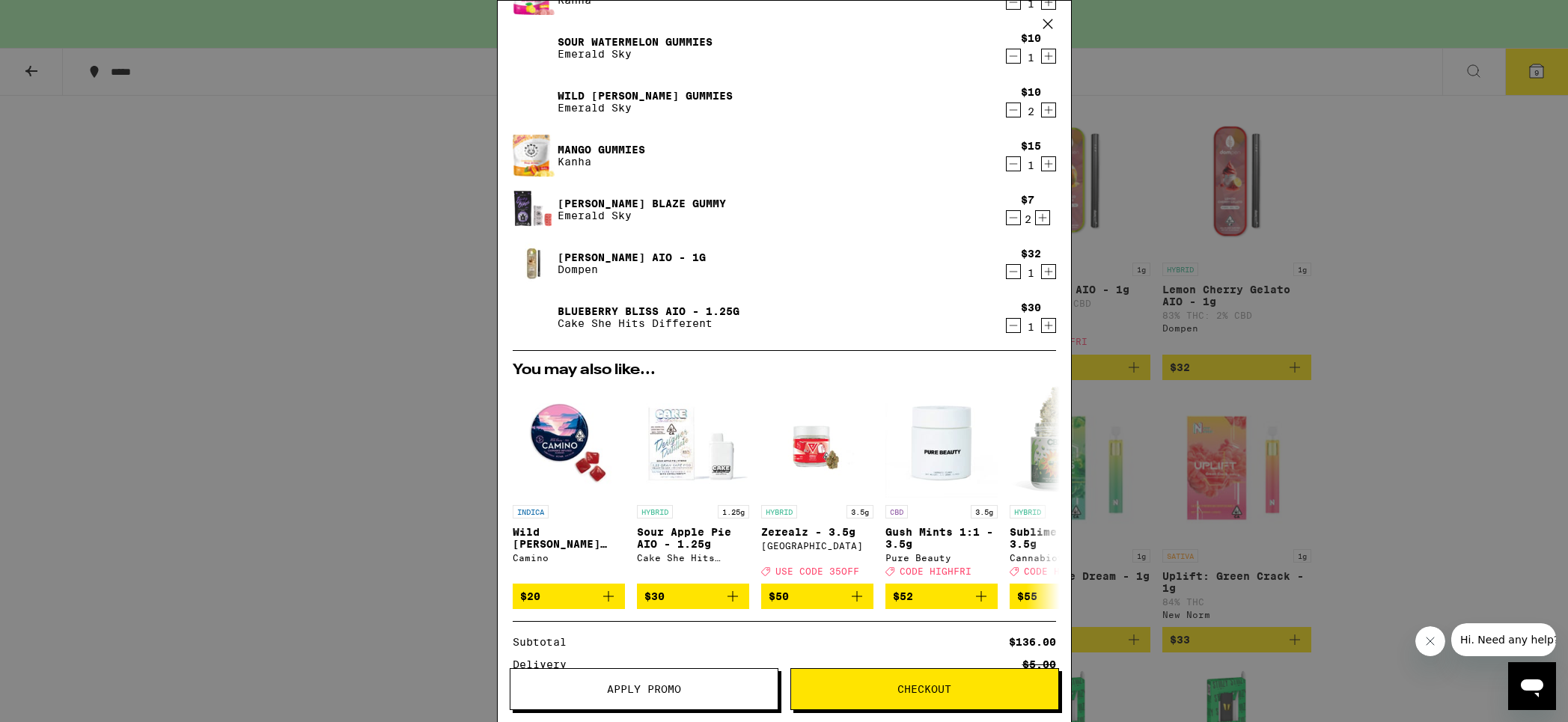
scroll to position [312, 0]
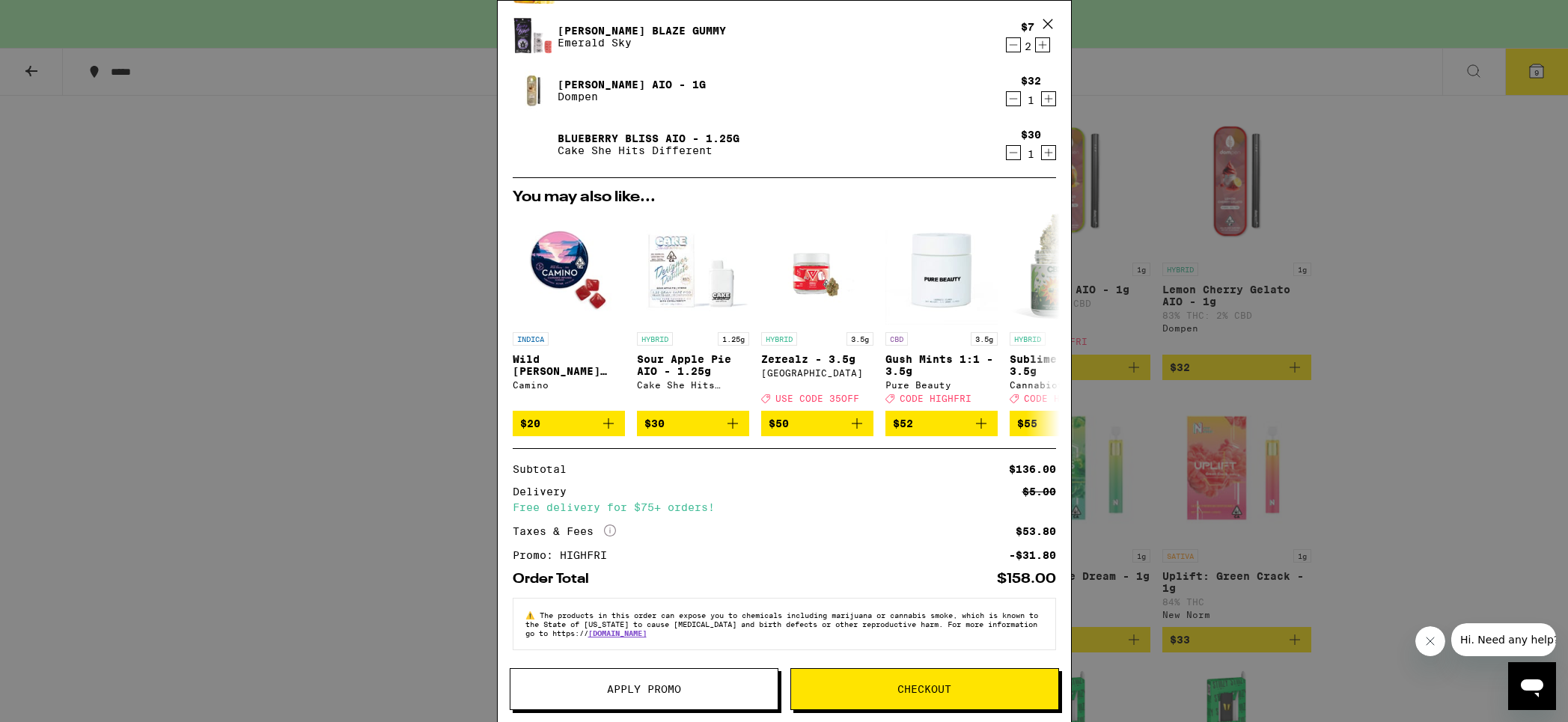
click at [694, 691] on span "Apply Promo" at bounding box center [643, 689] width 267 height 11
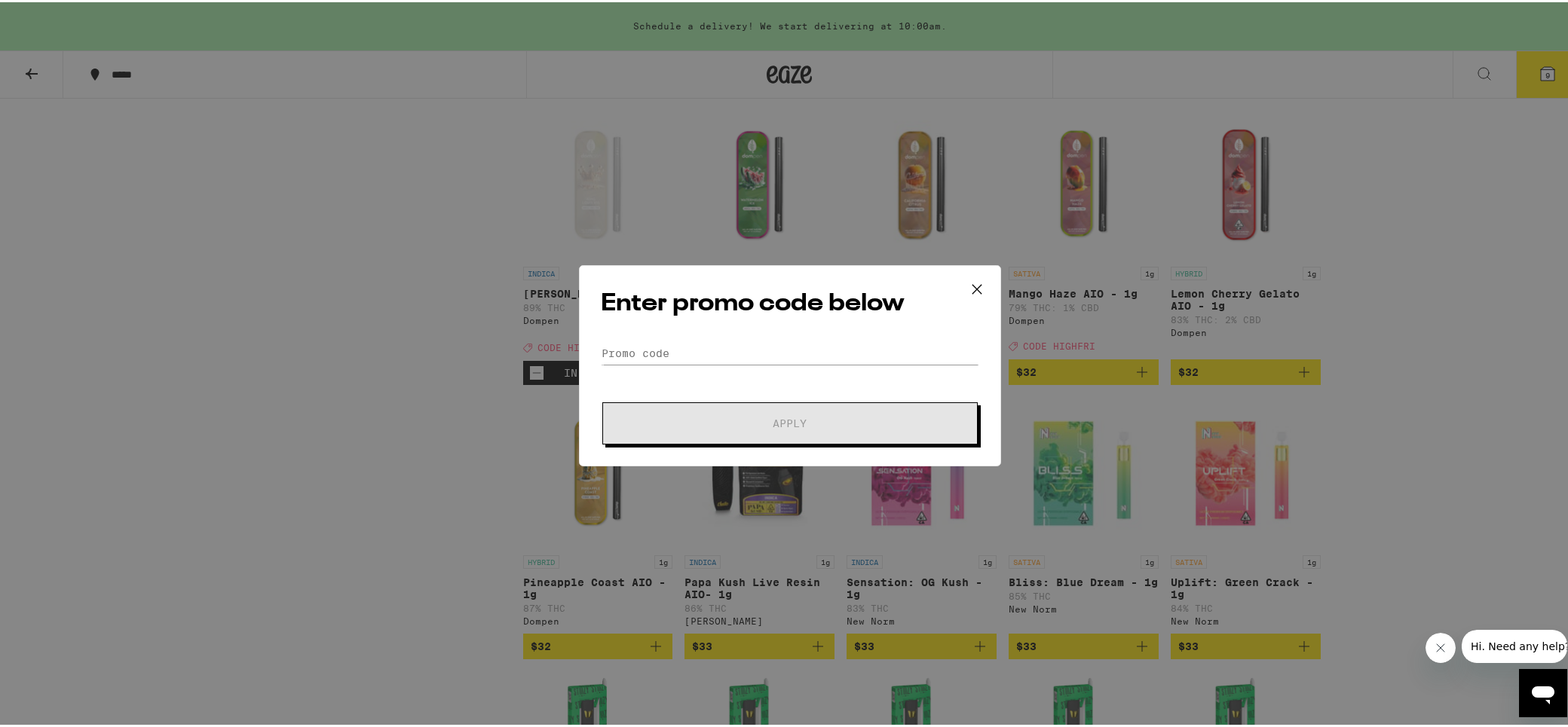
click at [770, 373] on form "Promo Code Apply" at bounding box center [789, 392] width 378 height 103
click at [781, 355] on input "Promo Code" at bounding box center [789, 351] width 378 height 23
paste input "HIGHFRI"
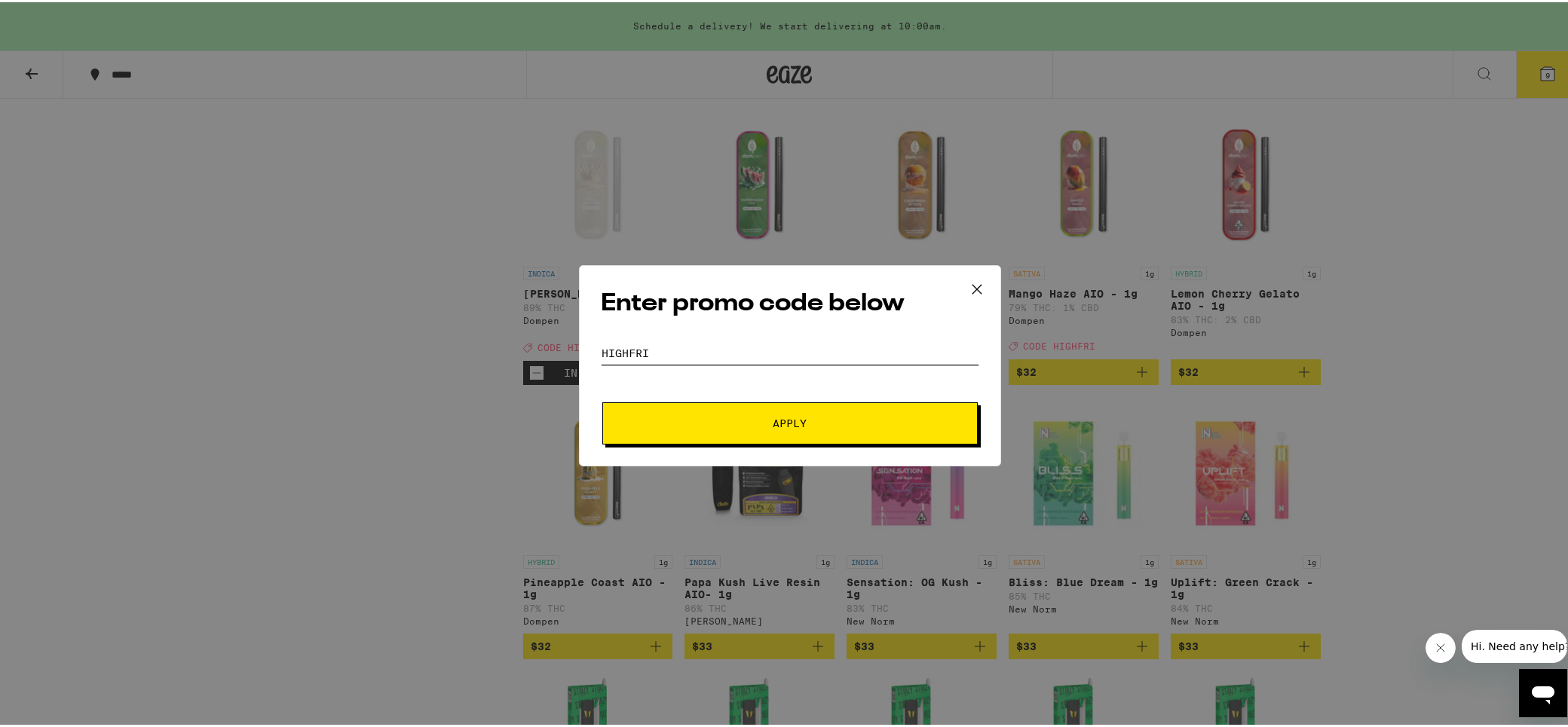
type input "HIGHFRI"
click at [891, 417] on span "Apply" at bounding box center [790, 421] width 271 height 11
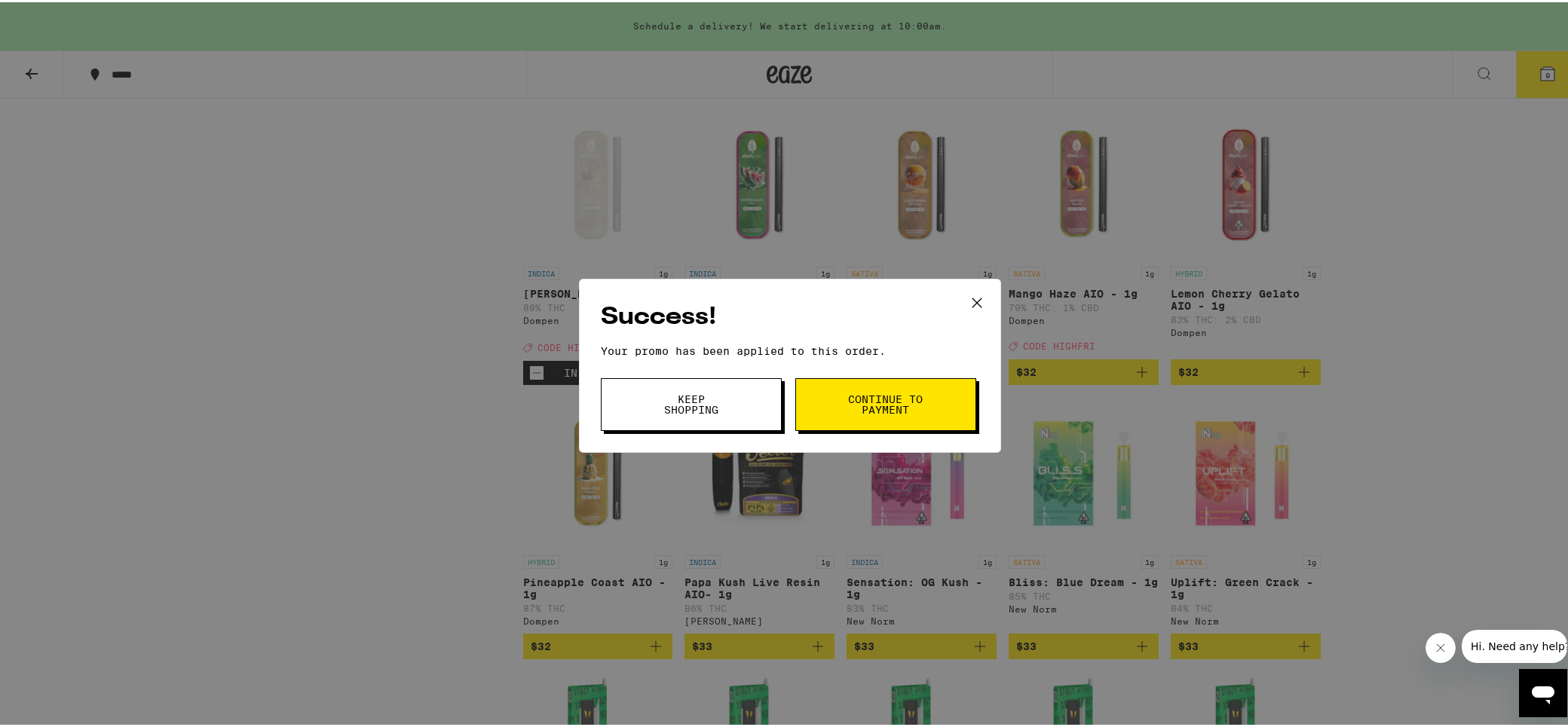
click at [972, 297] on icon at bounding box center [977, 301] width 23 height 23
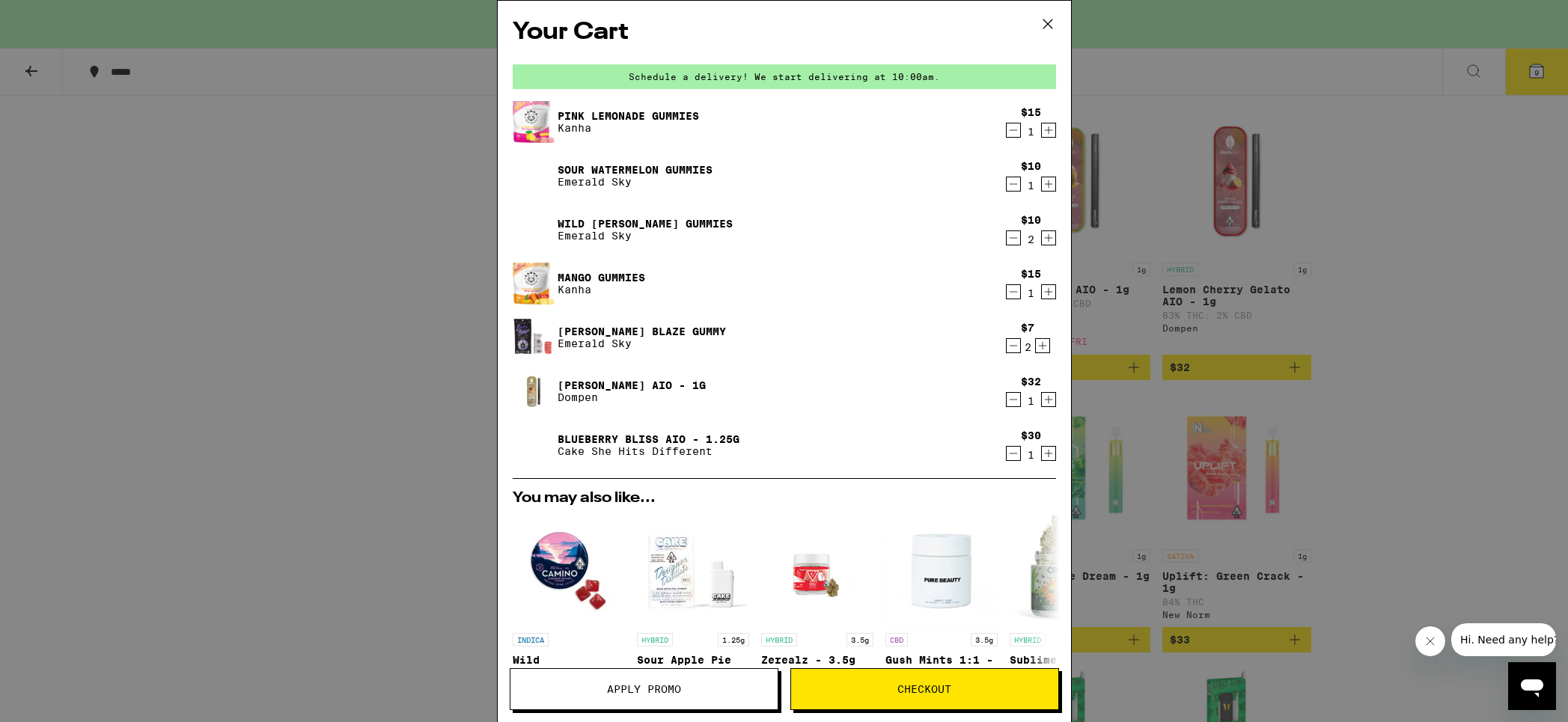
click at [1006, 239] on icon "Decrement" at bounding box center [1013, 238] width 13 height 18
click at [693, 682] on button "Apply Promo" at bounding box center [643, 689] width 268 height 42
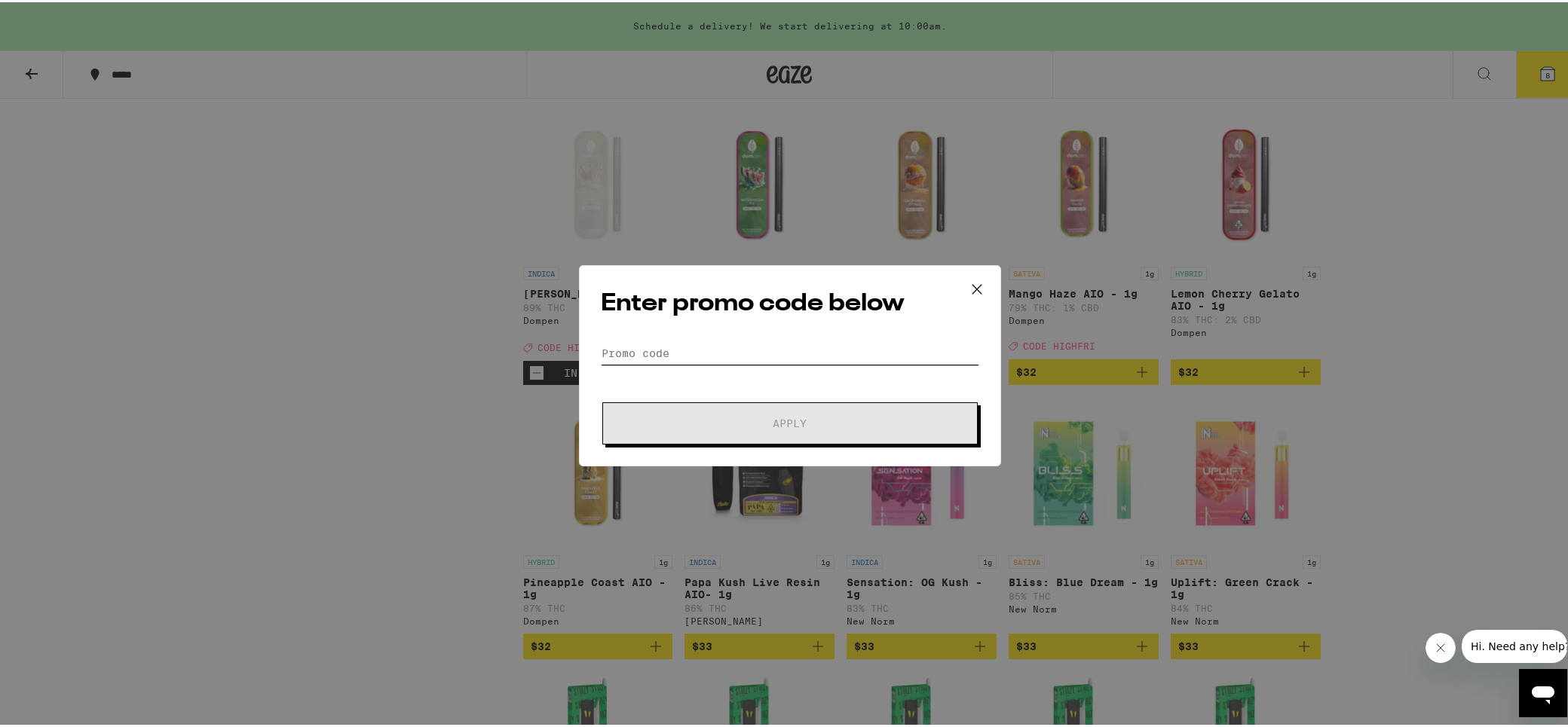
click at [857, 348] on input "Promo Code" at bounding box center [789, 351] width 378 height 23
paste input "HIGHFRI"
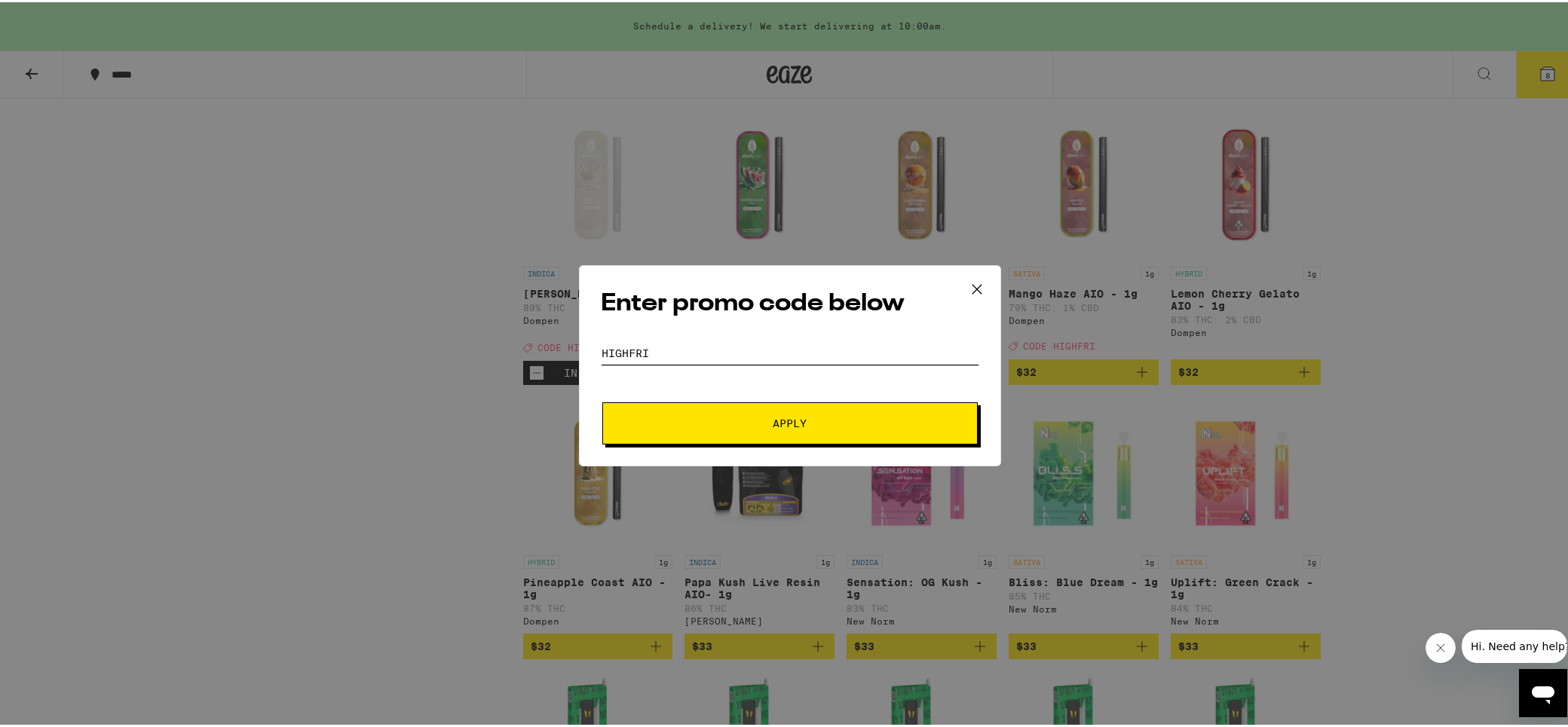
type input "HIGHFRI"
click at [881, 420] on span "Apply" at bounding box center [790, 421] width 271 height 11
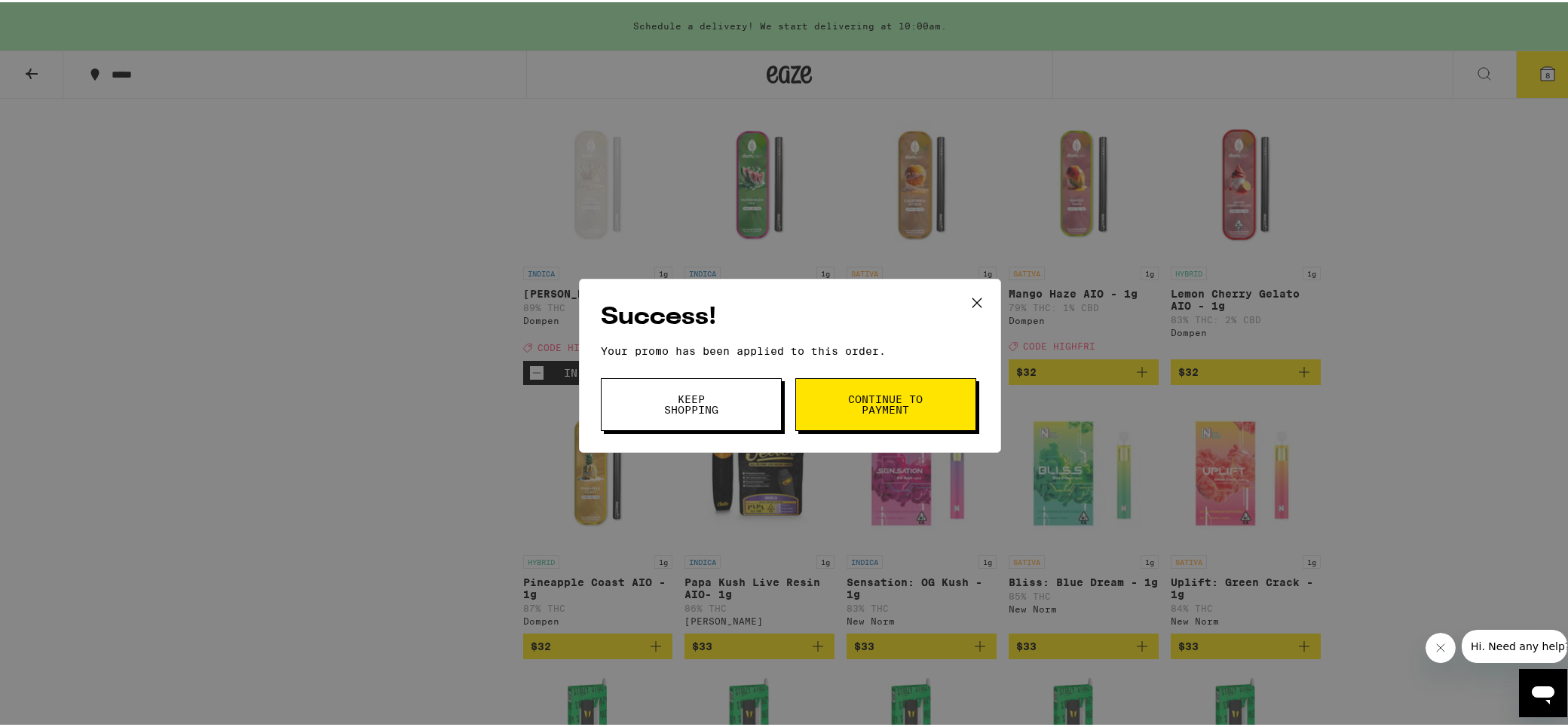
click at [907, 392] on span "Continue to payment" at bounding box center [886, 402] width 77 height 21
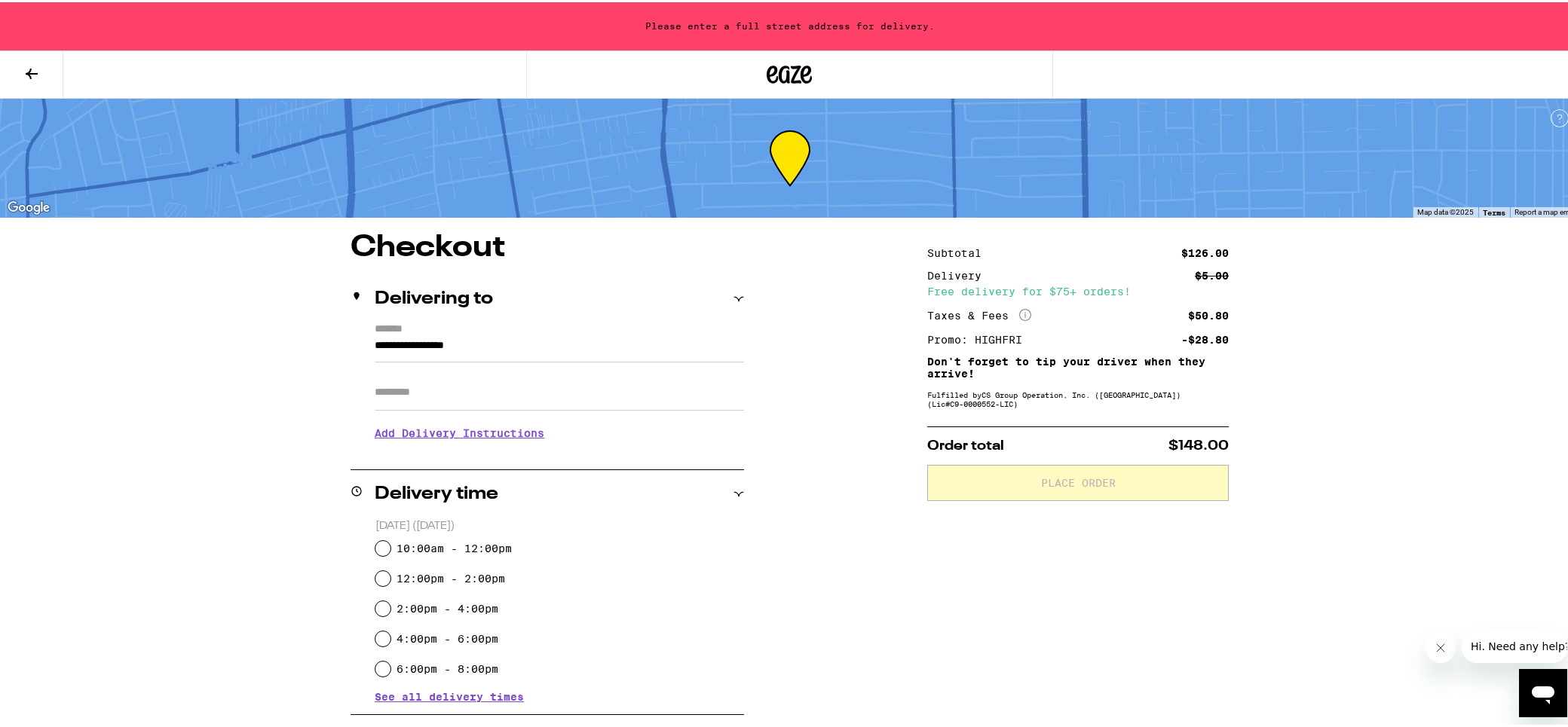
click at [794, 72] on icon at bounding box center [789, 72] width 45 height 27
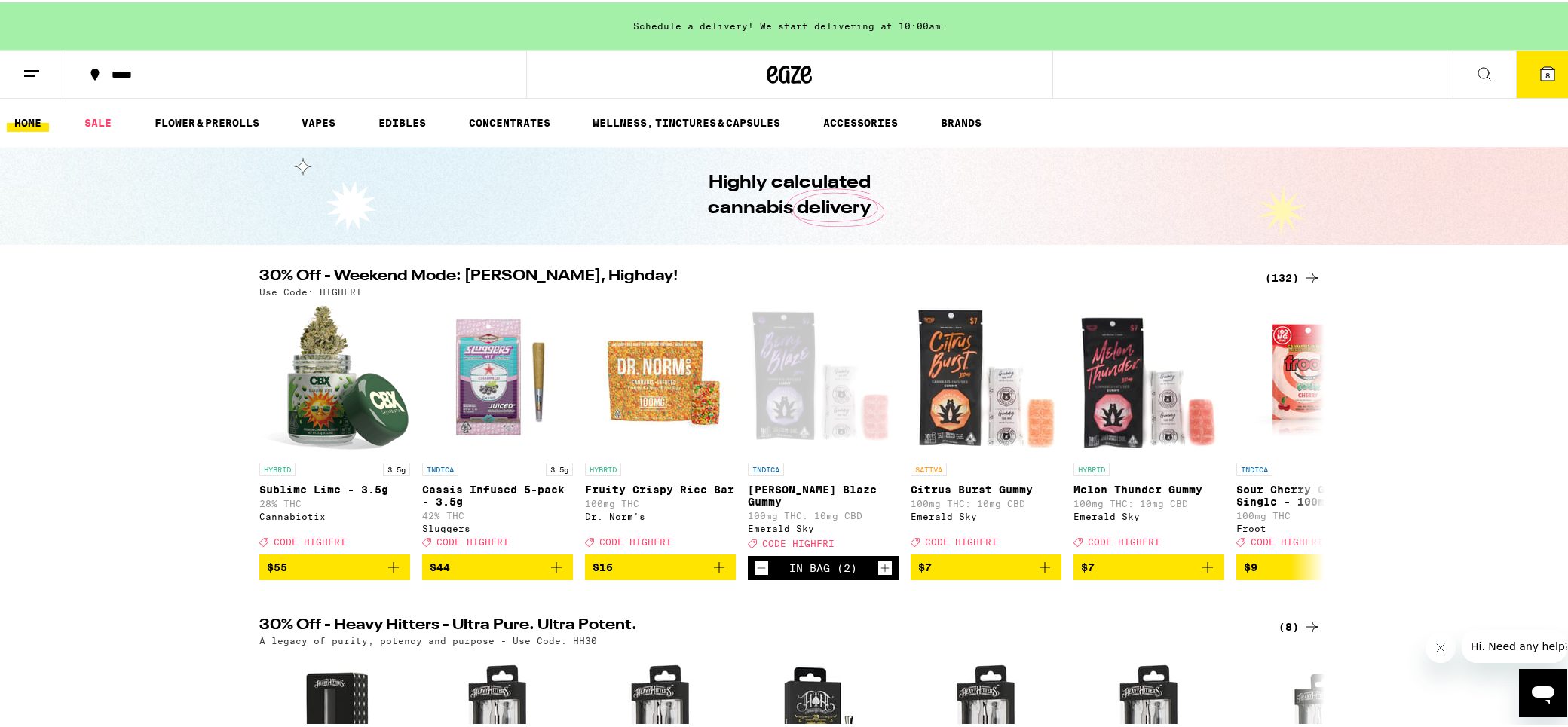
click at [1283, 271] on div "(132)" at bounding box center [1292, 275] width 56 height 18
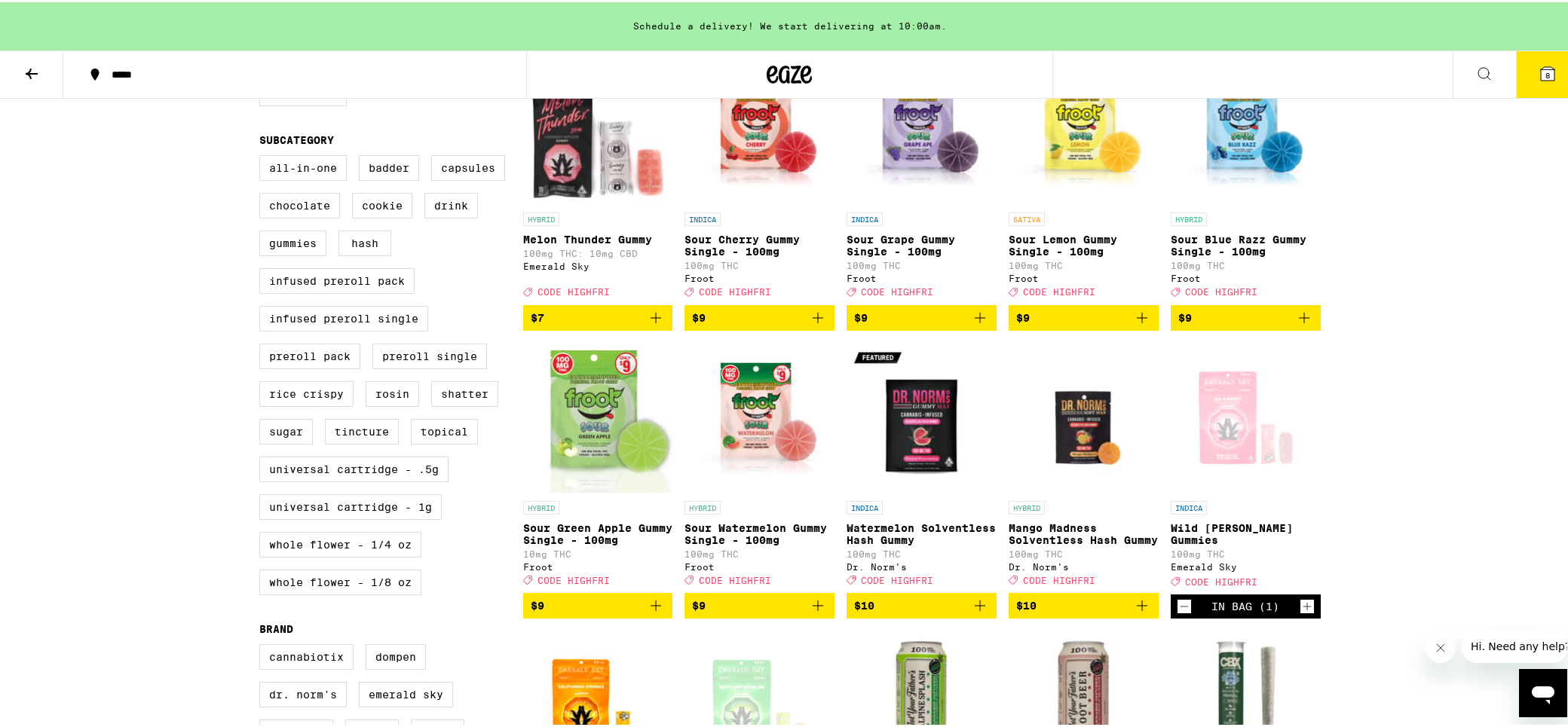
scroll to position [527, 0]
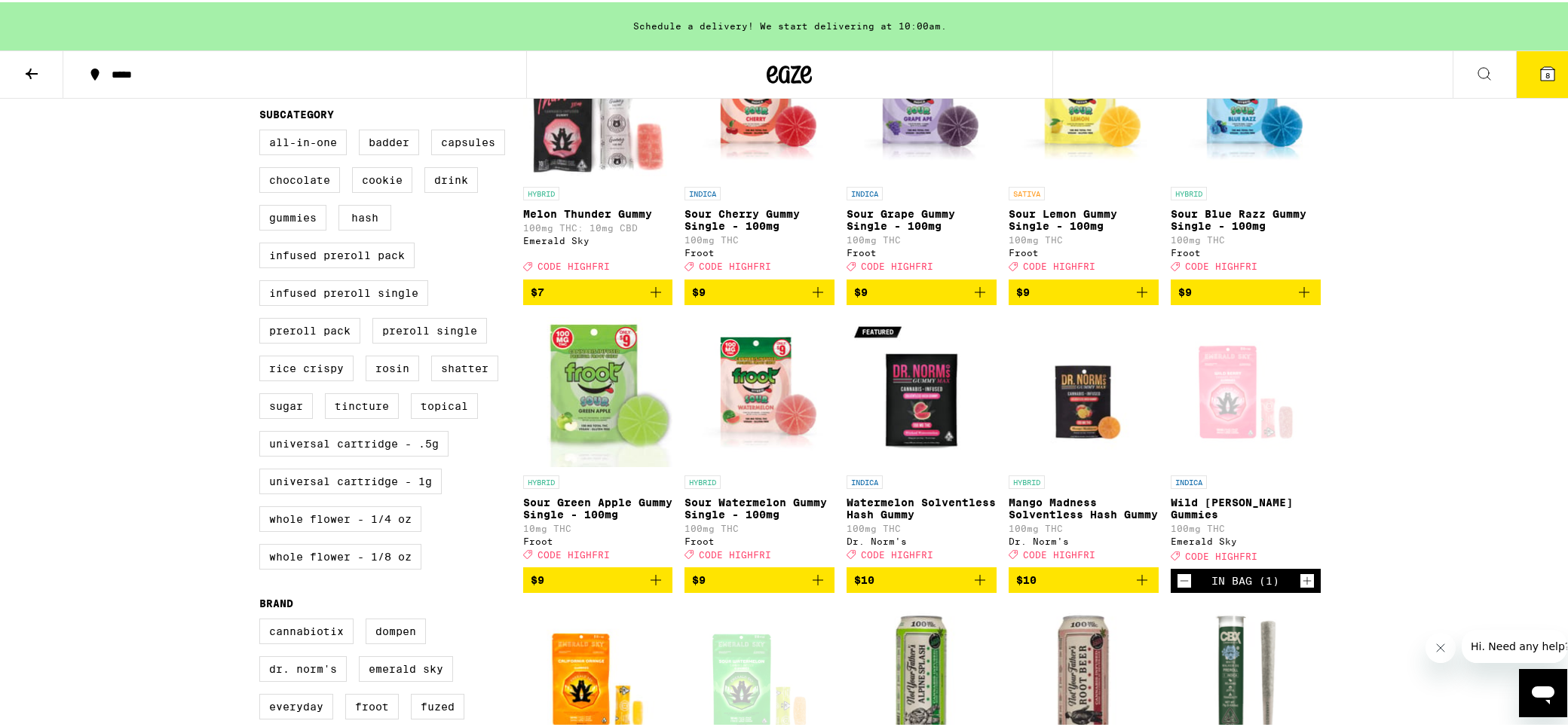
click at [982, 587] on icon "Add to bag" at bounding box center [979, 578] width 18 height 18
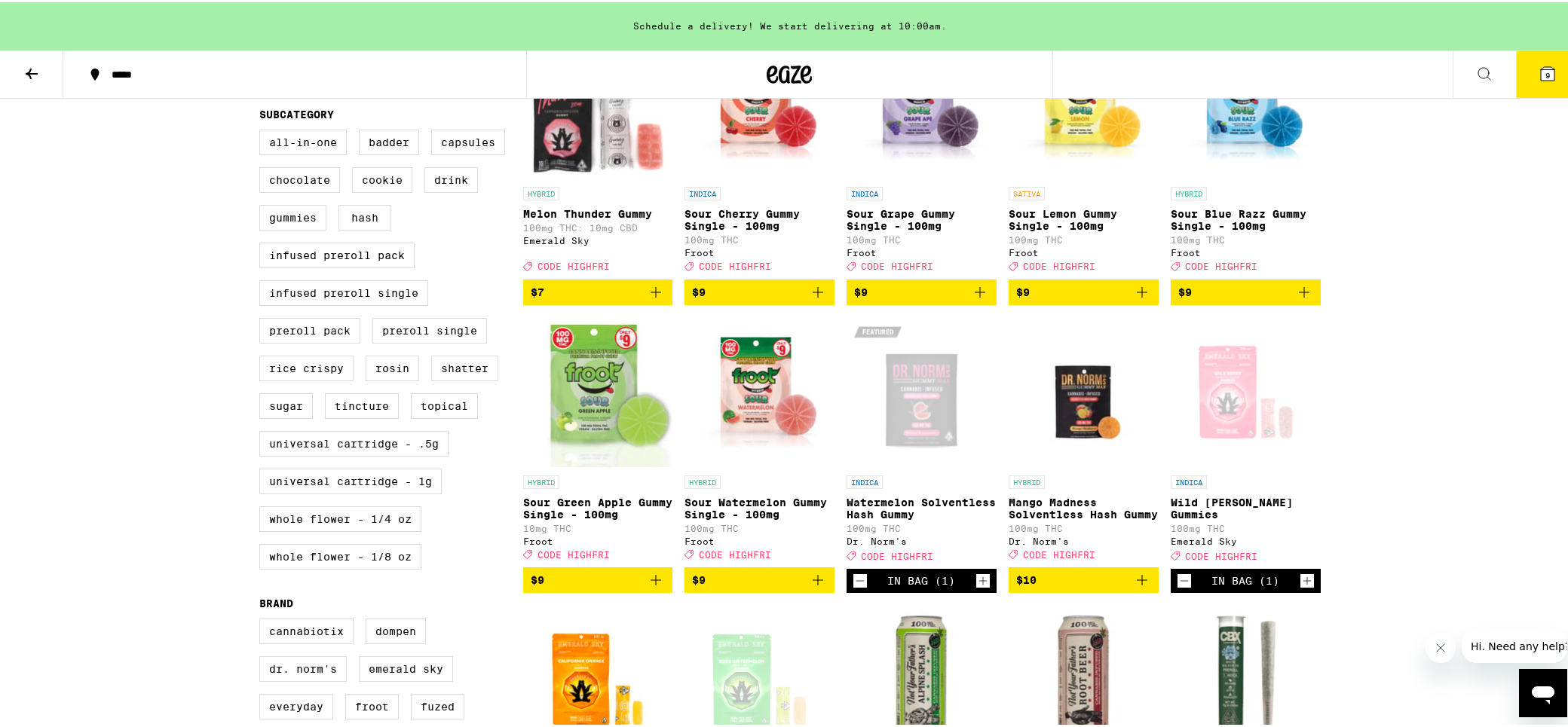
click at [854, 588] on icon "Decrement" at bounding box center [860, 578] width 13 height 18
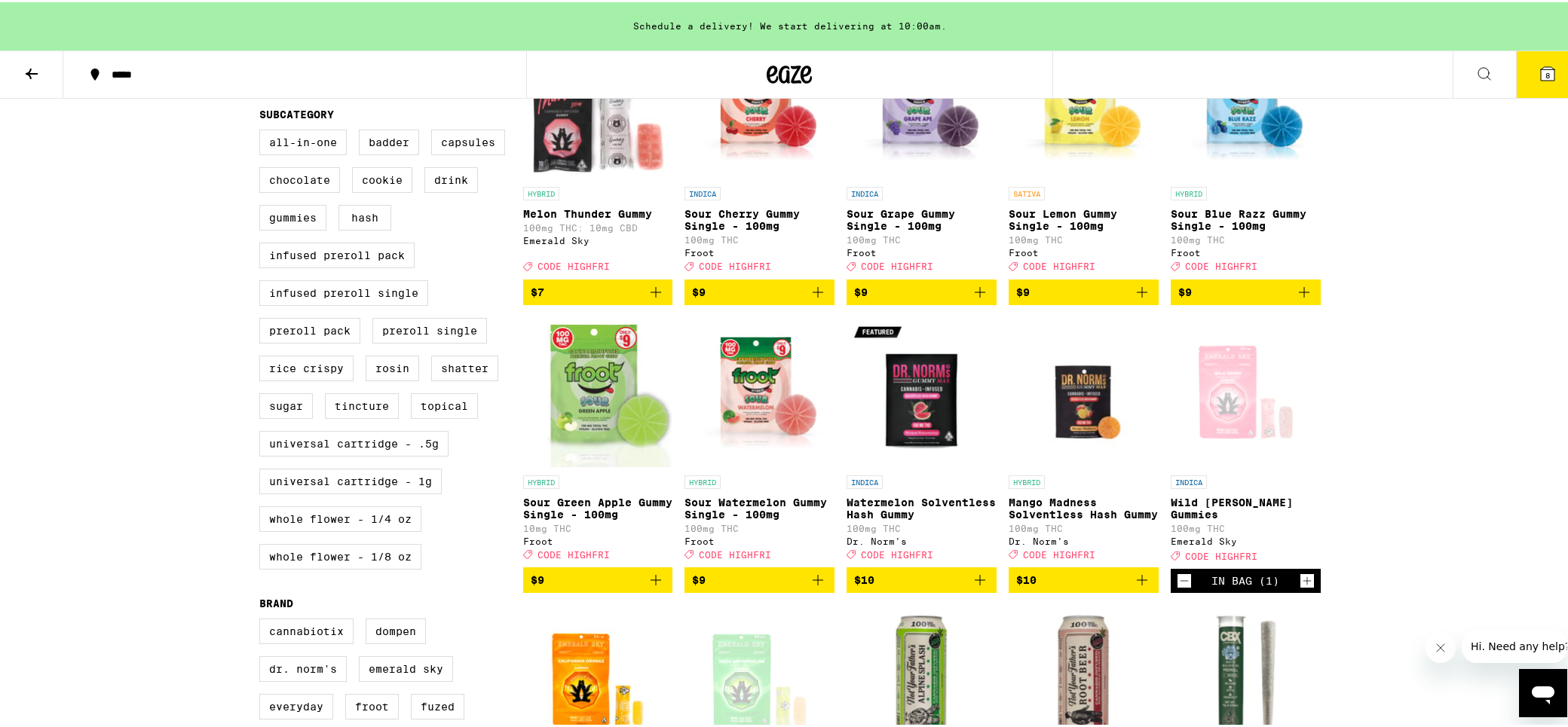
click at [977, 587] on icon "Add to bag" at bounding box center [979, 578] width 18 height 18
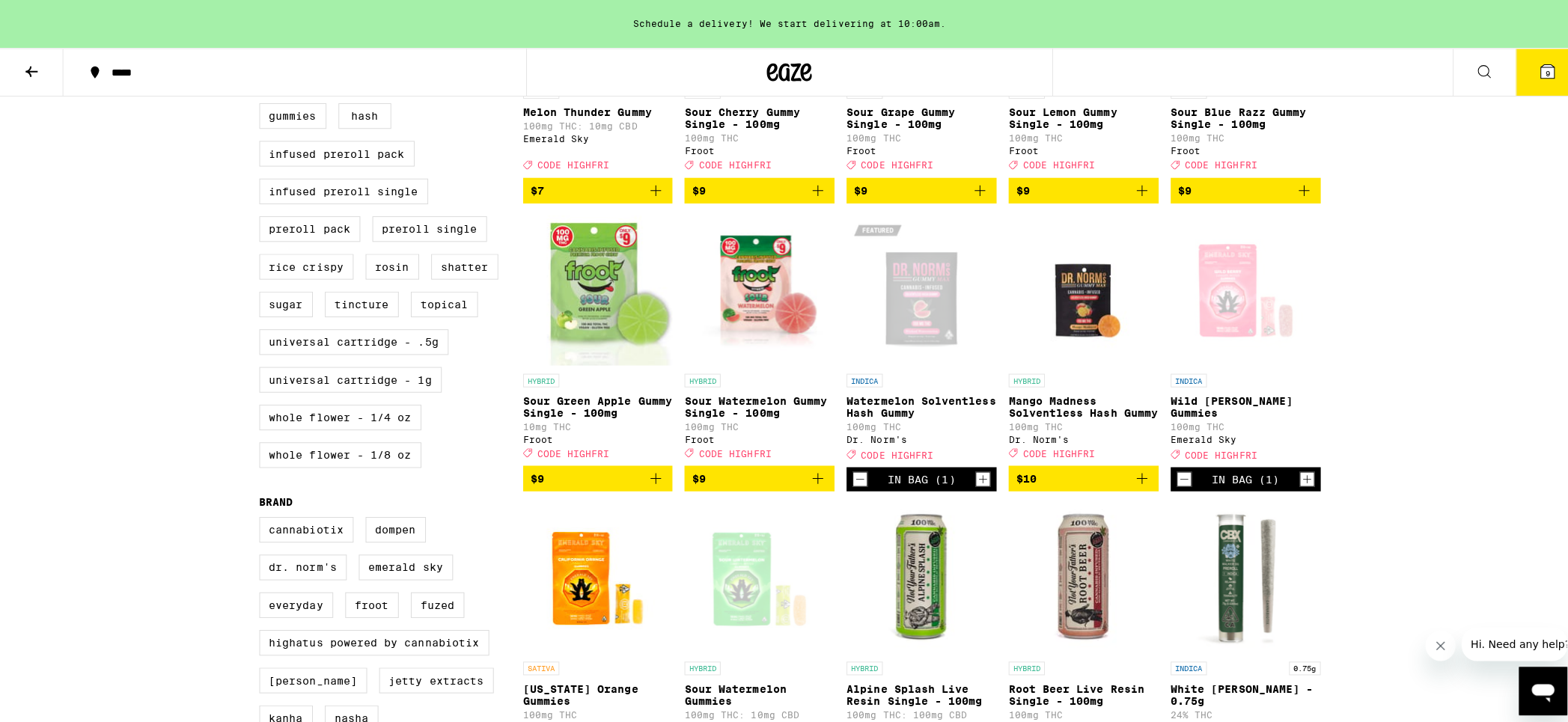
scroll to position [599, 0]
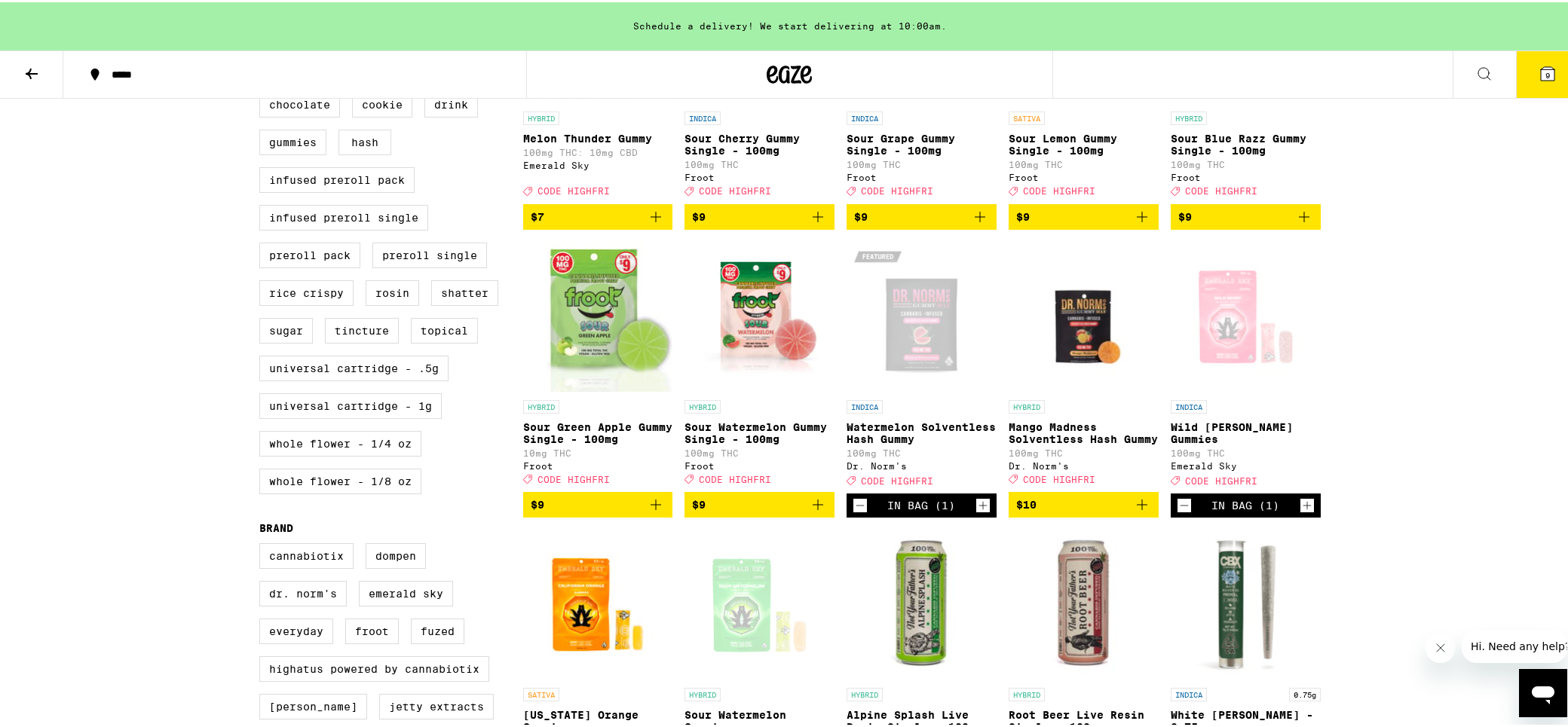
click at [1537, 61] on button "9" at bounding box center [1547, 72] width 63 height 46
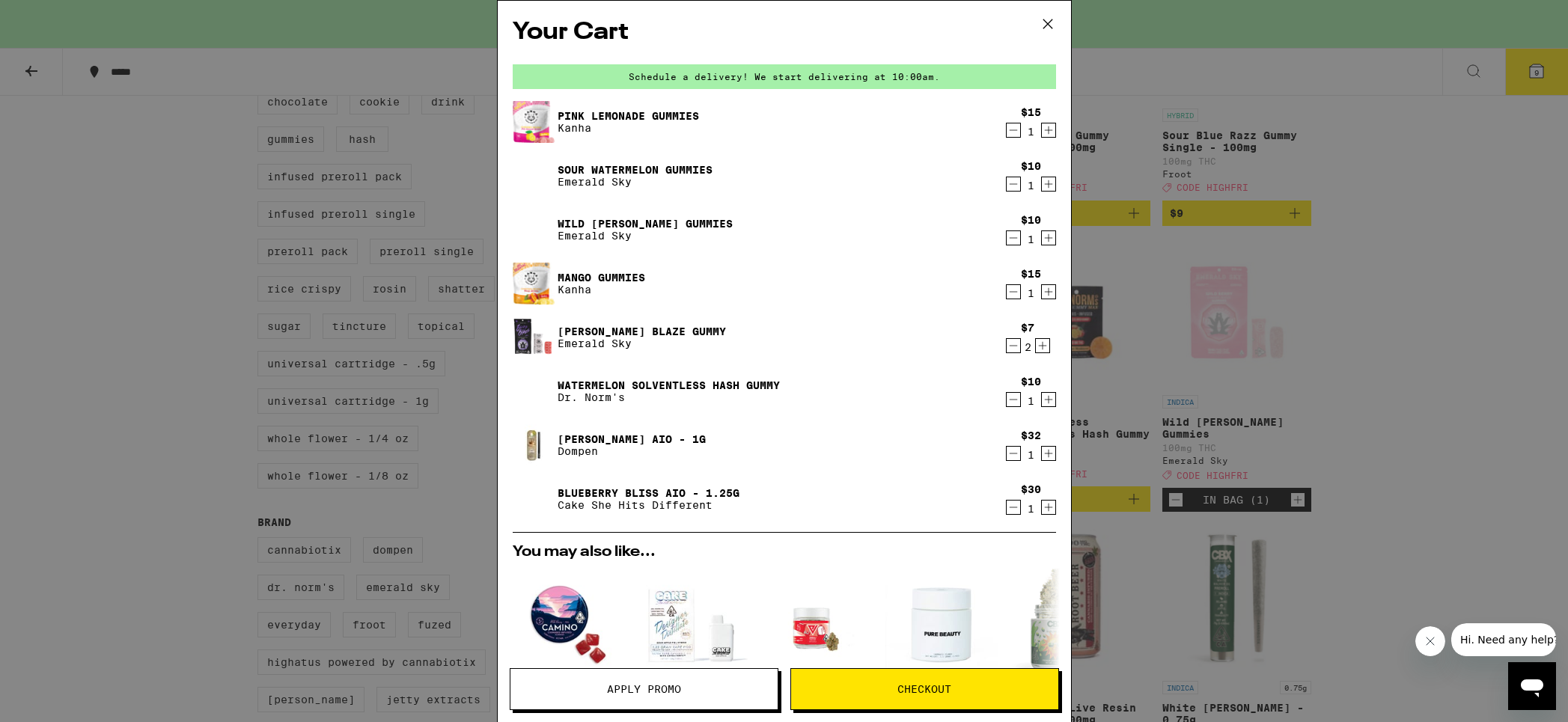
click at [1055, 17] on icon at bounding box center [1047, 23] width 23 height 23
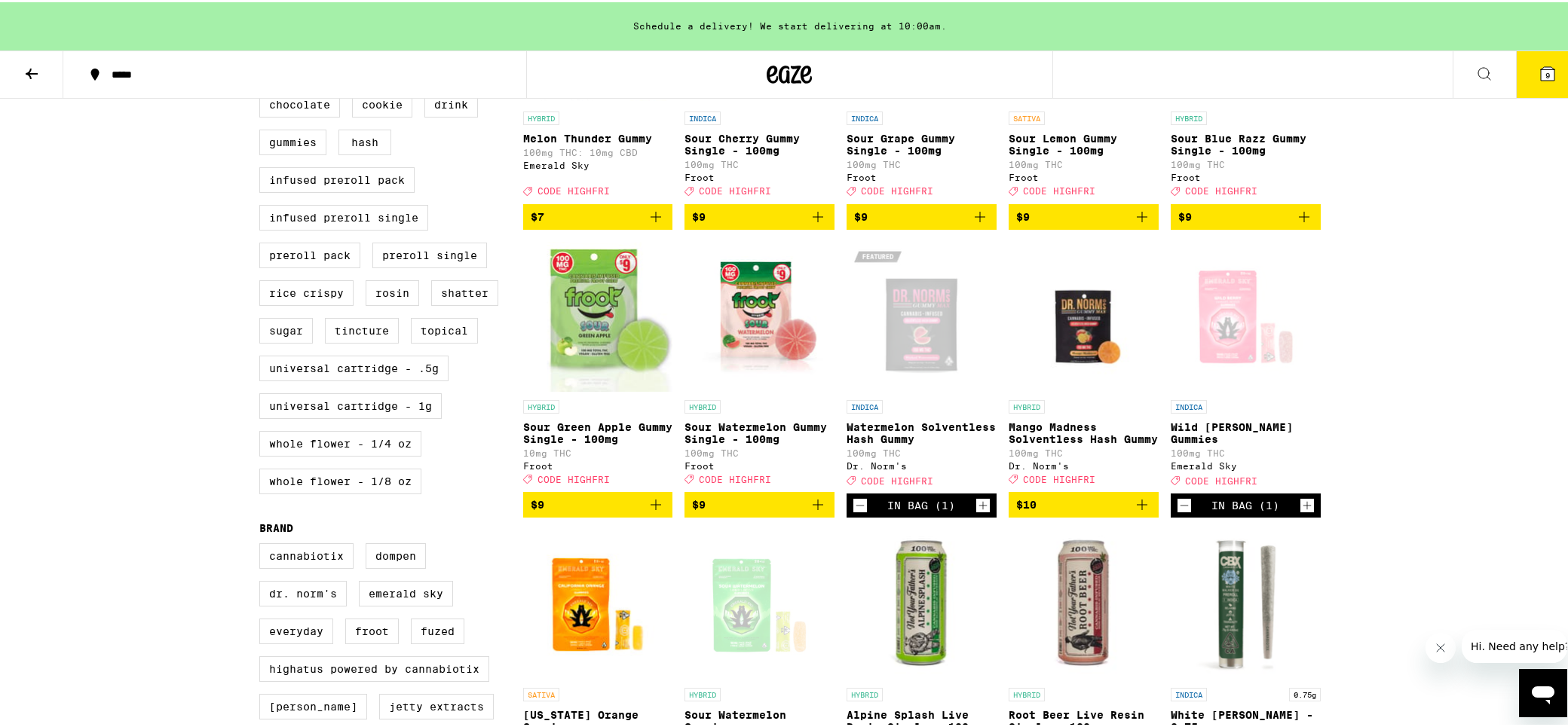
click at [1544, 60] on button "9" at bounding box center [1547, 72] width 63 height 46
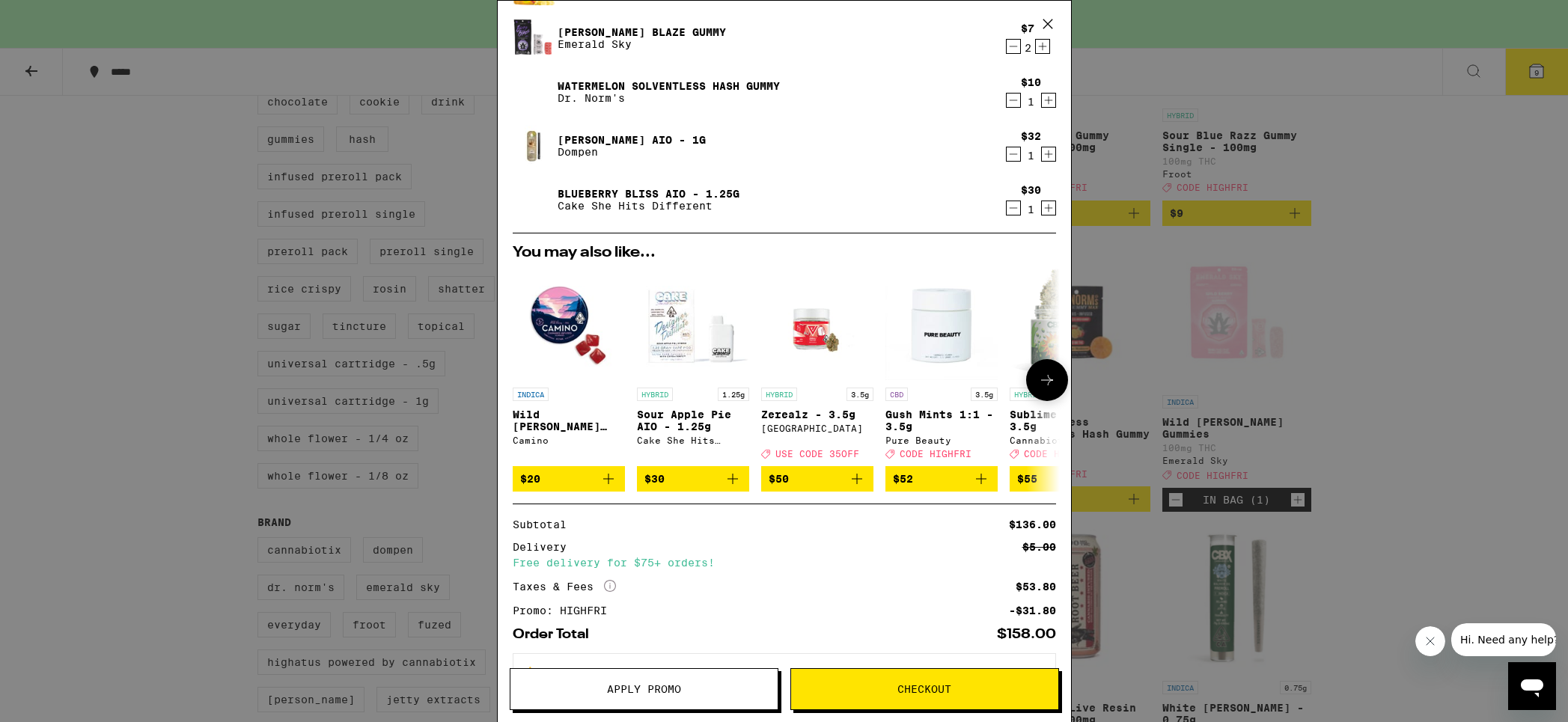
scroll to position [67, 0]
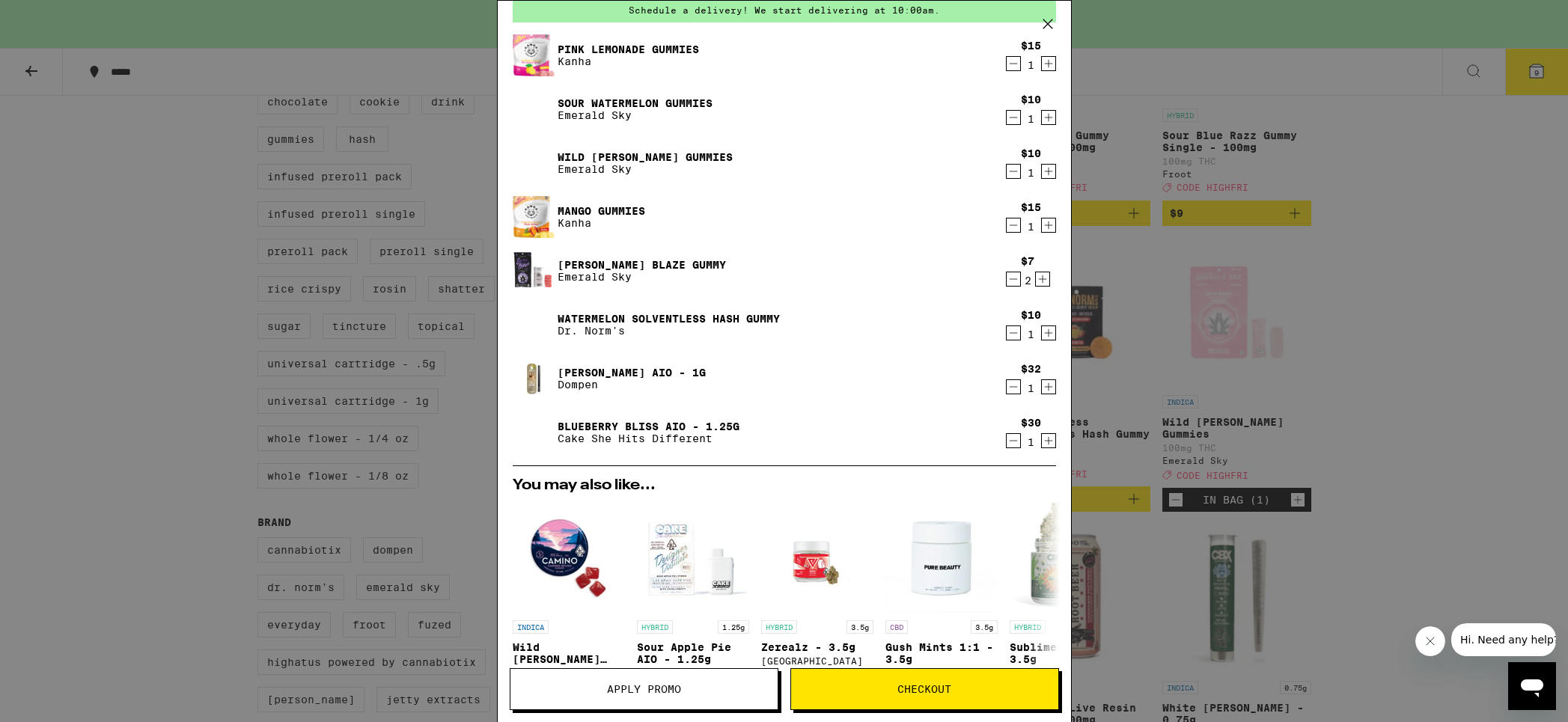
click at [961, 691] on span "Checkout" at bounding box center [924, 689] width 267 height 11
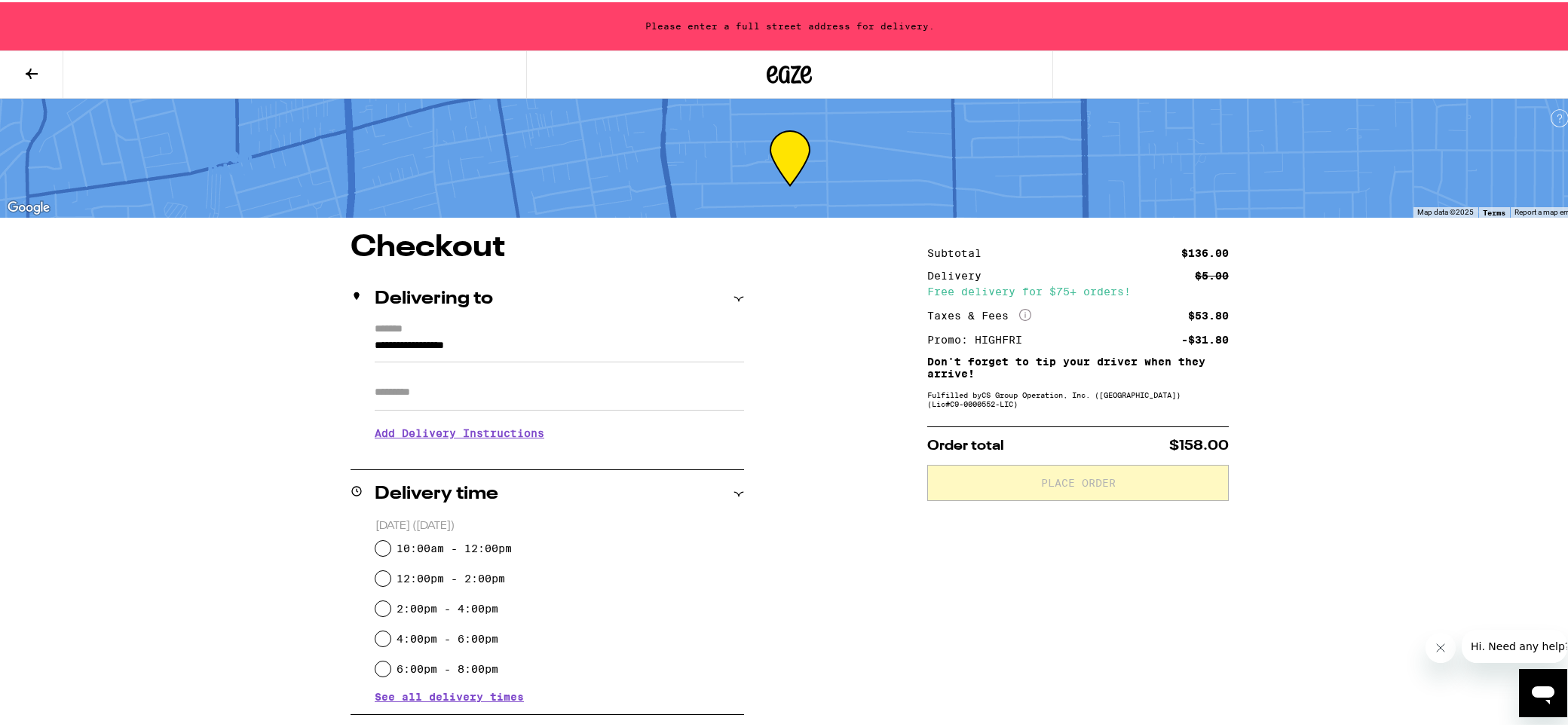
click at [580, 400] on input "Apt/Suite" at bounding box center [559, 390] width 369 height 36
type input "******"
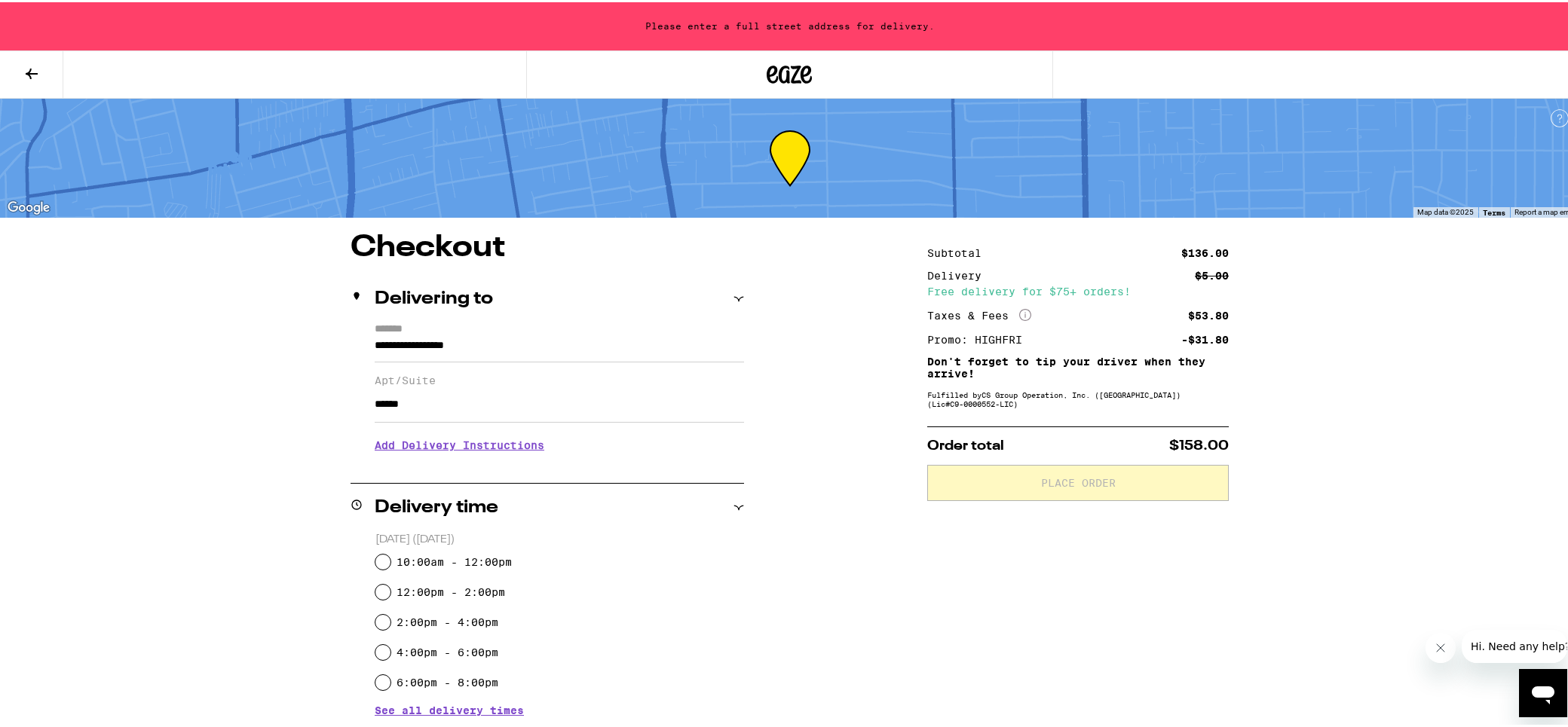
click at [462, 452] on h3 "Add Delivery Instructions" at bounding box center [559, 443] width 369 height 35
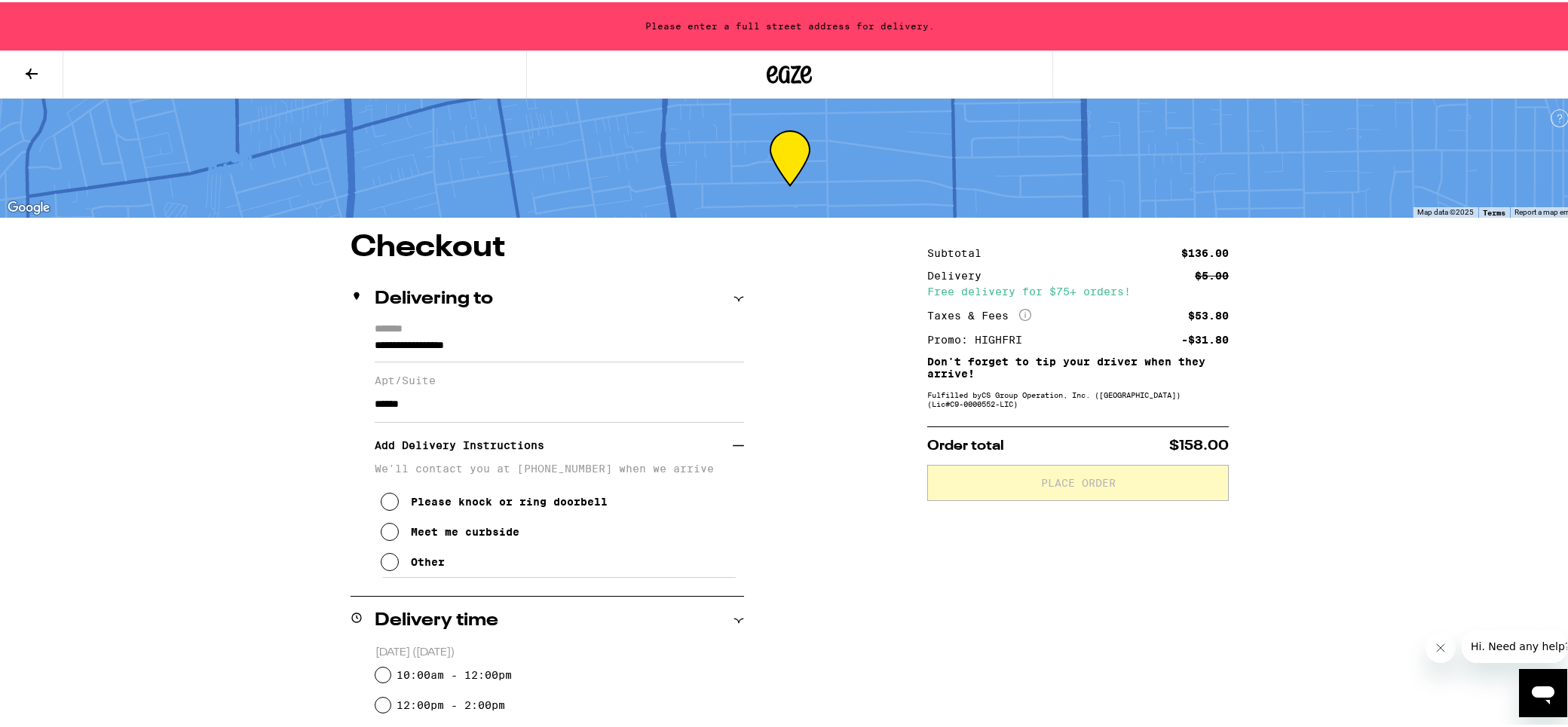
click at [475, 536] on div "Meet me curbside" at bounding box center [465, 530] width 109 height 12
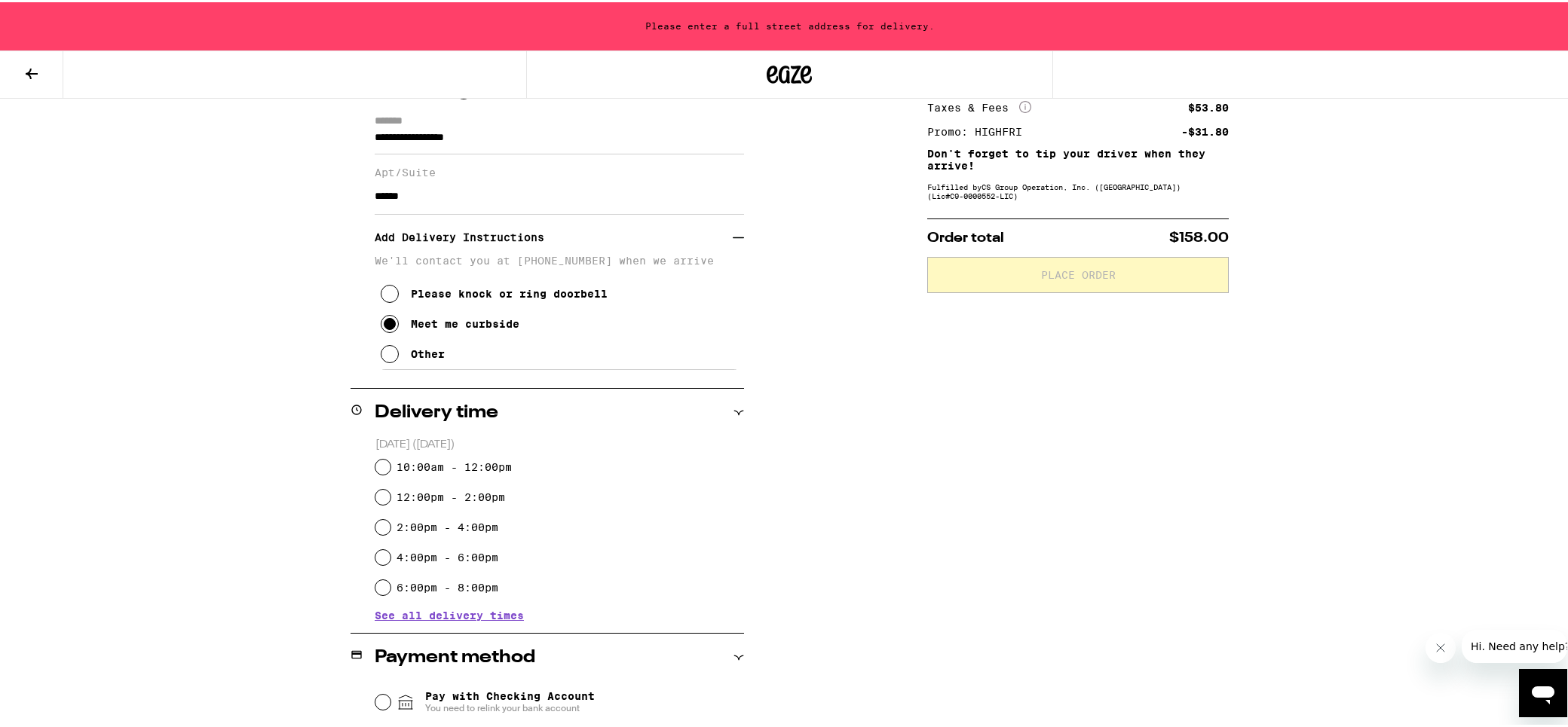
scroll to position [226, 0]
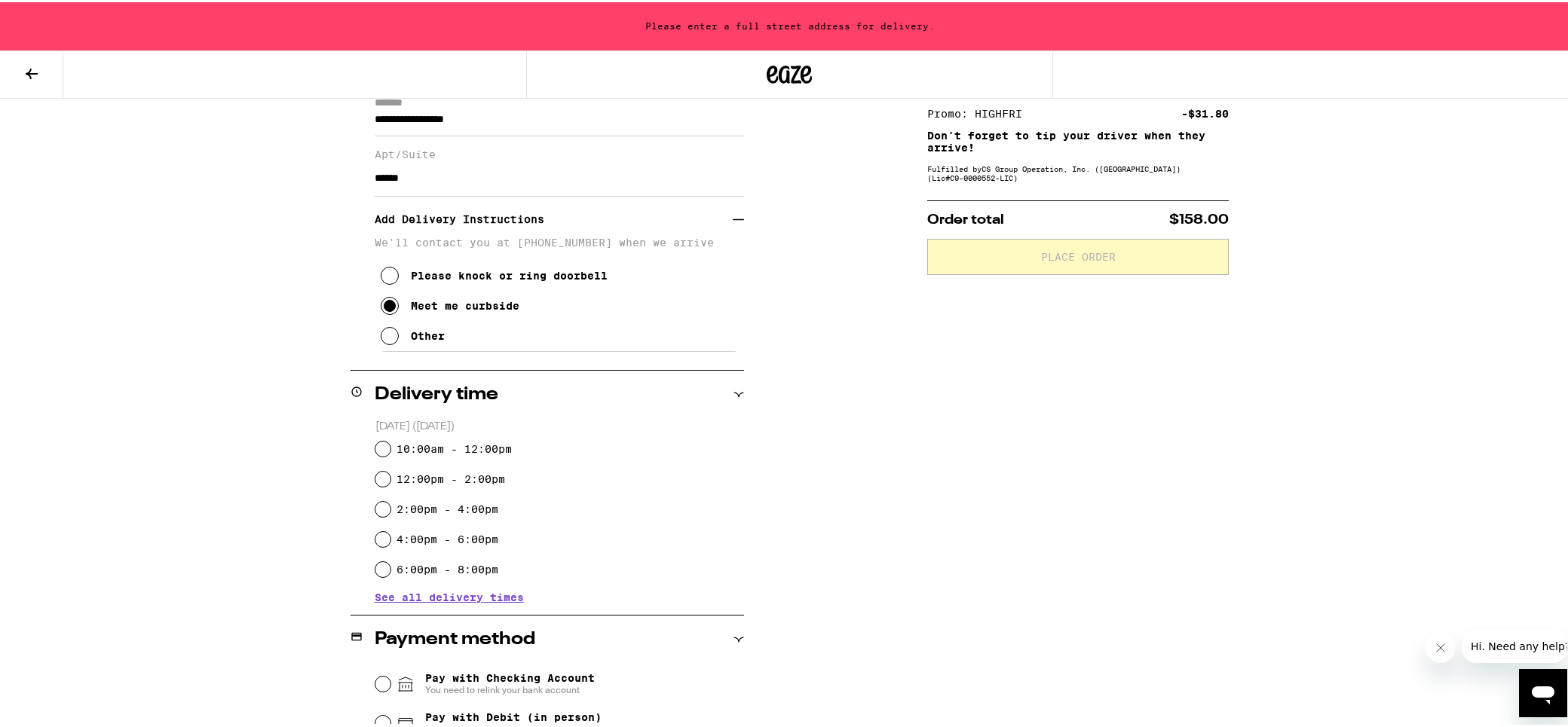
click at [401, 446] on label "10:00am - 12:00pm" at bounding box center [454, 446] width 115 height 12
click at [390, 446] on input "10:00am - 12:00pm" at bounding box center [383, 447] width 15 height 15
radio input "true"
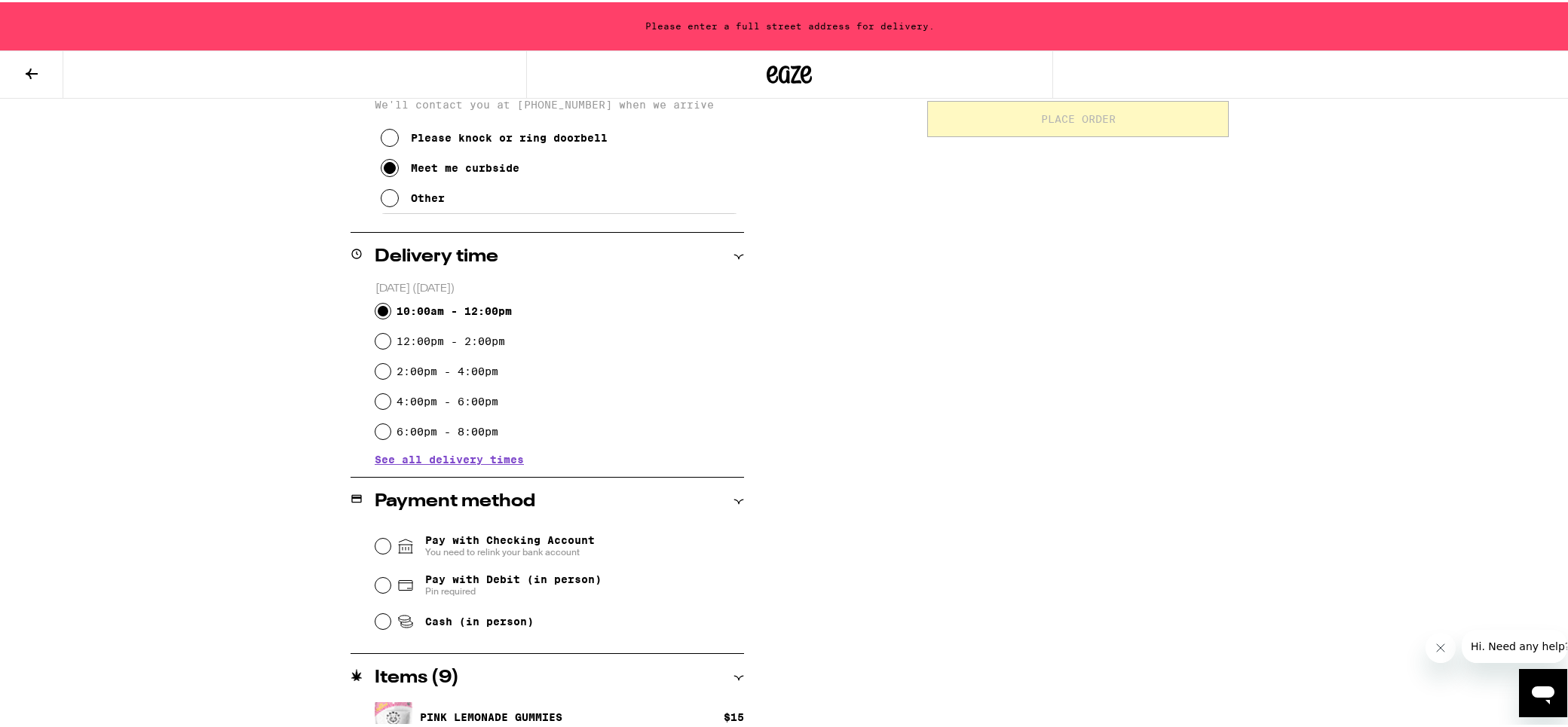
scroll to position [377, 0]
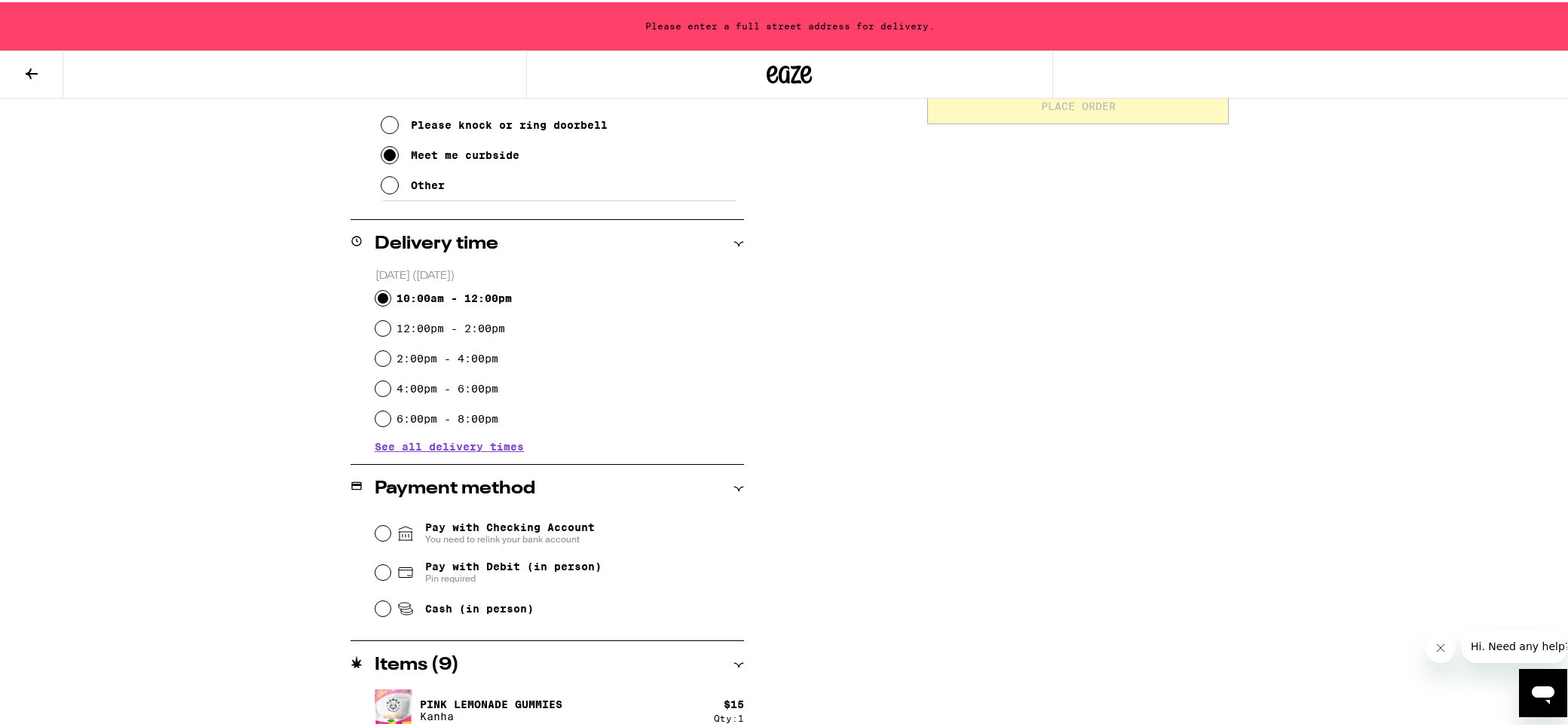
click at [549, 523] on span "Pay with Checking Account You need to relink your bank account" at bounding box center [510, 532] width 169 height 24
click at [390, 524] on input "Pay with Checking Account You need to relink your bank account" at bounding box center [383, 532] width 15 height 15
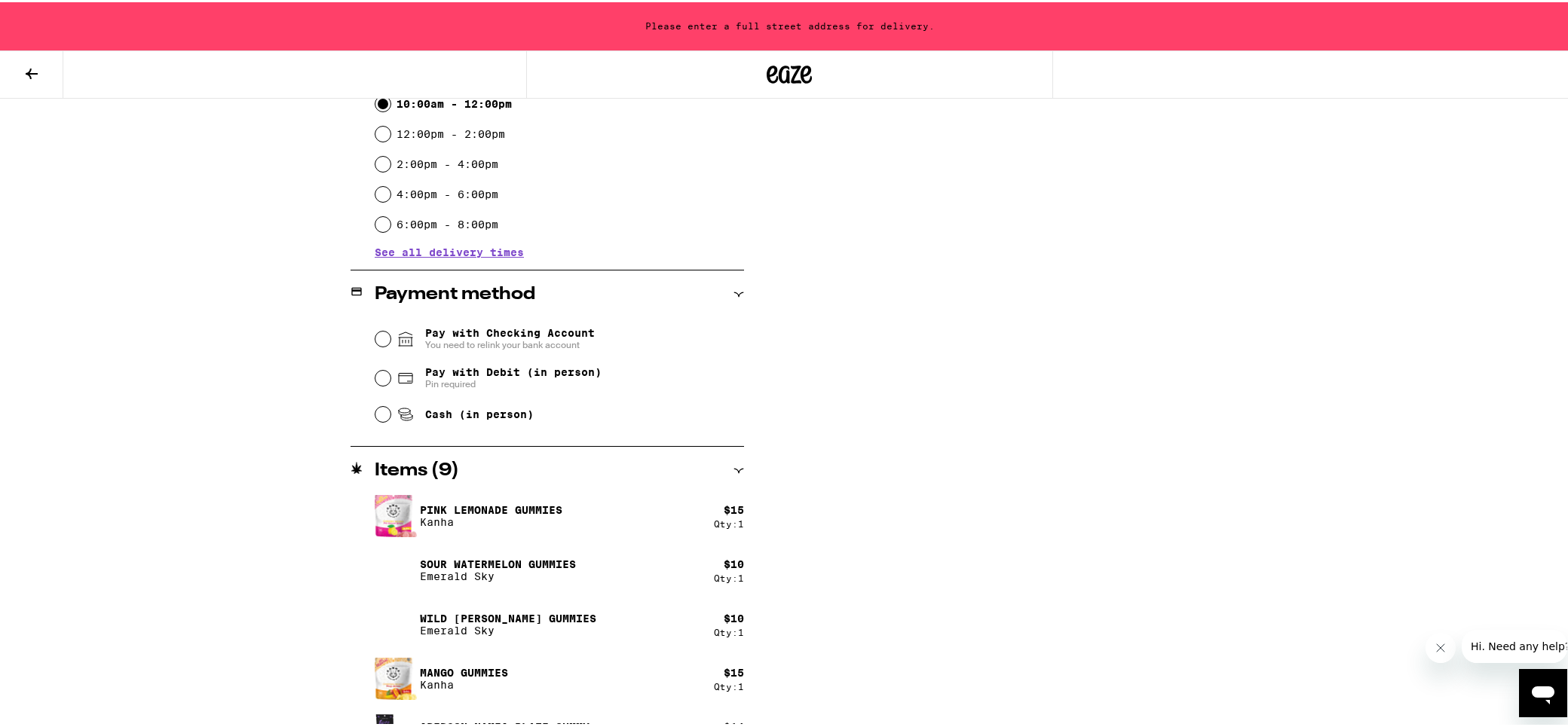
scroll to position [603, 0]
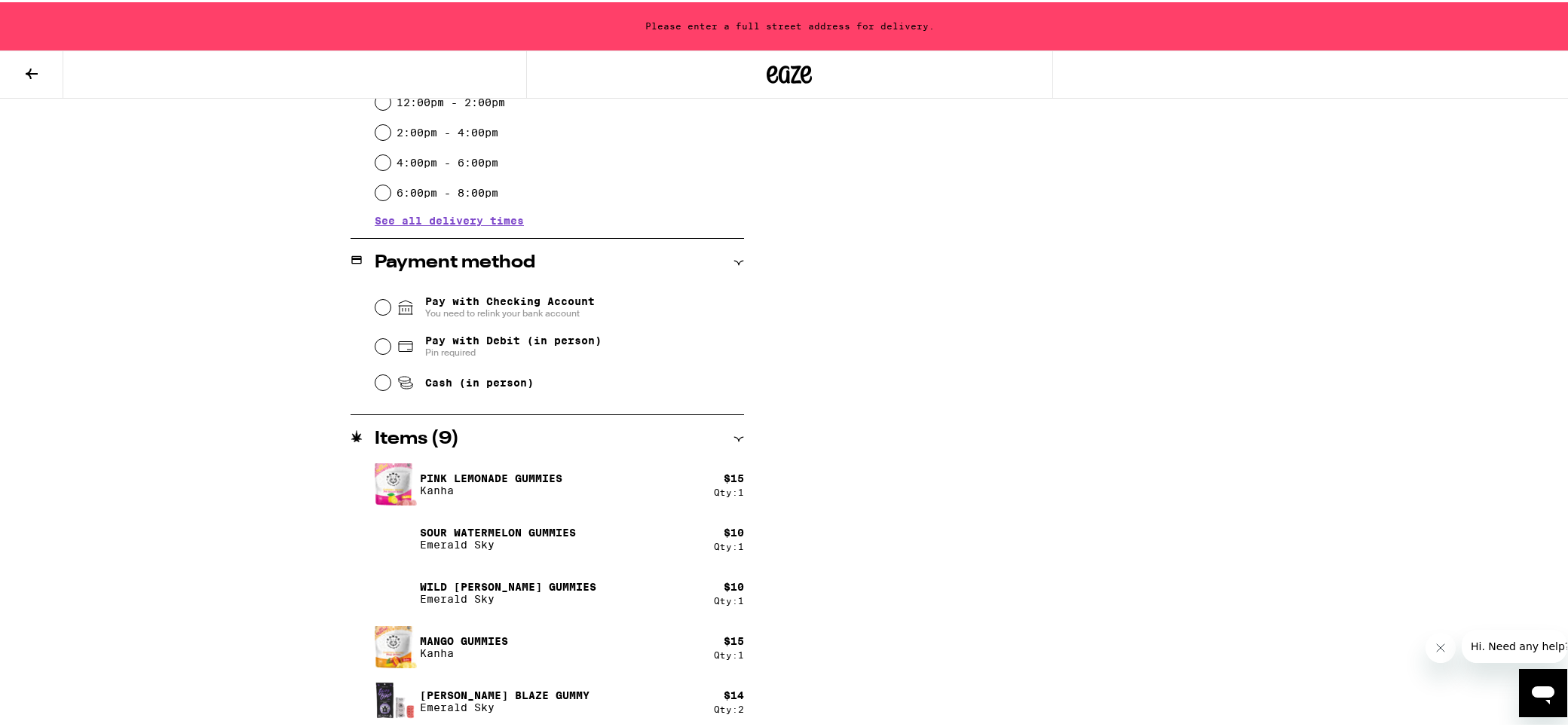
click at [516, 381] on span "Cash (in person)" at bounding box center [479, 381] width 109 height 12
click at [390, 381] on input "Cash (in person)" at bounding box center [383, 381] width 15 height 15
radio input "true"
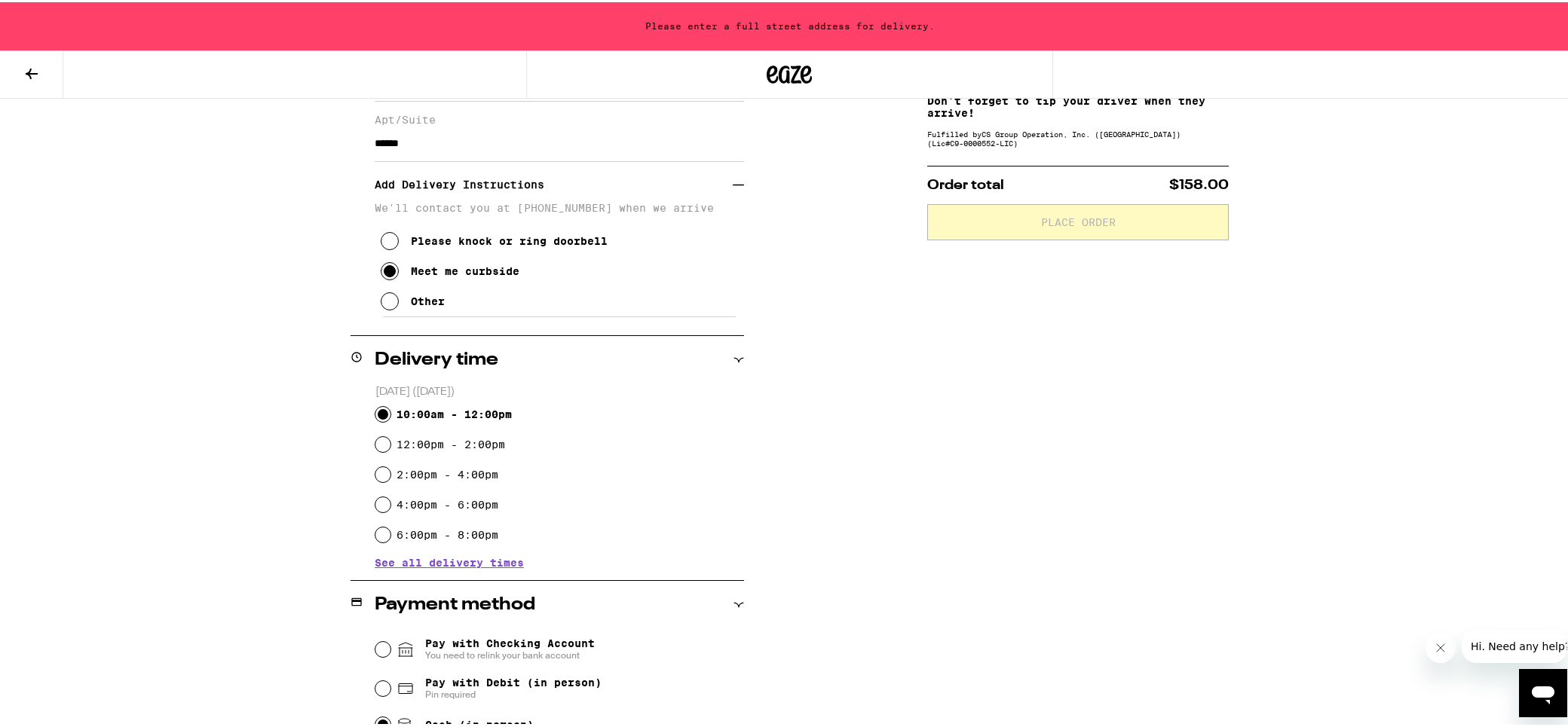
scroll to position [18, 0]
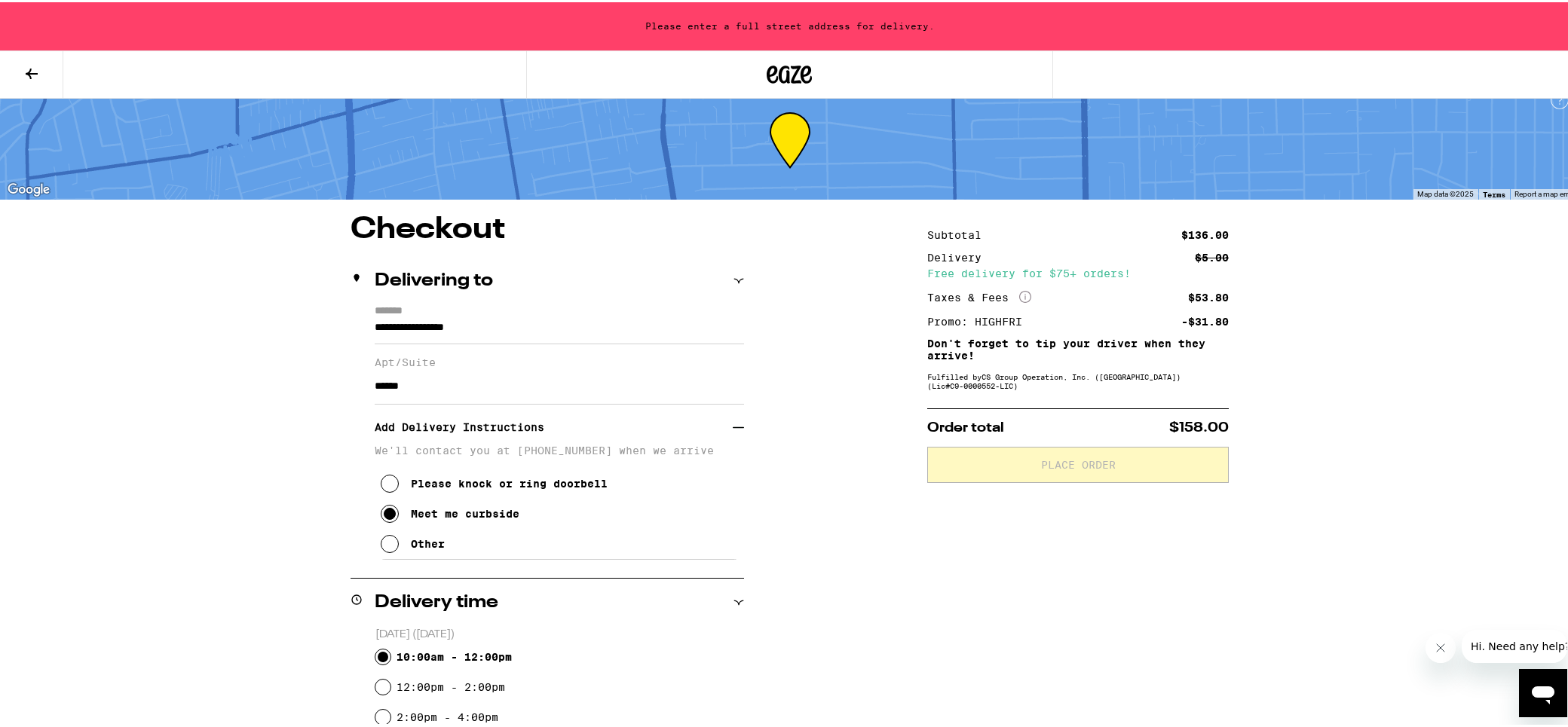
click at [35, 75] on icon at bounding box center [31, 71] width 18 height 18
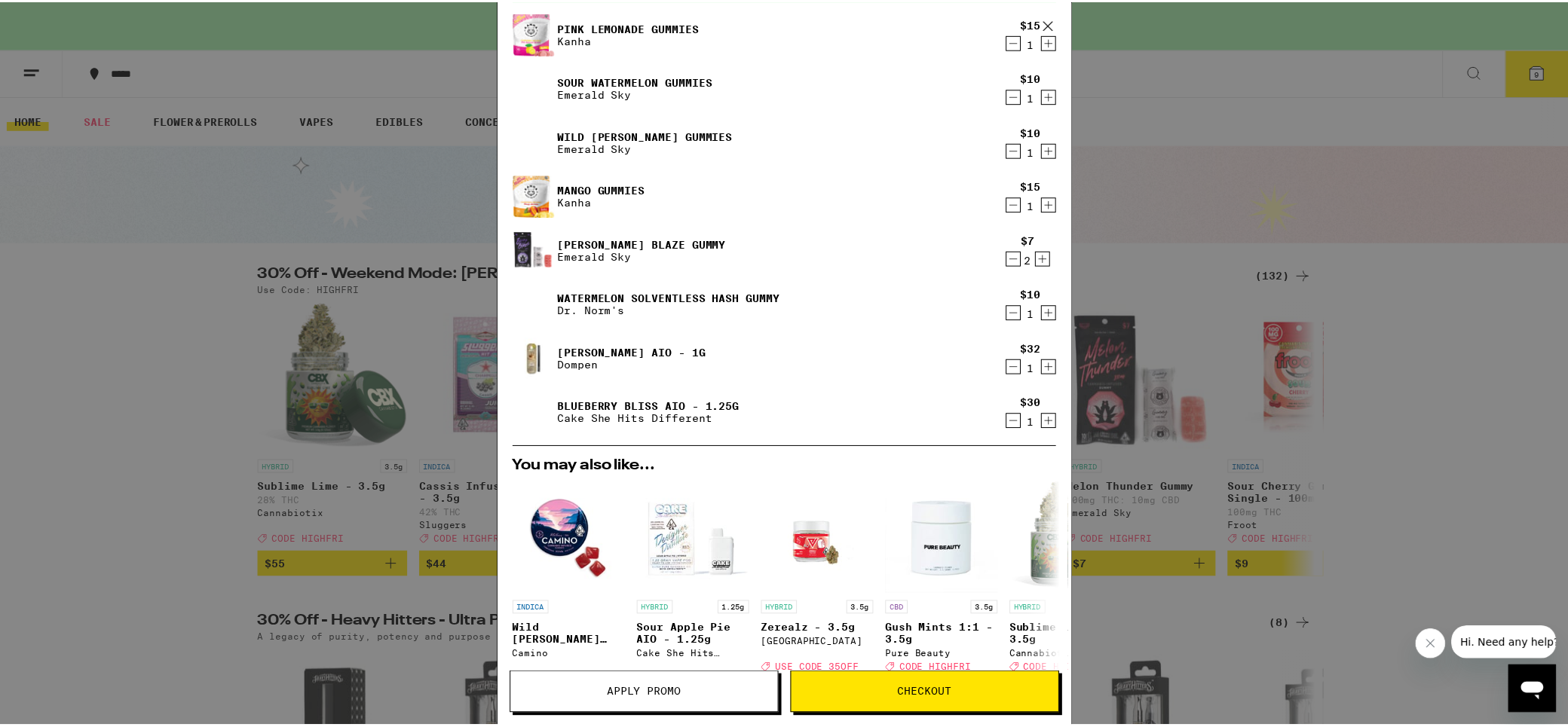
scroll to position [369, 0]
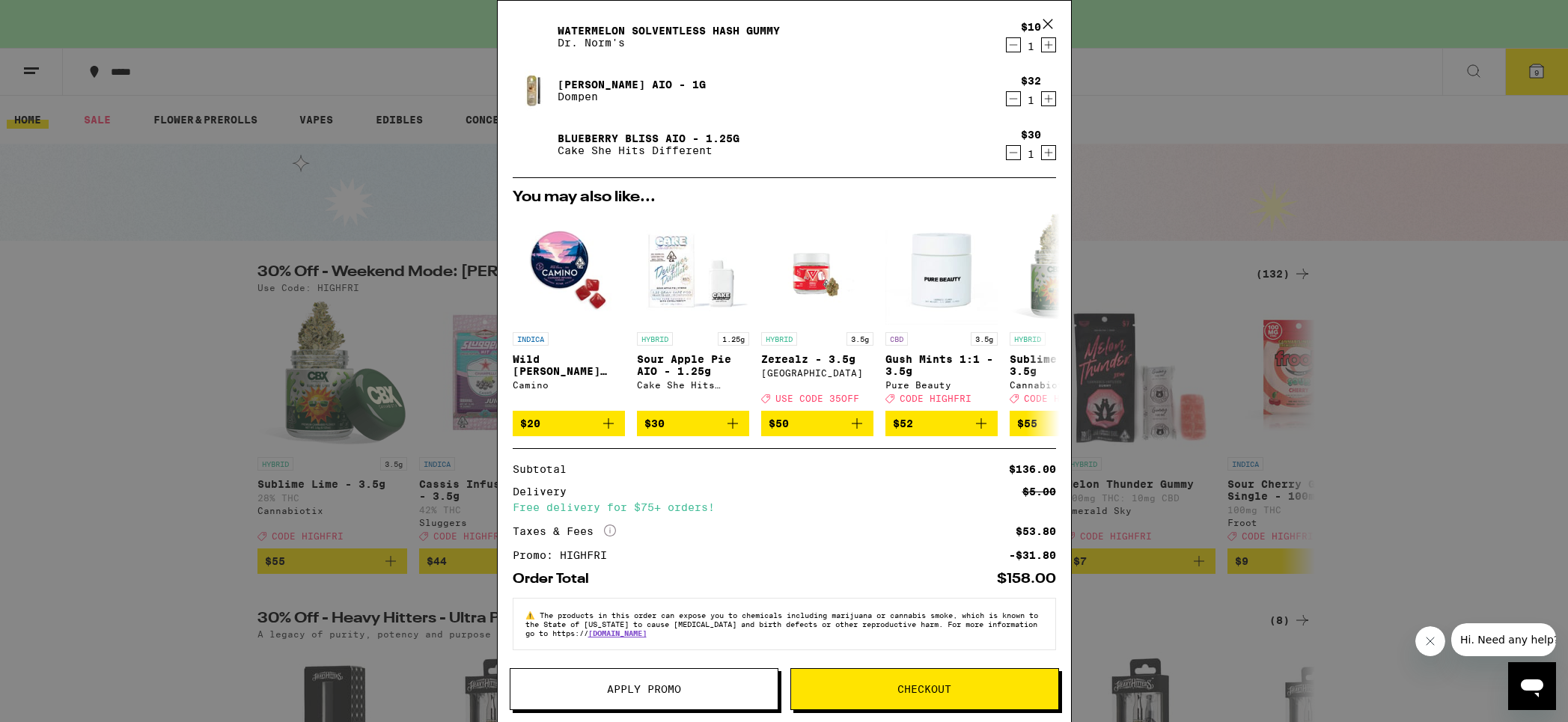
click at [1055, 23] on icon at bounding box center [1047, 23] width 23 height 23
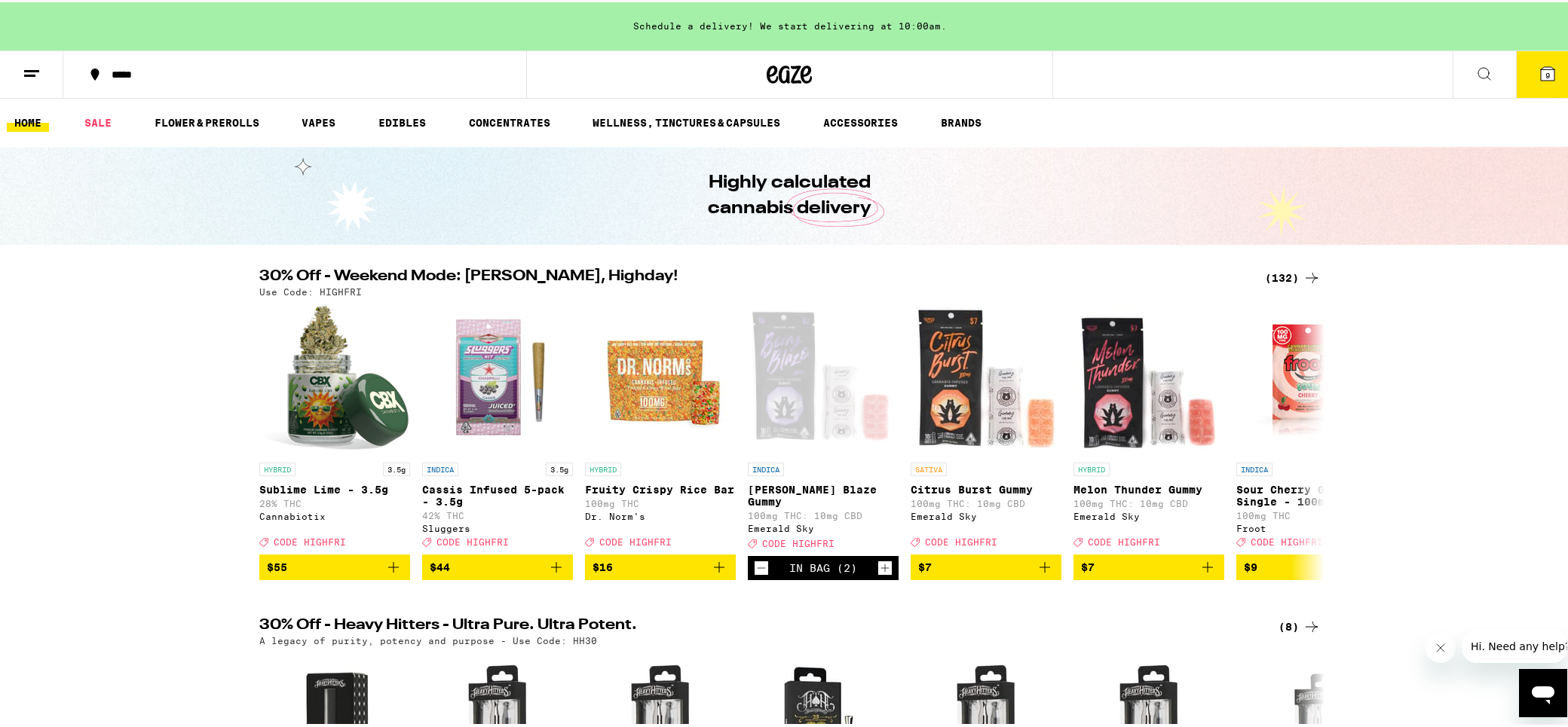
click at [1287, 270] on div "(132)" at bounding box center [1292, 275] width 56 height 18
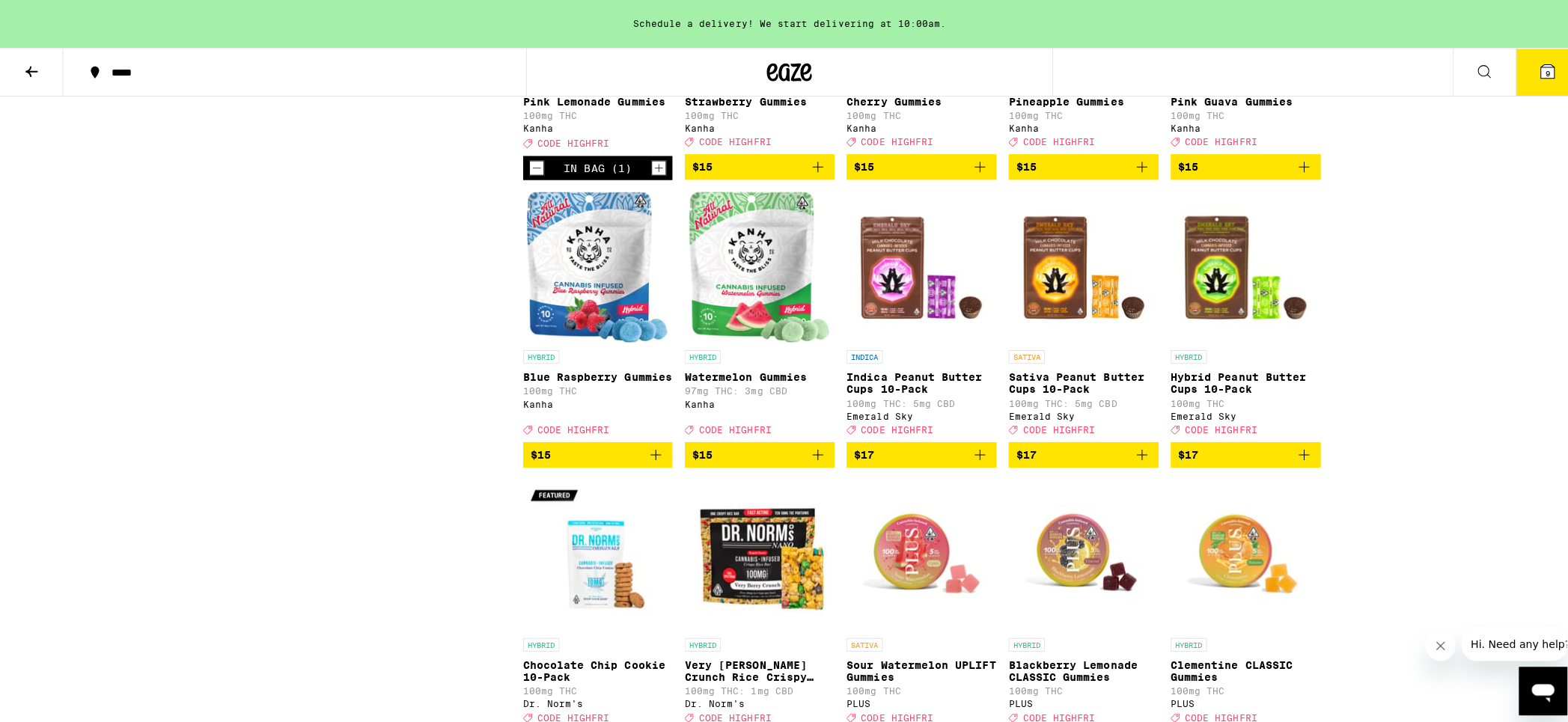
scroll to position [2096, 0]
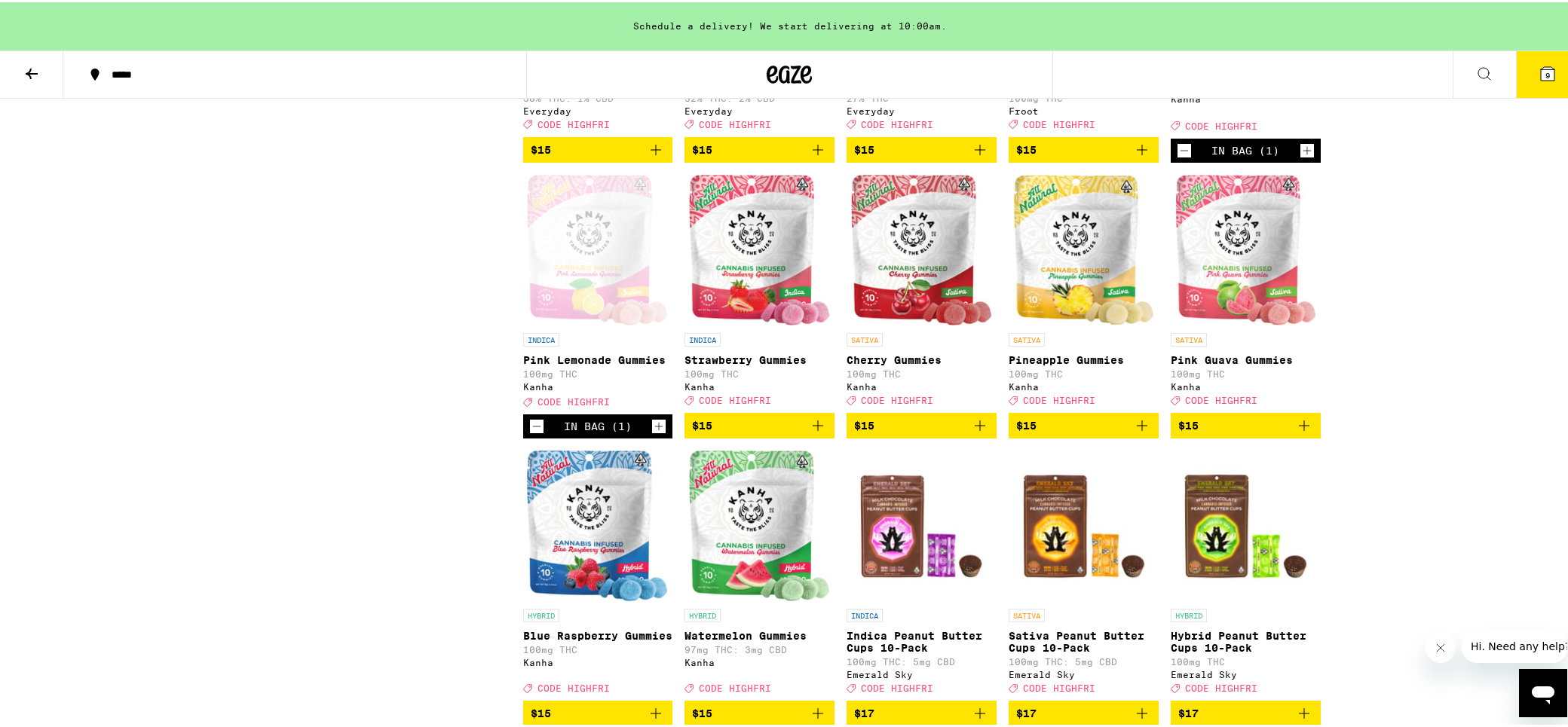
click at [812, 433] on icon "Add to bag" at bounding box center [817, 423] width 18 height 18
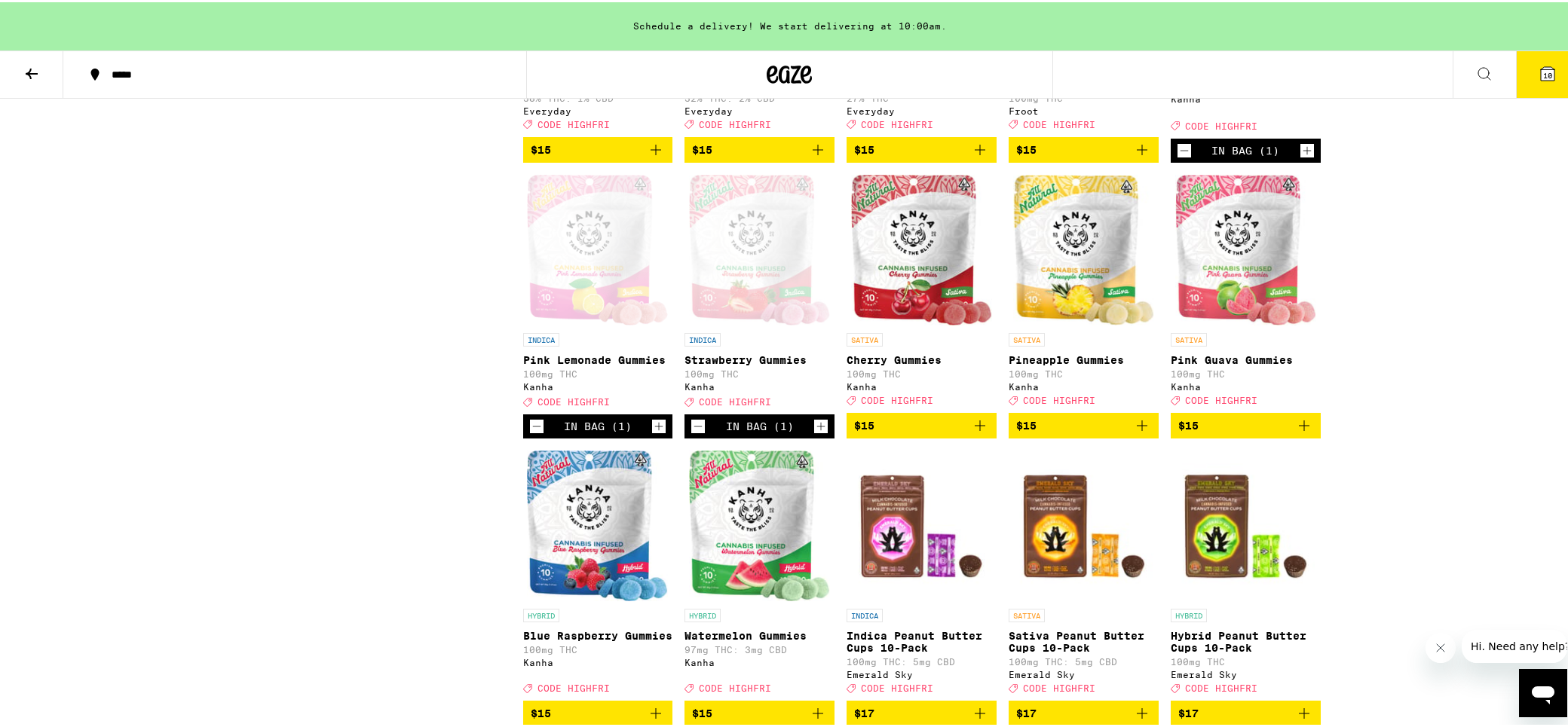
click at [1544, 71] on span "10" at bounding box center [1548, 72] width 9 height 9
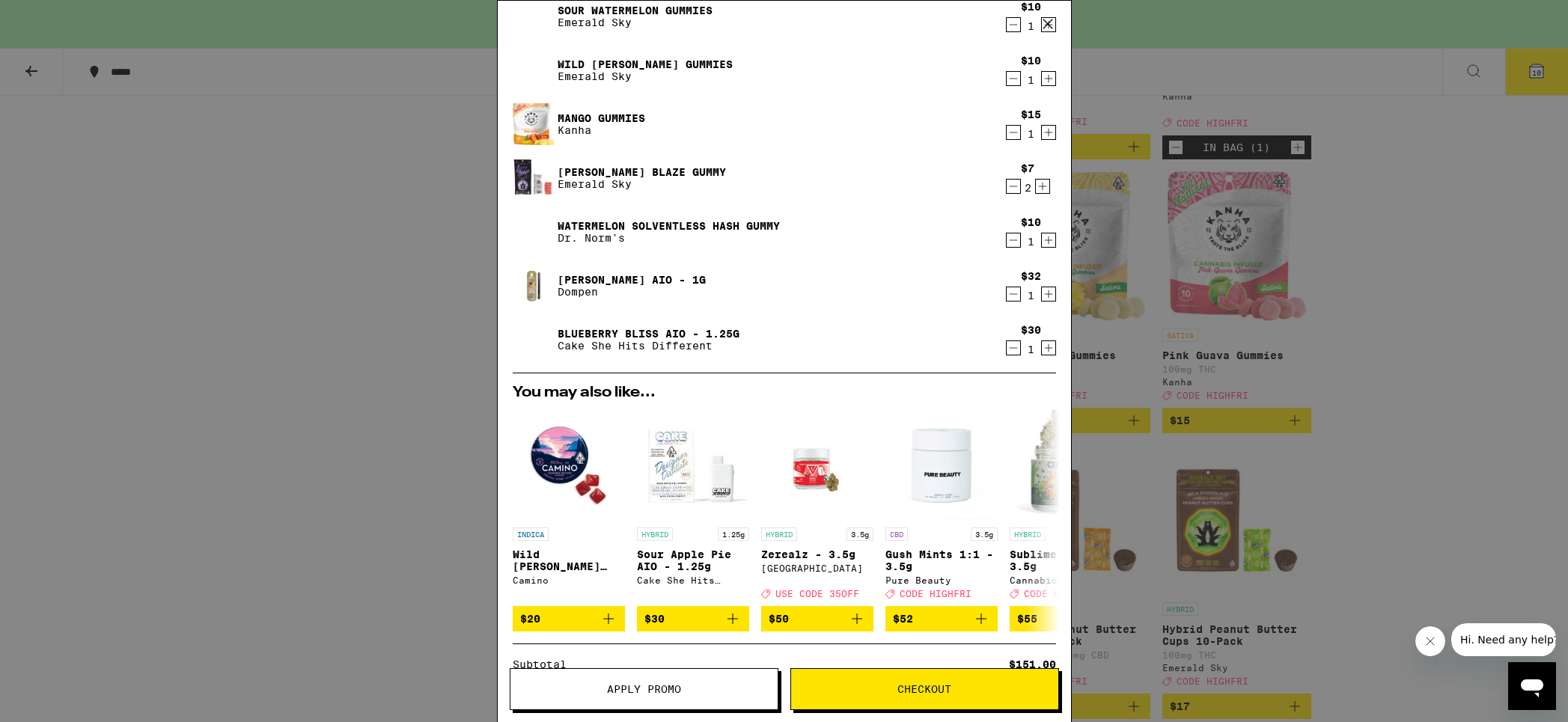
scroll to position [420, 0]
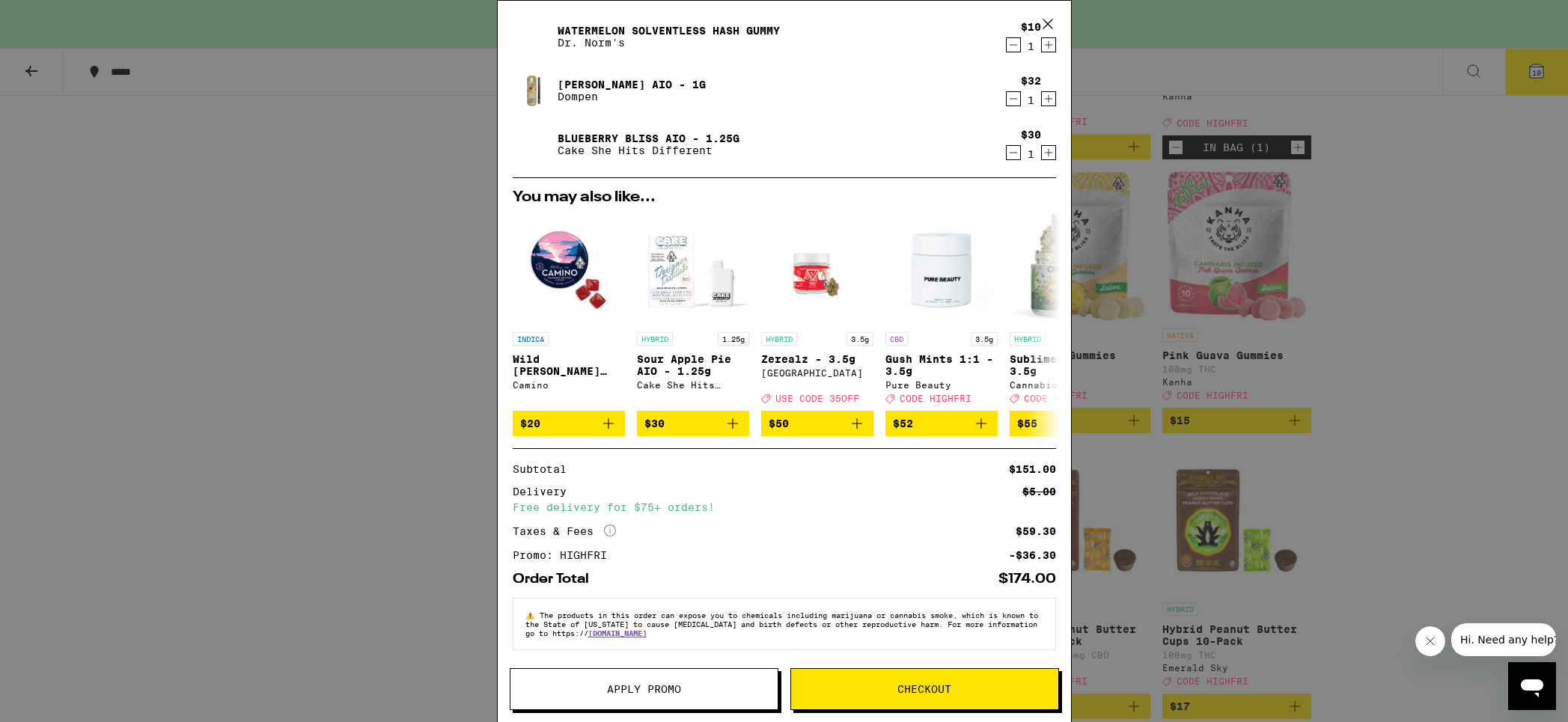
click at [942, 694] on span "Checkout" at bounding box center [924, 689] width 54 height 11
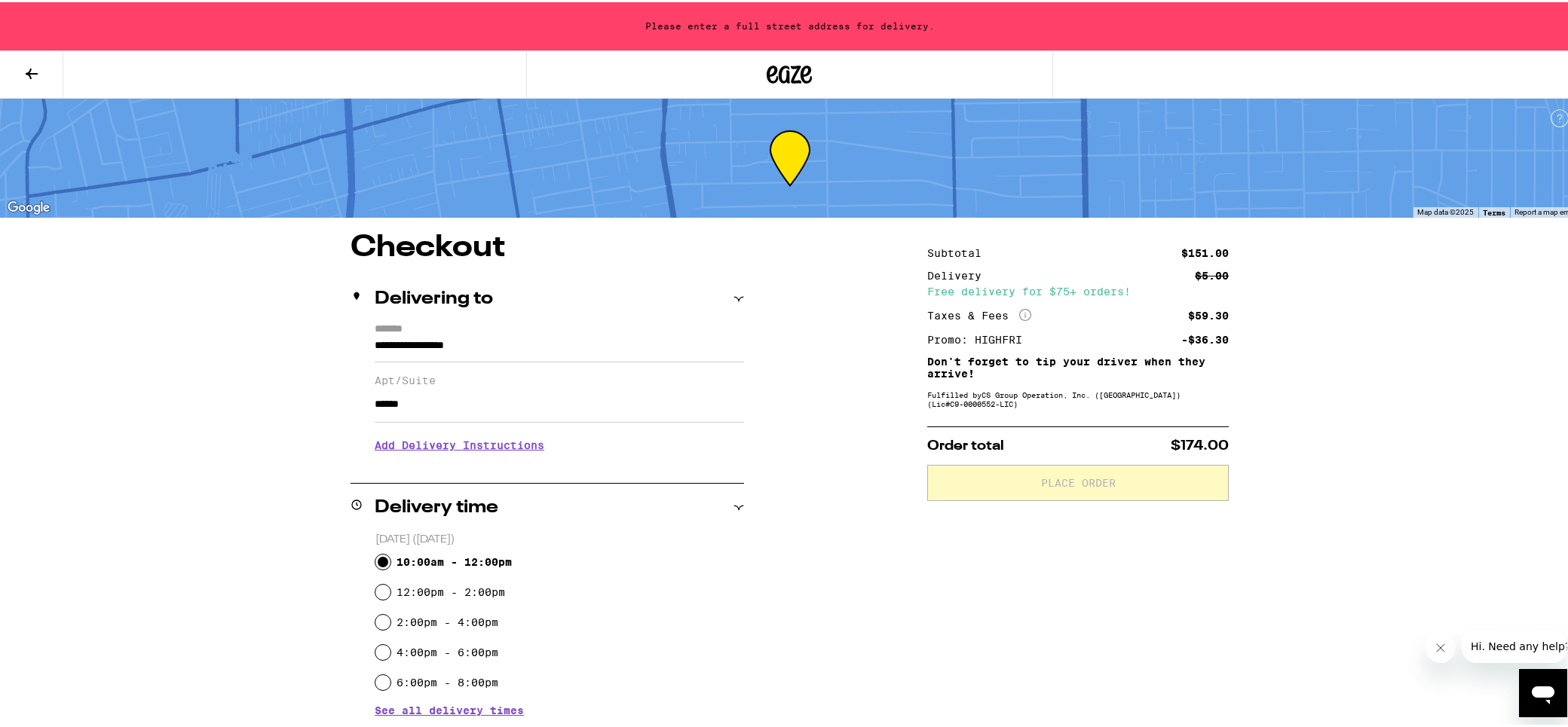
click at [523, 458] on h3 "Add Delivery Instructions" at bounding box center [559, 443] width 369 height 35
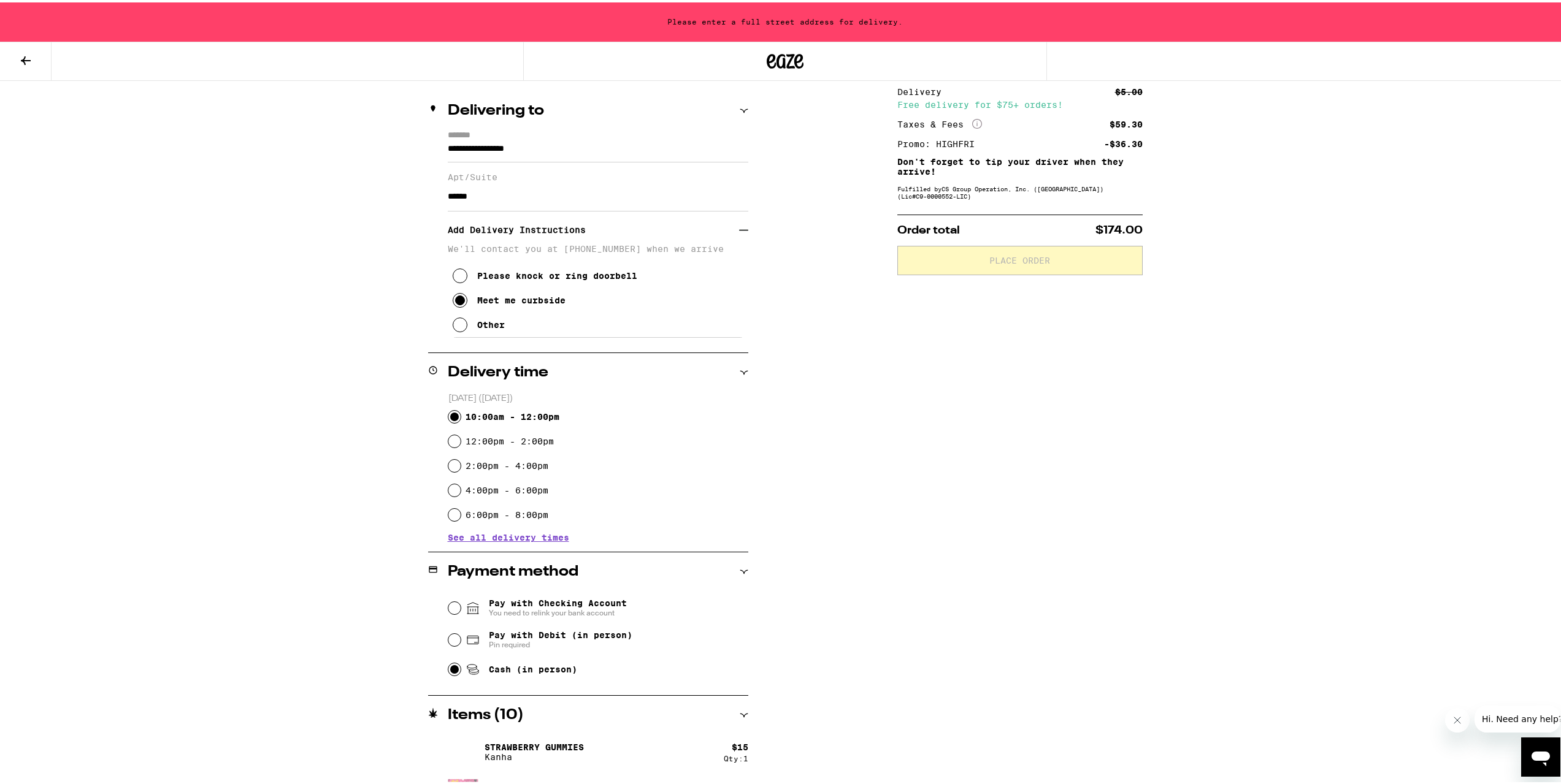
scroll to position [120, 0]
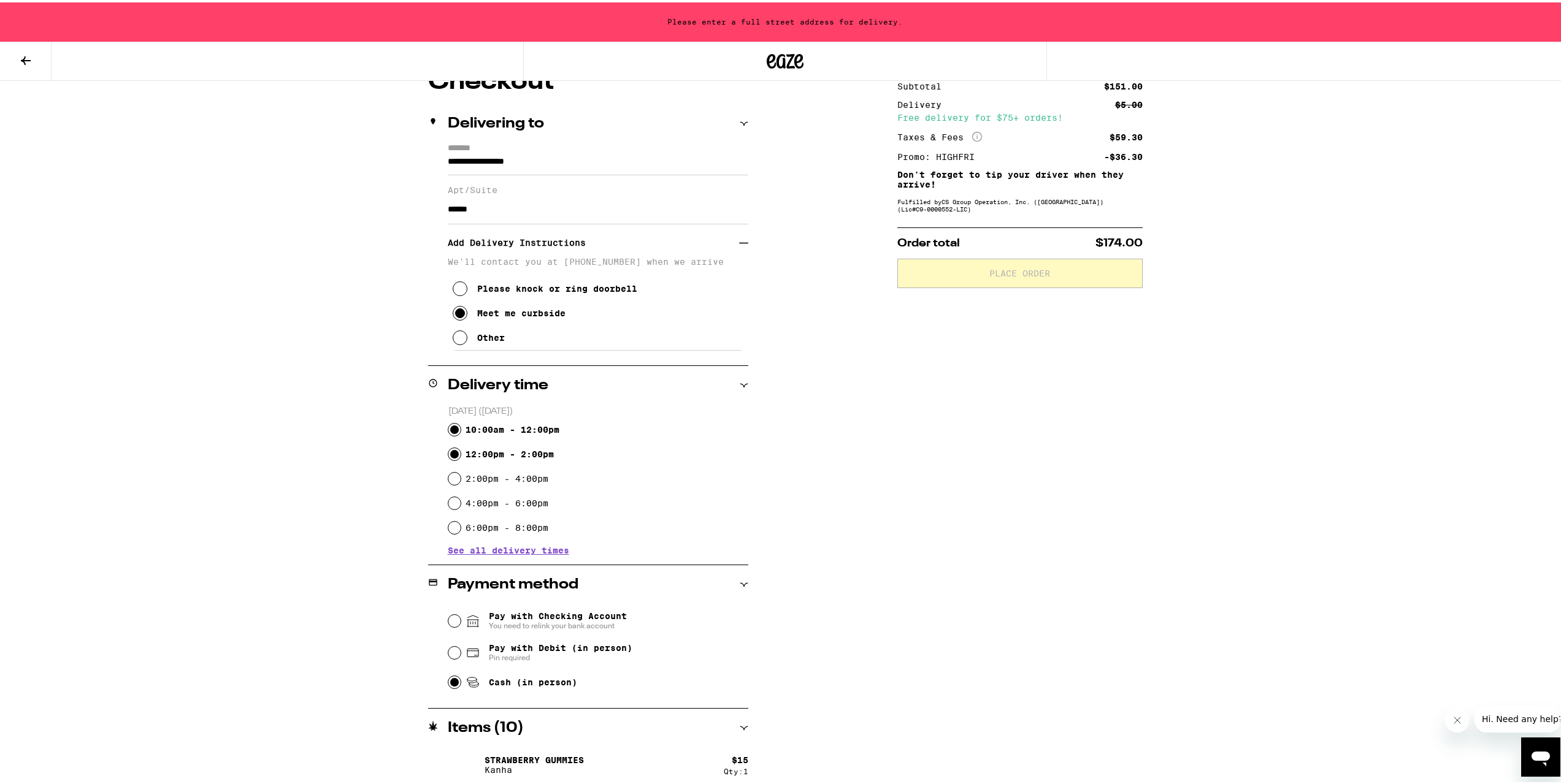
click at [448, 457] on input "12:00pm - 2:00pm" at bounding box center [455, 452] width 12 height 12
radio input "true"
click at [452, 428] on input "10:00am - 12:00pm" at bounding box center [455, 428] width 12 height 12
radio input "true"
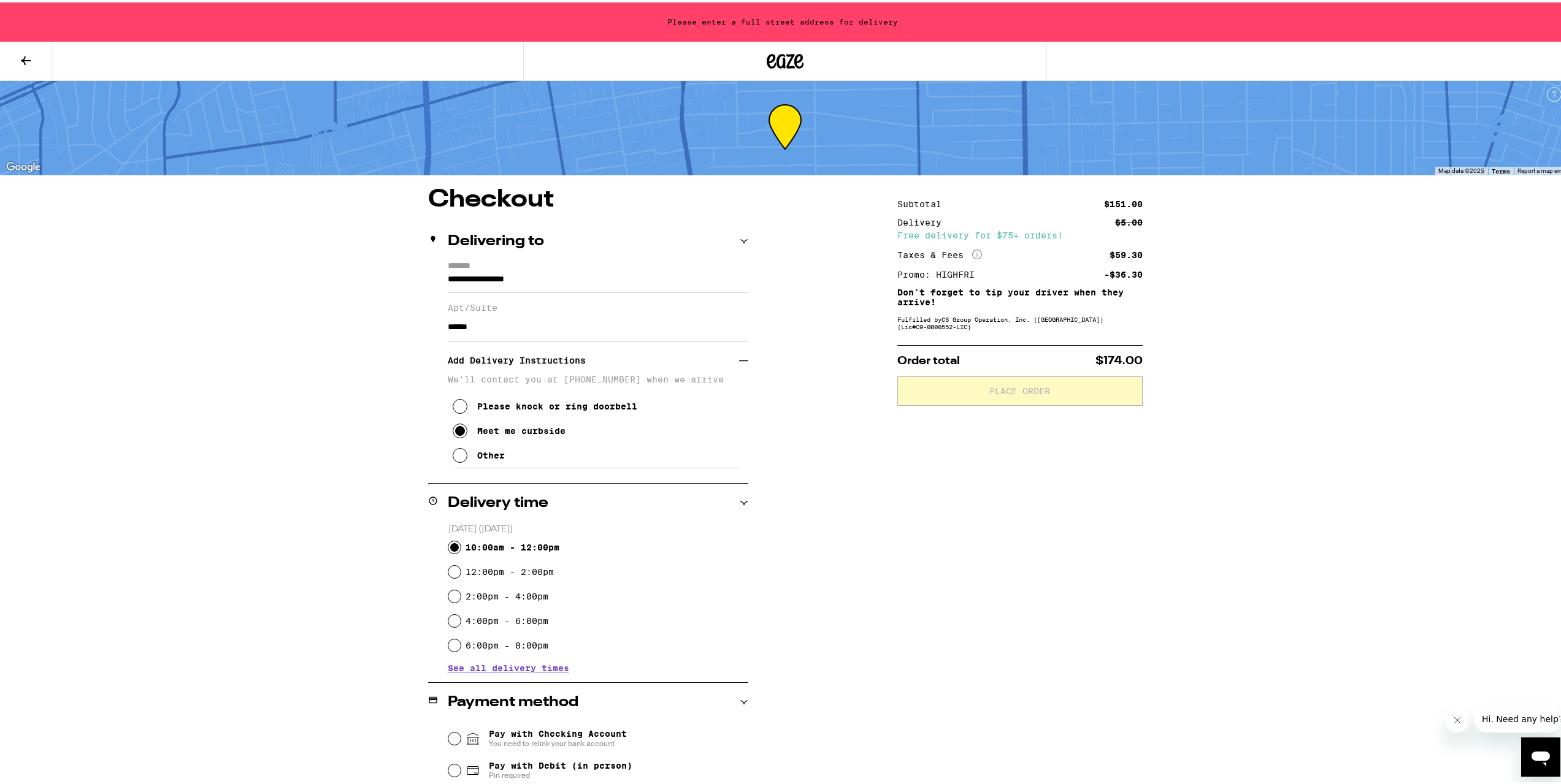
scroll to position [0, 0]
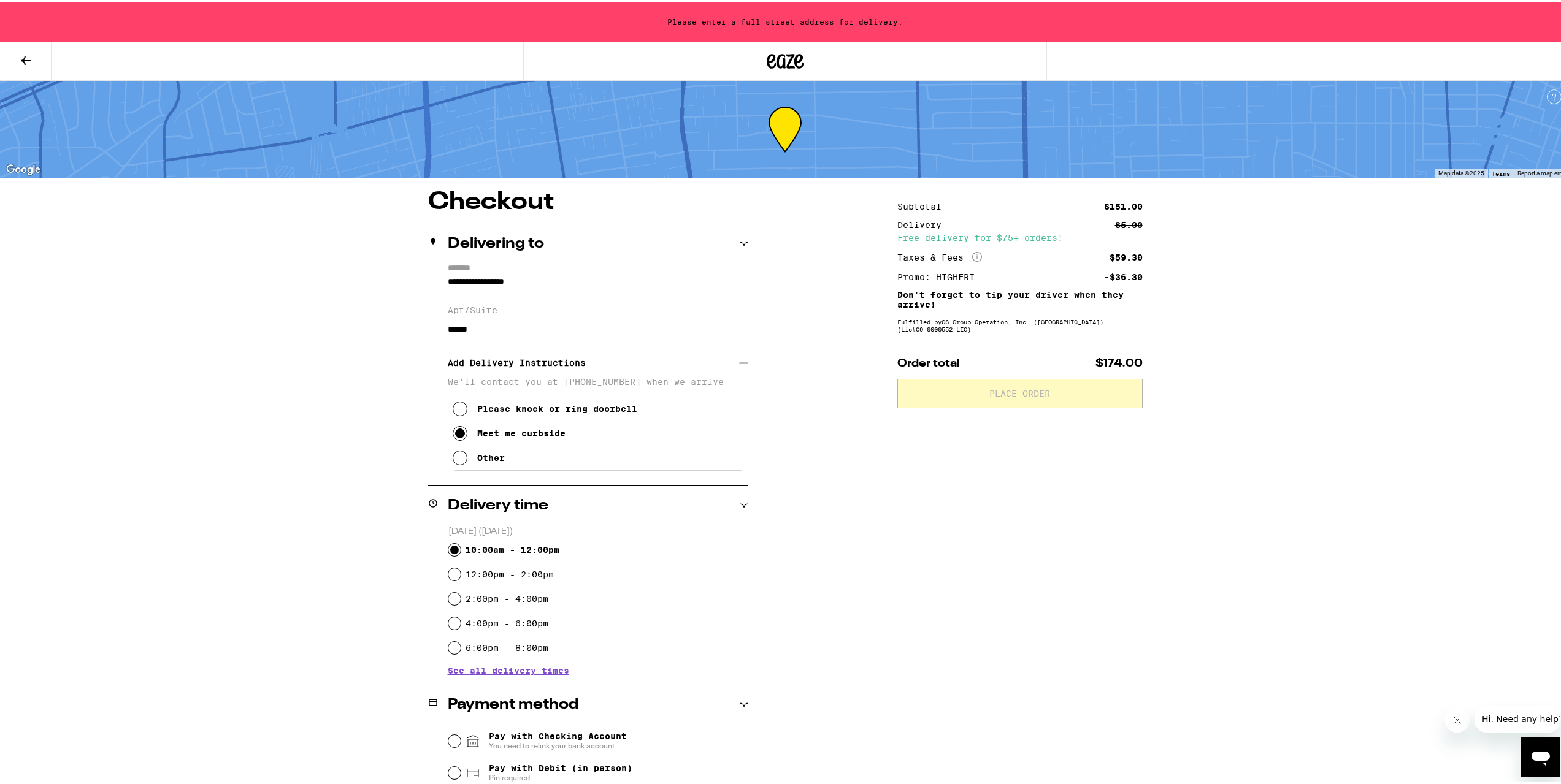
click at [452, 414] on icon at bounding box center [459, 406] width 14 height 14
click at [454, 432] on icon at bounding box center [459, 430] width 14 height 14
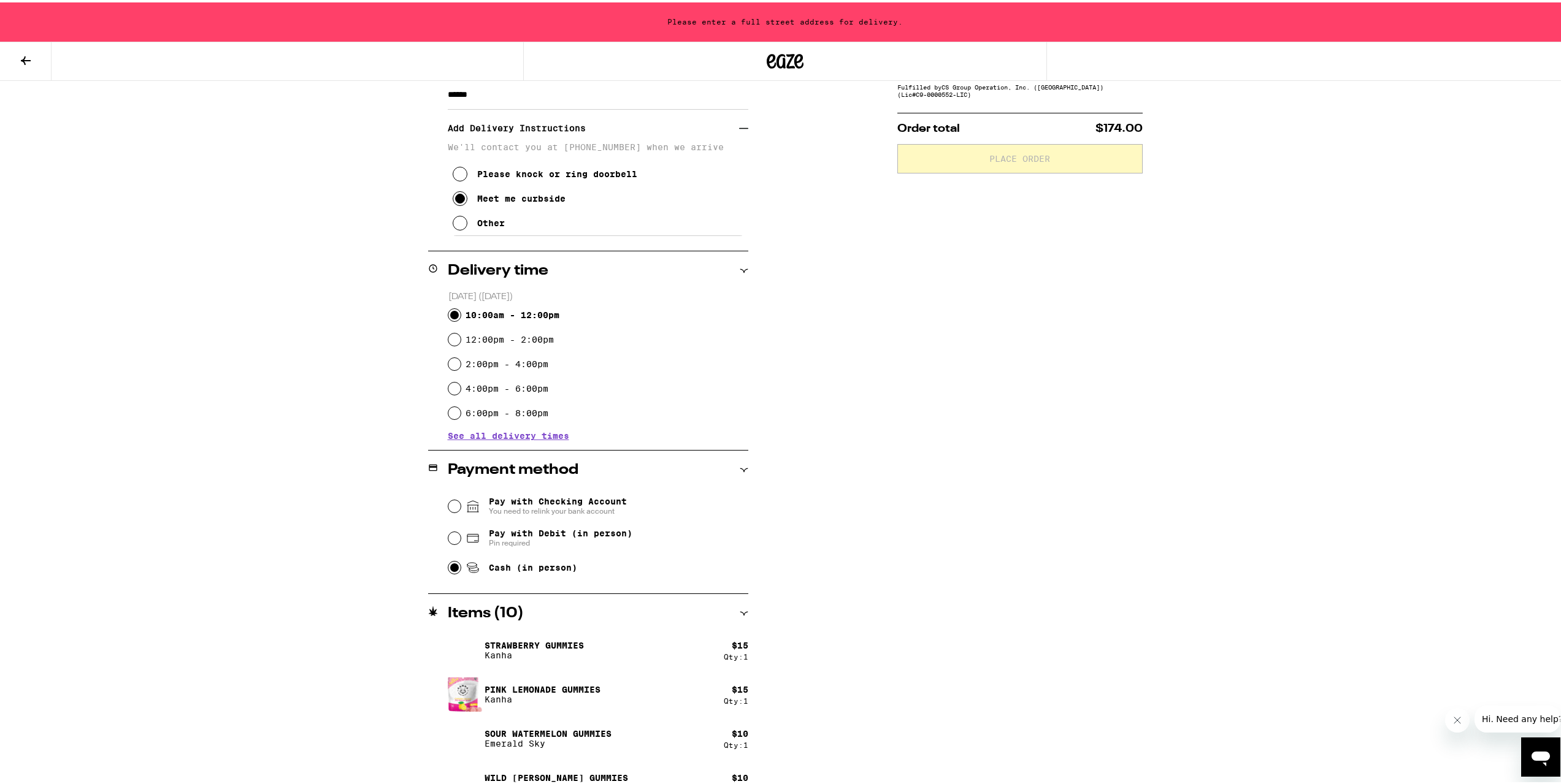
scroll to position [245, 0]
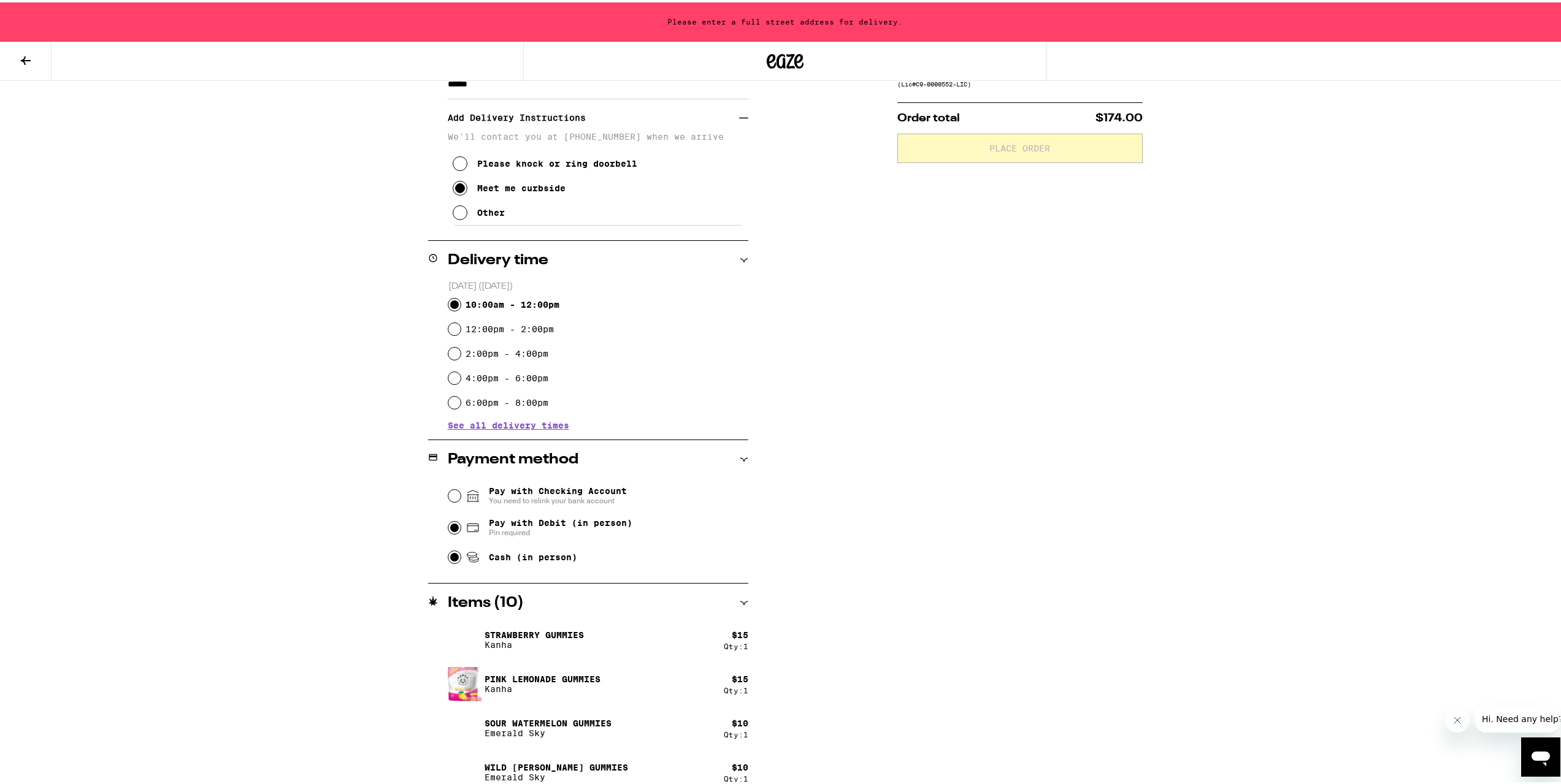
click at [448, 526] on input "Pay with Debit (in person) Pin required" at bounding box center [455, 526] width 12 height 12
radio input "true"
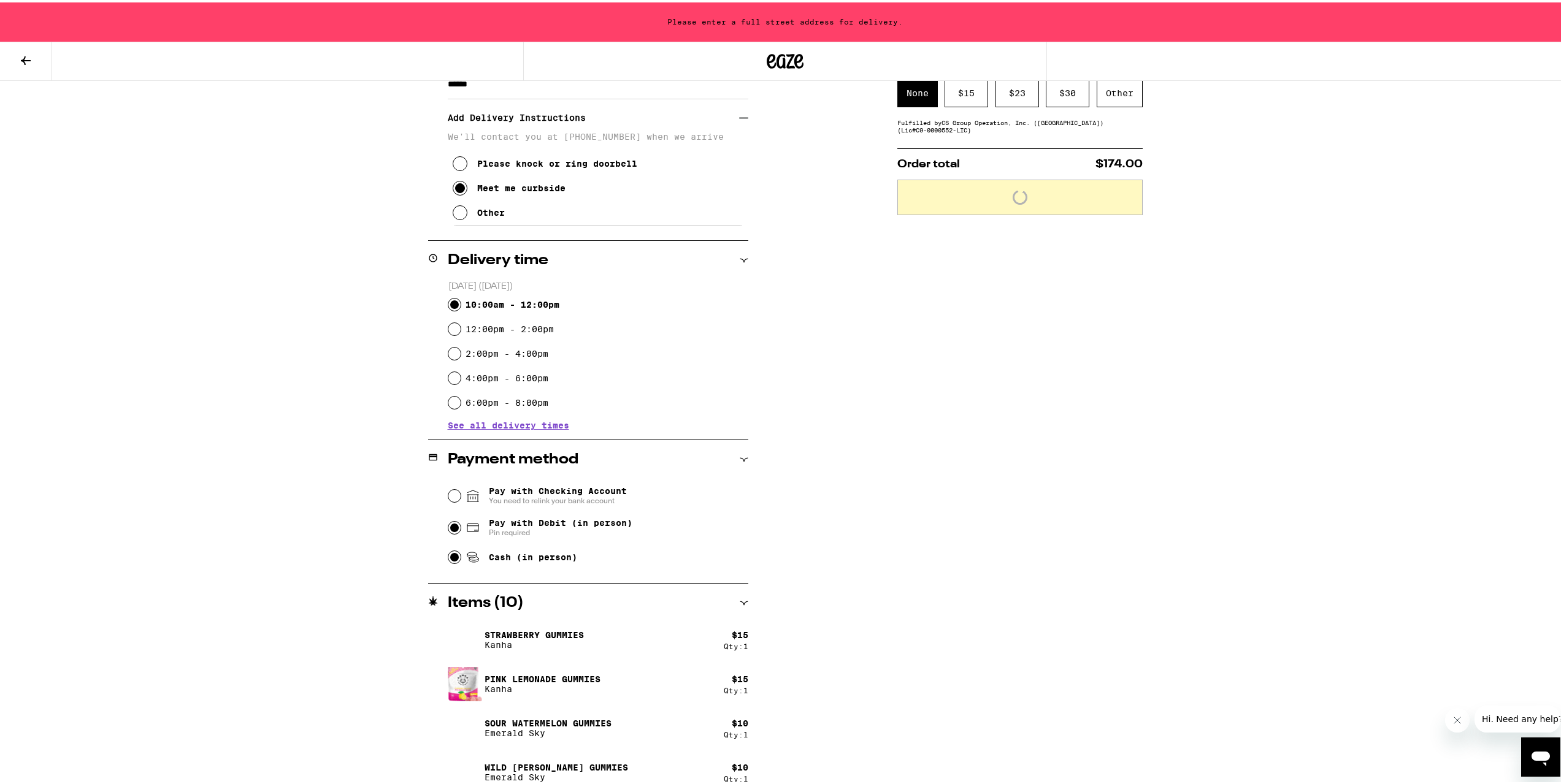
click at [450, 556] on input "Cash (in person)" at bounding box center [455, 555] width 12 height 12
radio input "true"
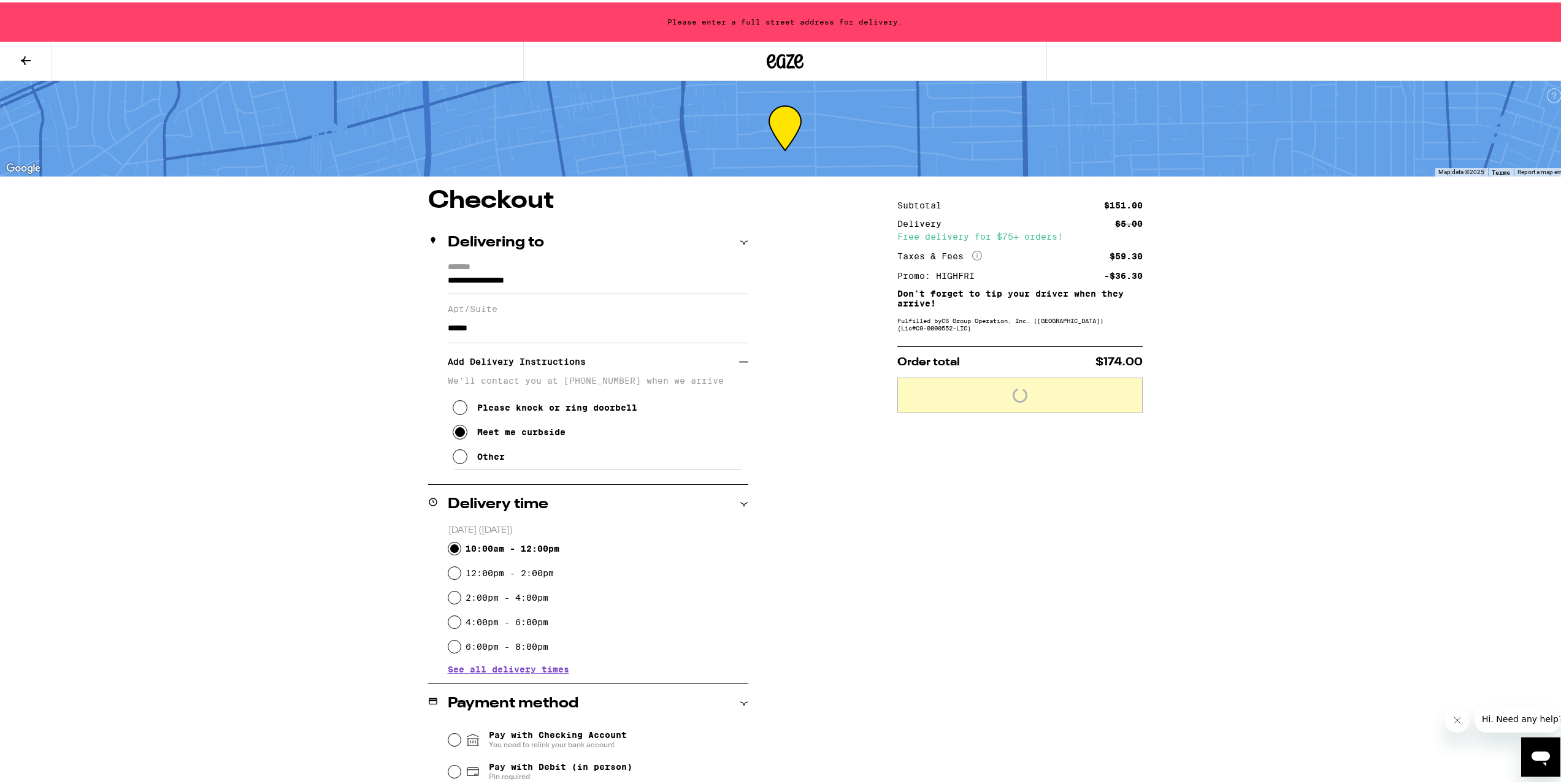
scroll to position [0, 0]
drag, startPoint x: 566, startPoint y: 282, endPoint x: 369, endPoint y: 277, distance: 197.1
click at [369, 277] on div "**********" at bounding box center [785, 726] width 883 height 1076
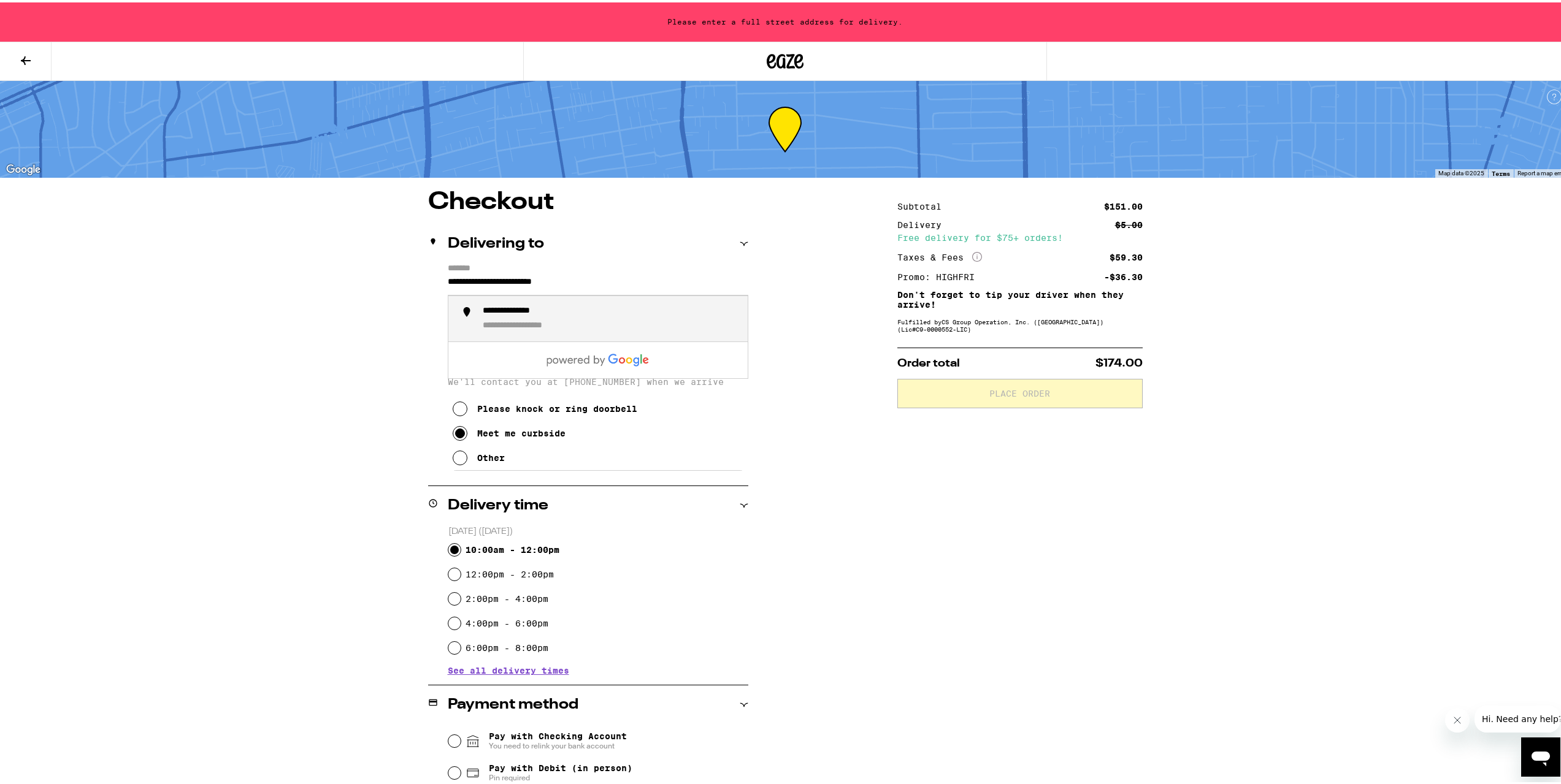
click at [563, 317] on div "**********" at bounding box center [610, 317] width 255 height 26
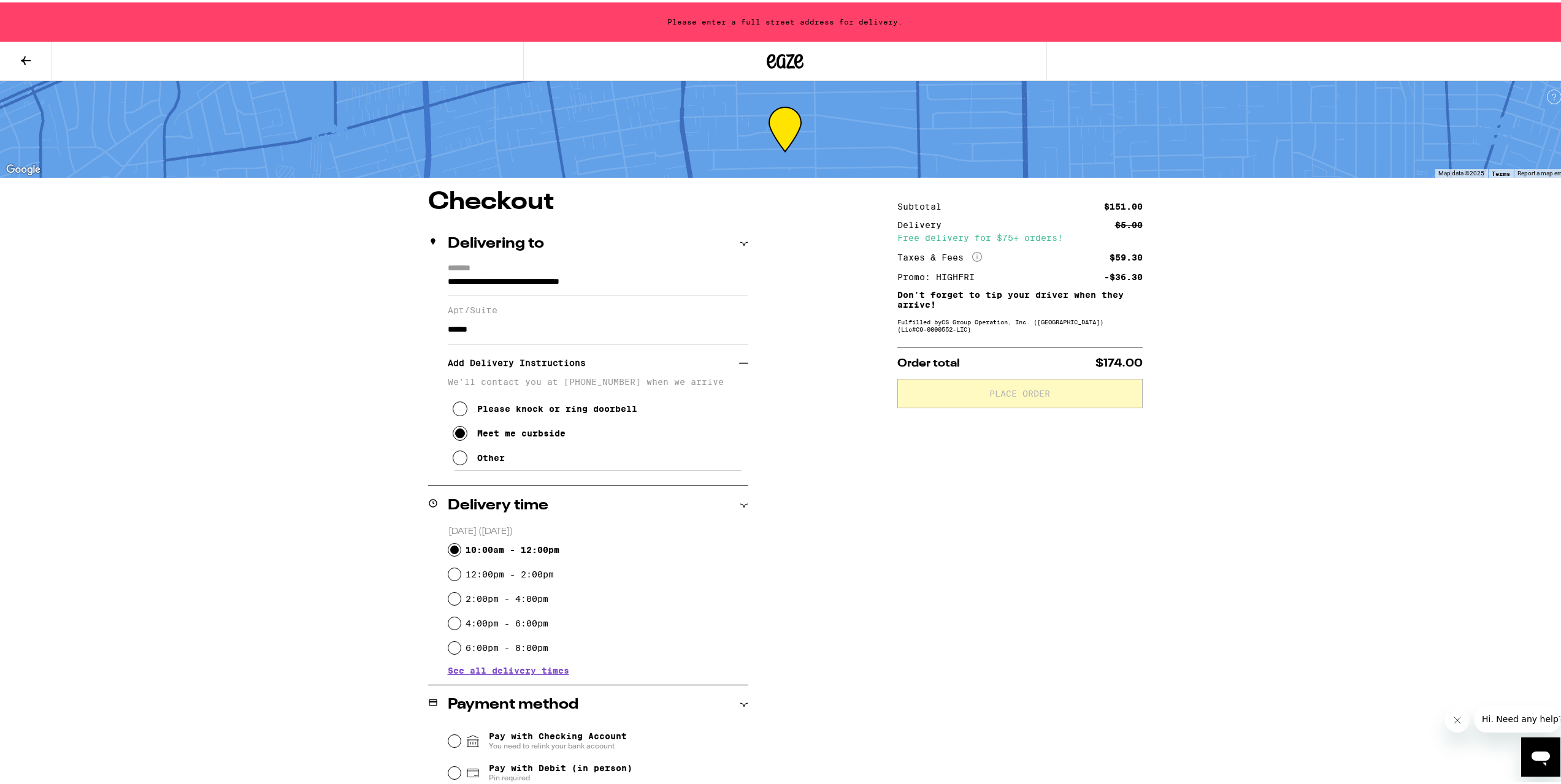
type input "**********"
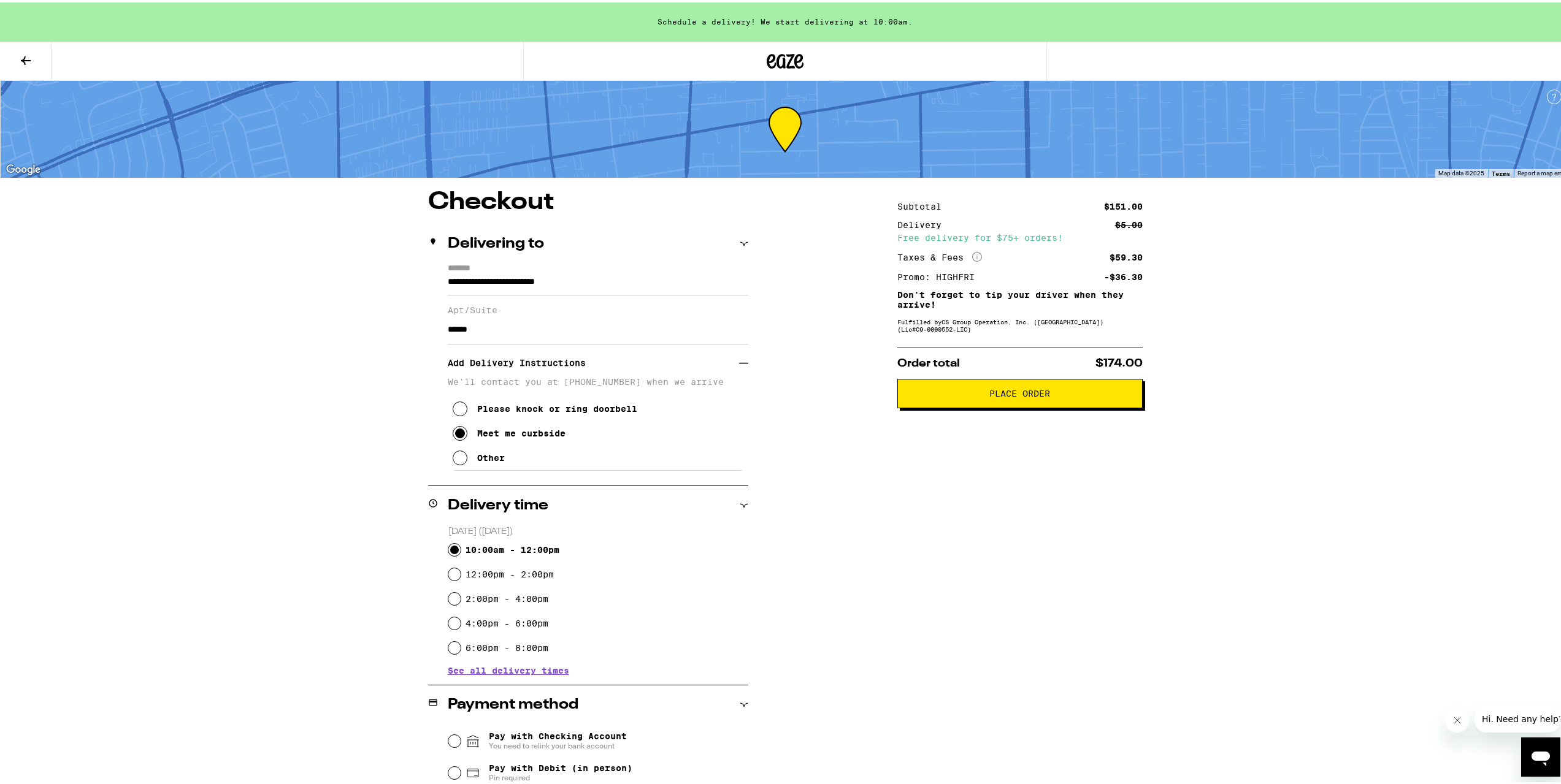
click at [1013, 395] on span "Place Order" at bounding box center [1019, 391] width 61 height 9
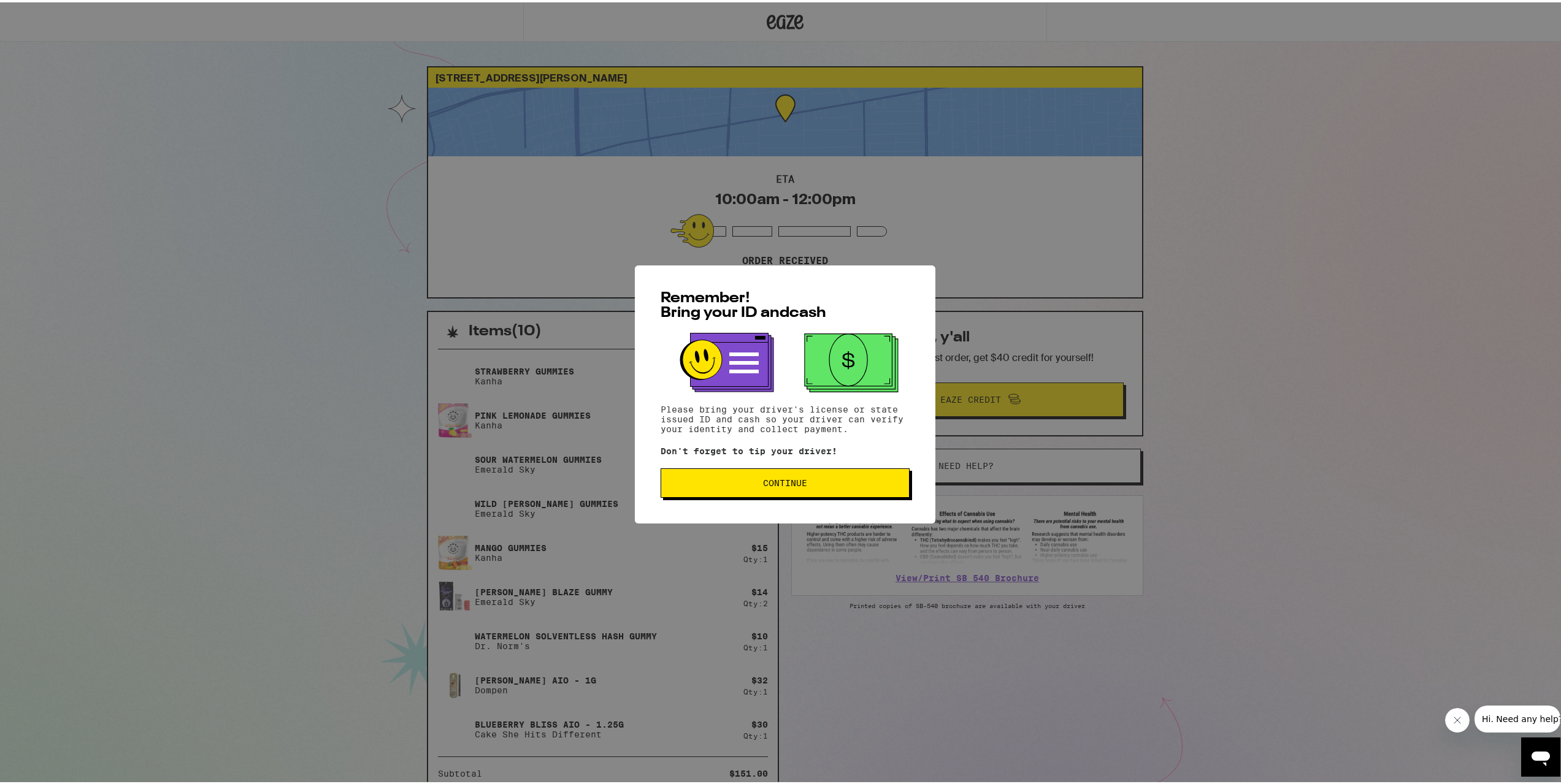
click at [821, 480] on span "Continue" at bounding box center [785, 480] width 228 height 9
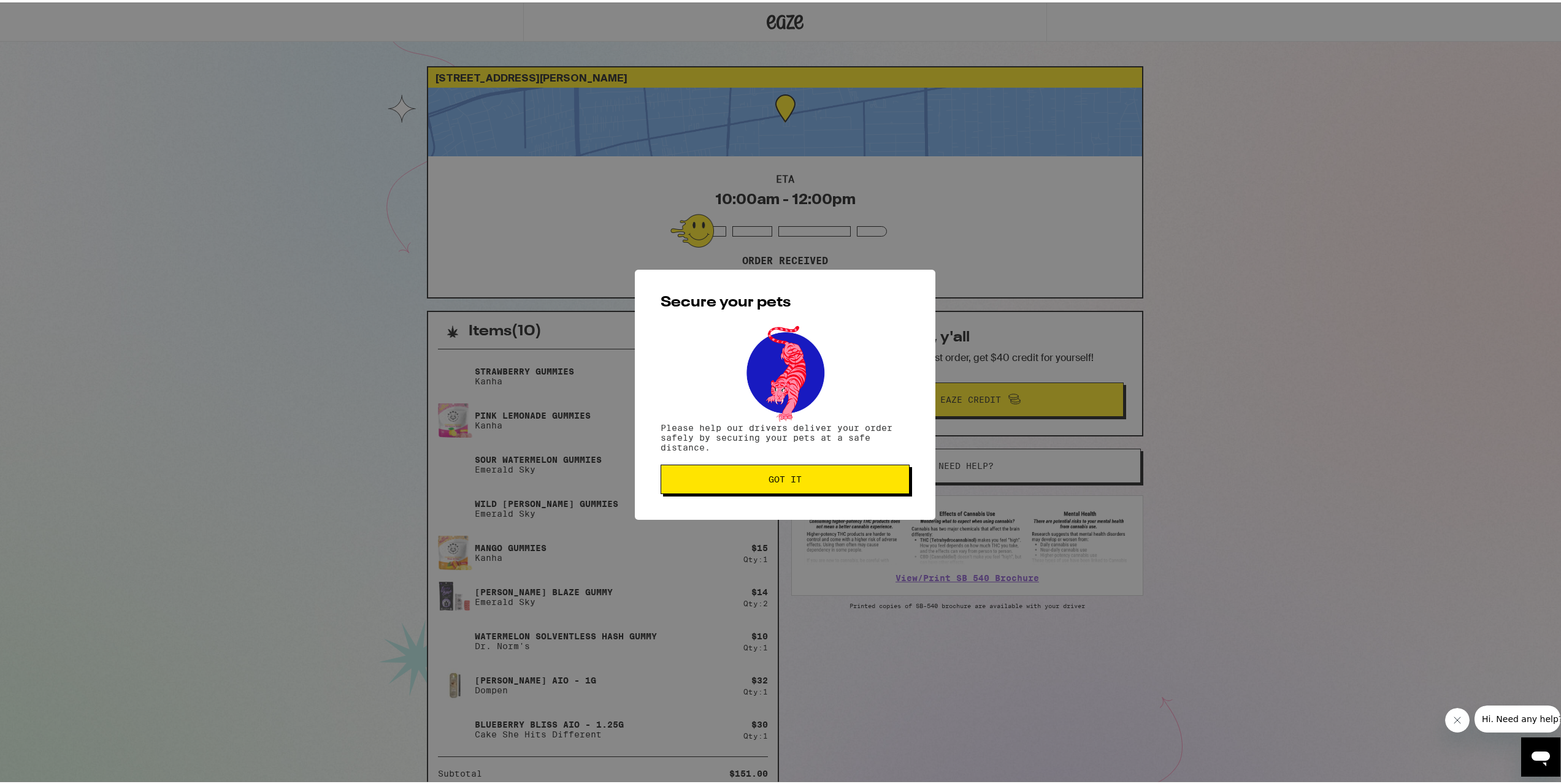
click at [855, 480] on span "Got it" at bounding box center [785, 477] width 228 height 9
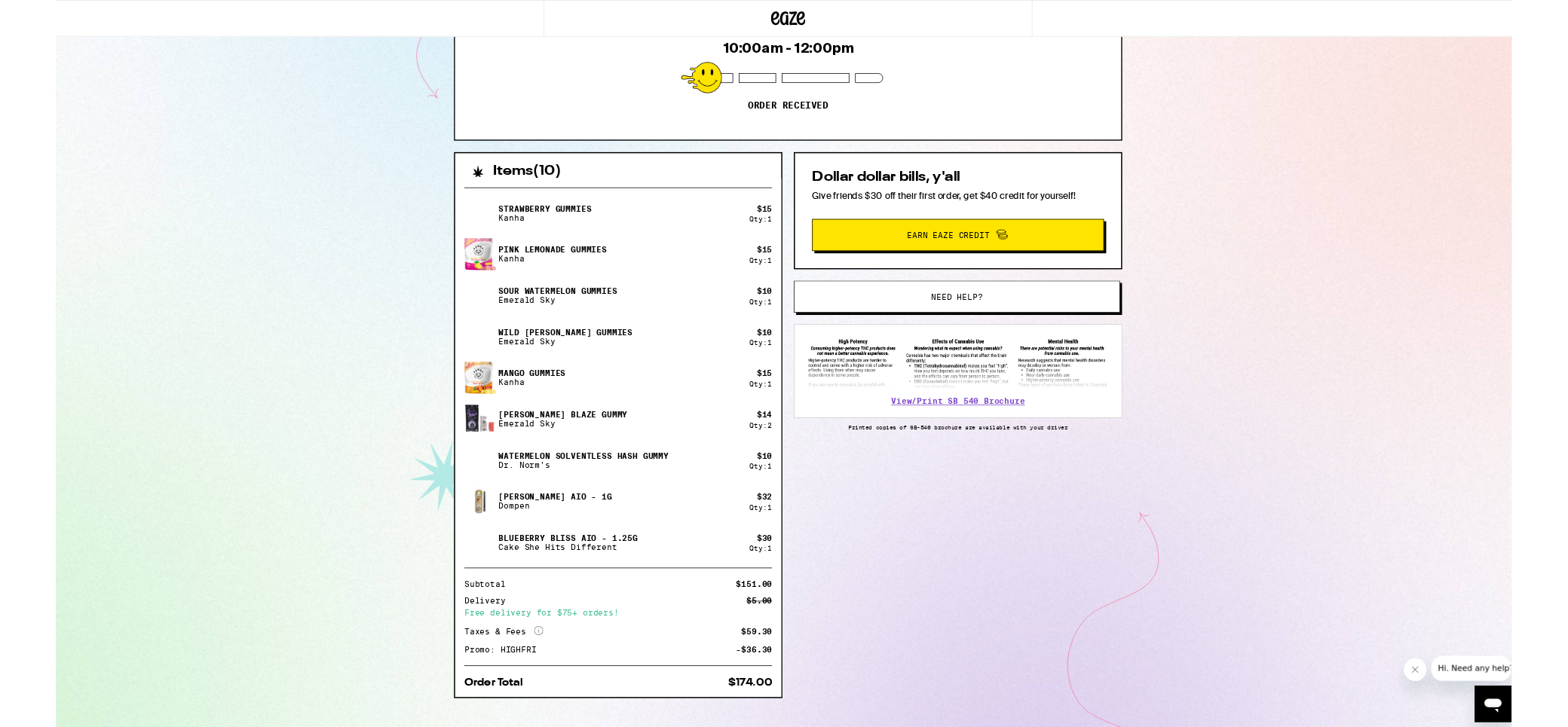
scroll to position [195, 0]
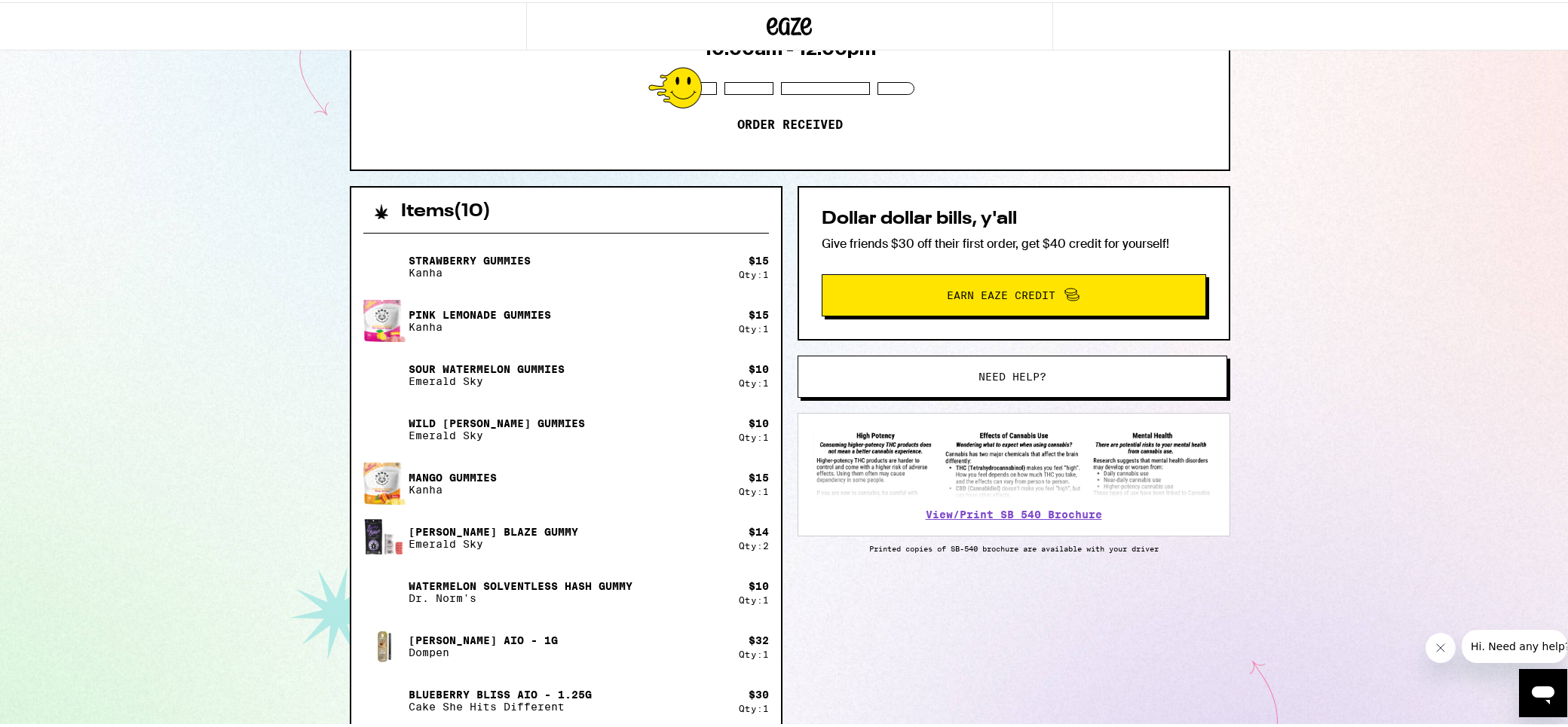
click at [1292, 404] on div "464 W Duarte Rd Arcadia 91007 ETA 10:00am - 12:00pm Order received Items ( 10 )…" at bounding box center [789, 384] width 1580 height 1159
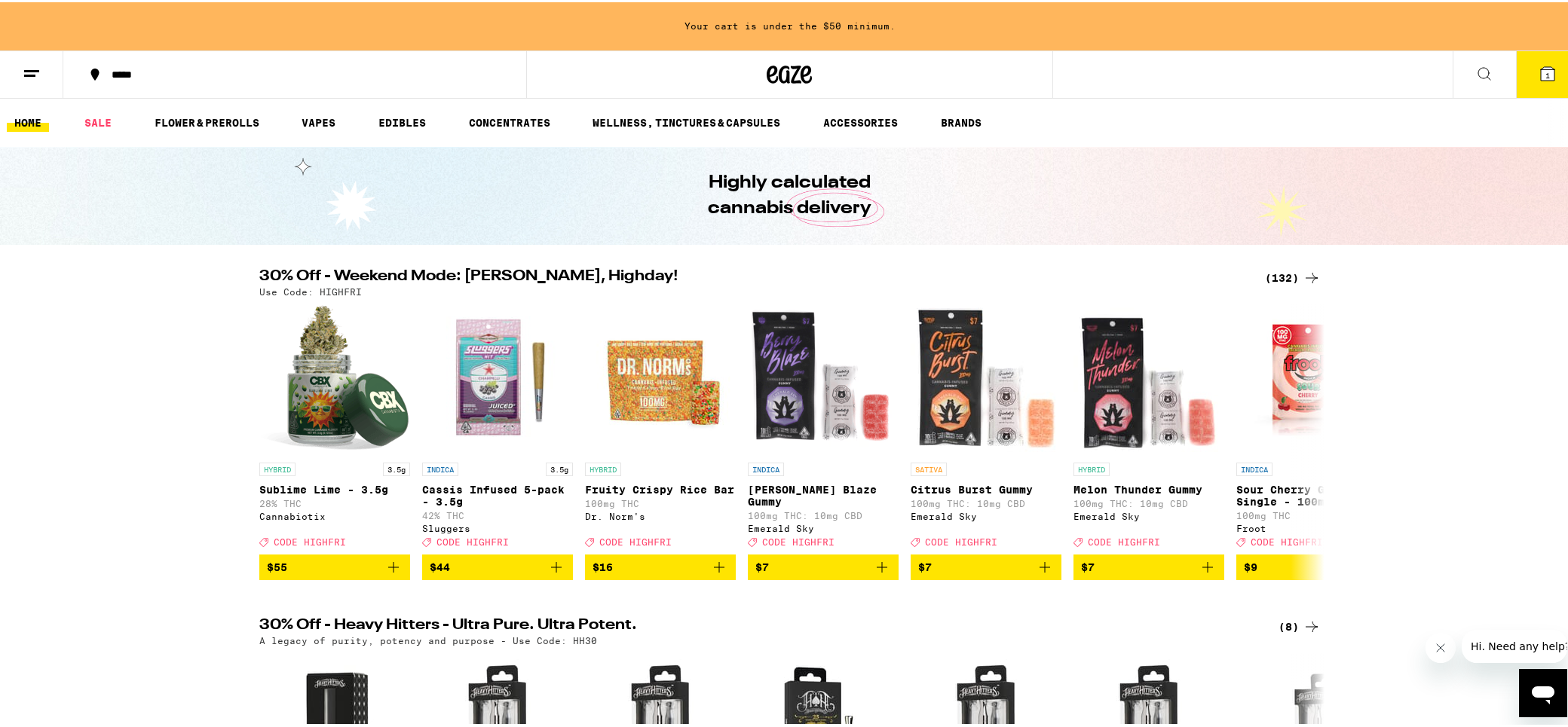
click at [790, 20] on div "Your cart is under the $50 minimum." at bounding box center [789, 24] width 1580 height 48
click at [789, 78] on icon at bounding box center [789, 72] width 45 height 27
